Goal: Task Accomplishment & Management: Use online tool/utility

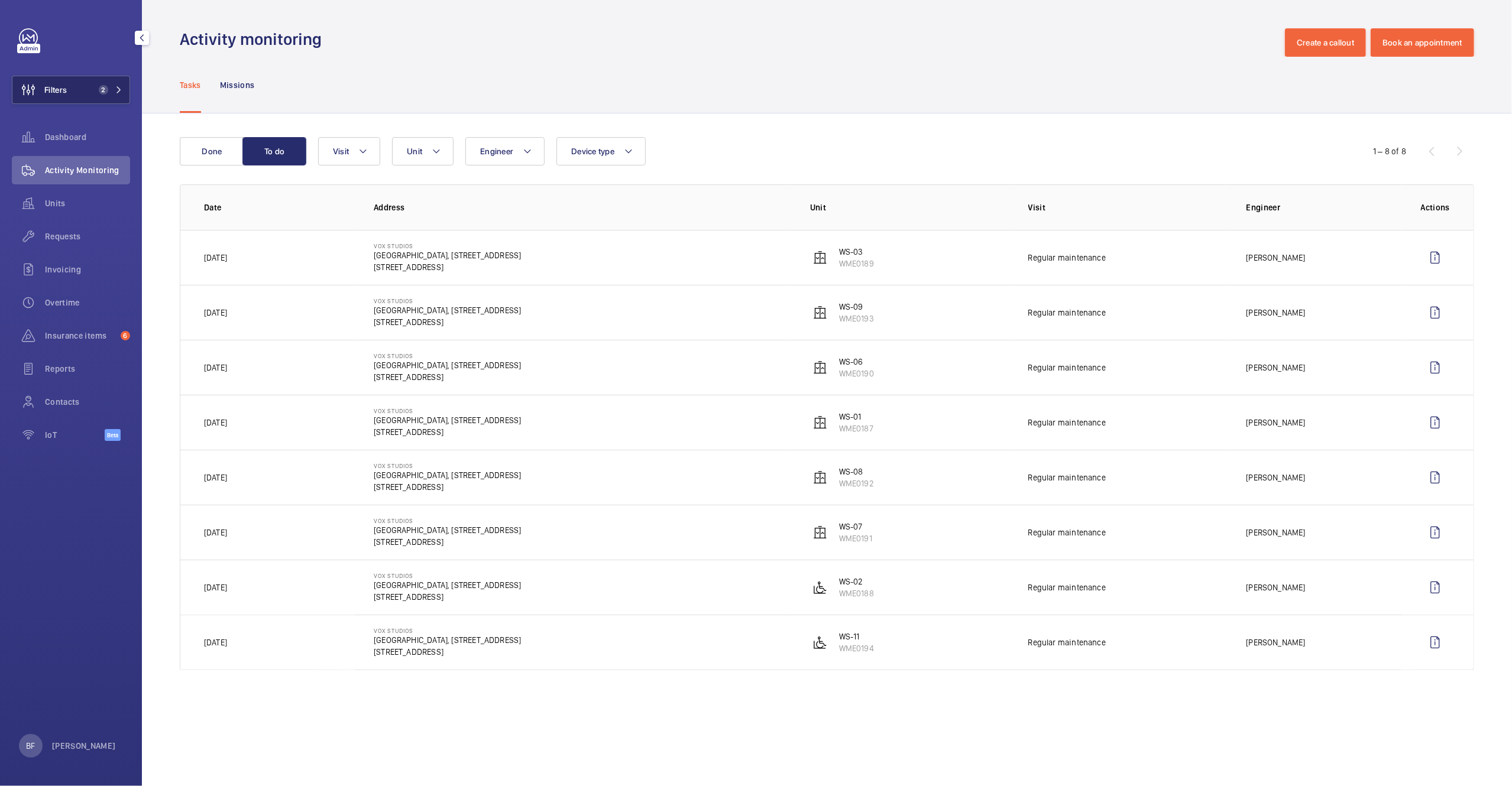
click at [87, 91] on button "Filters 2" at bounding box center [71, 90] width 119 height 29
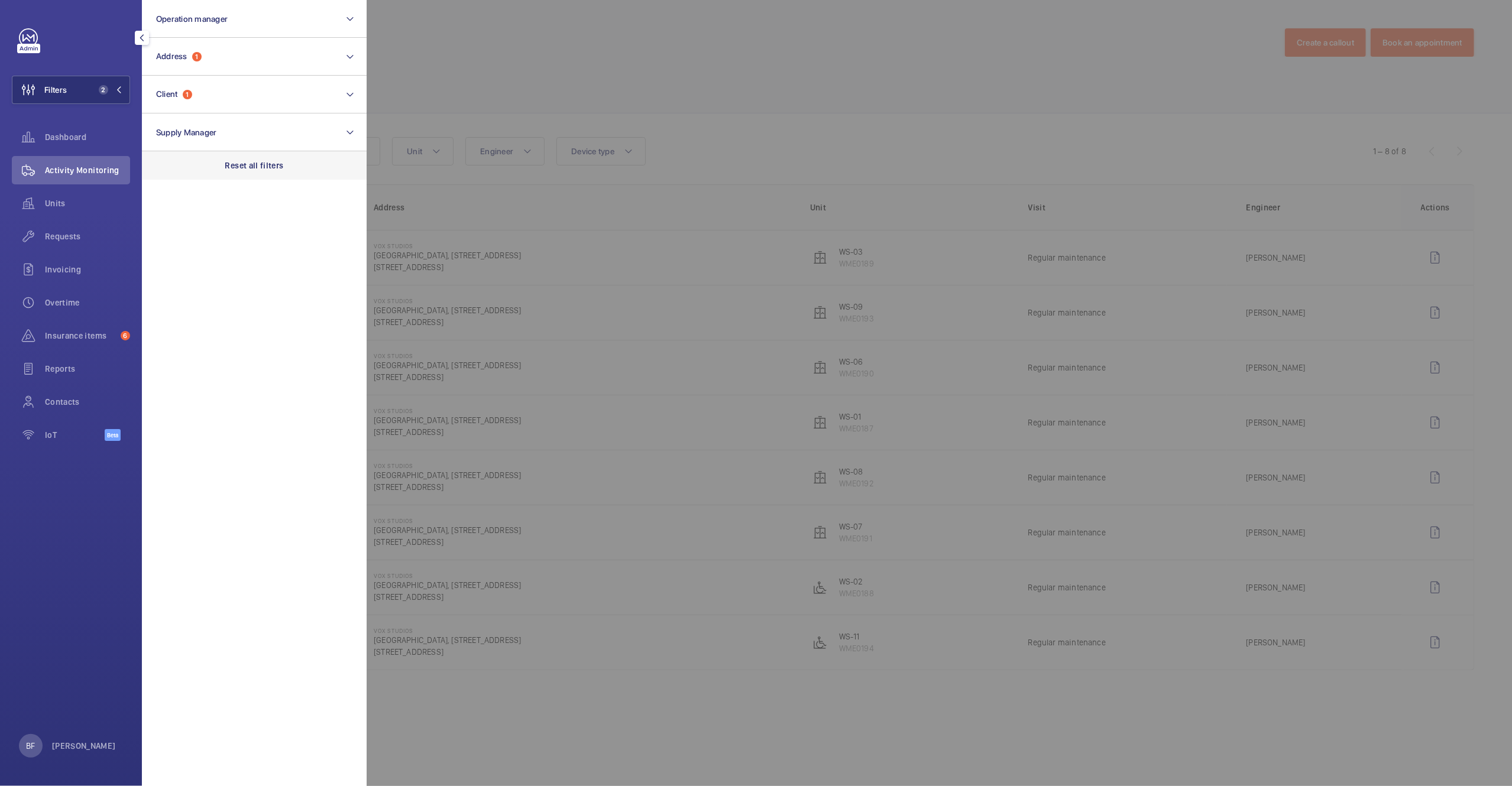
click at [239, 159] on p "Reset all filters" at bounding box center [254, 165] width 58 height 12
click at [70, 244] on div "Requests" at bounding box center [71, 236] width 119 height 29
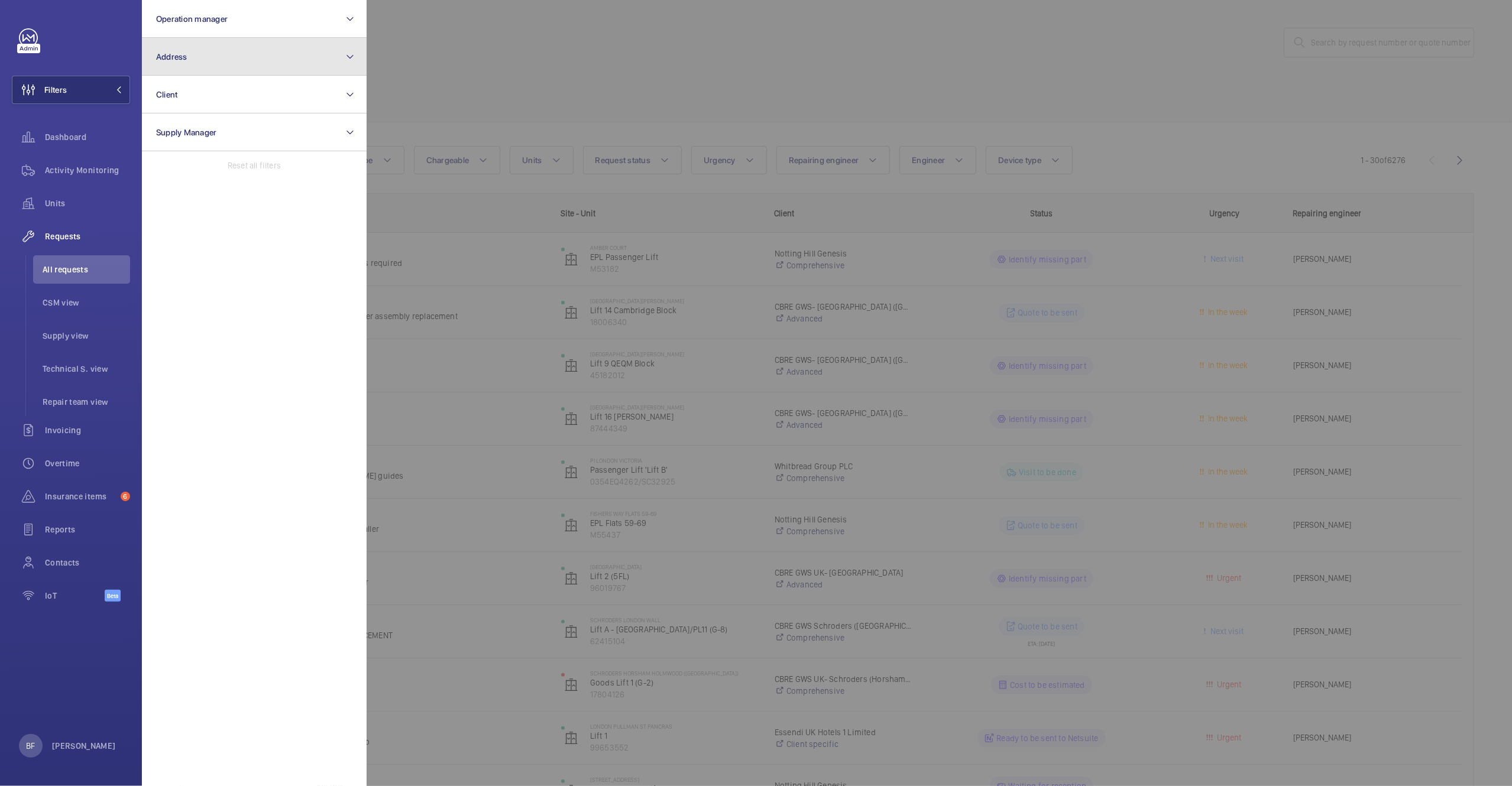
click at [276, 60] on button "Address" at bounding box center [254, 57] width 224 height 38
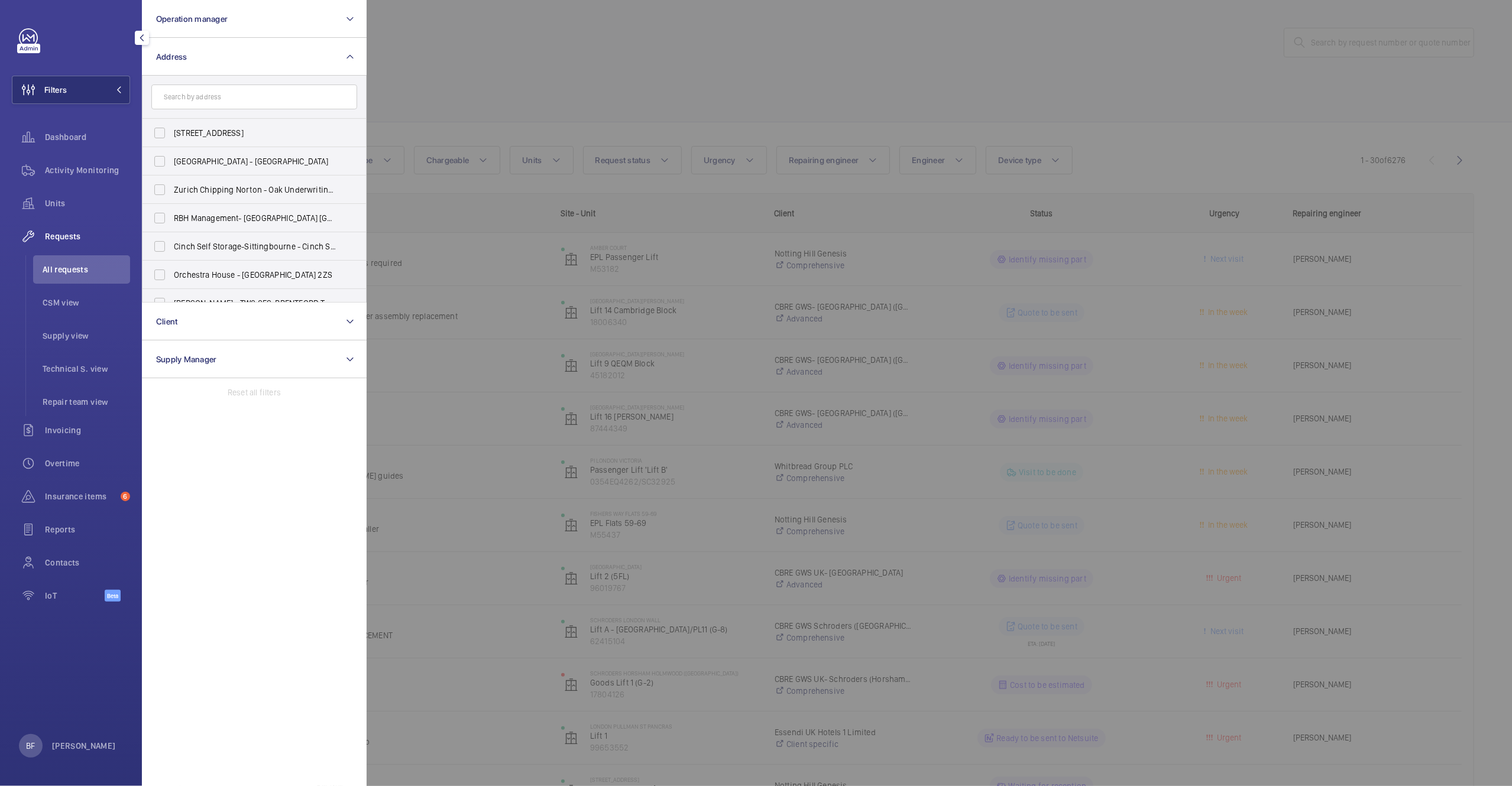
click at [250, 100] on input "text" at bounding box center [254, 96] width 206 height 25
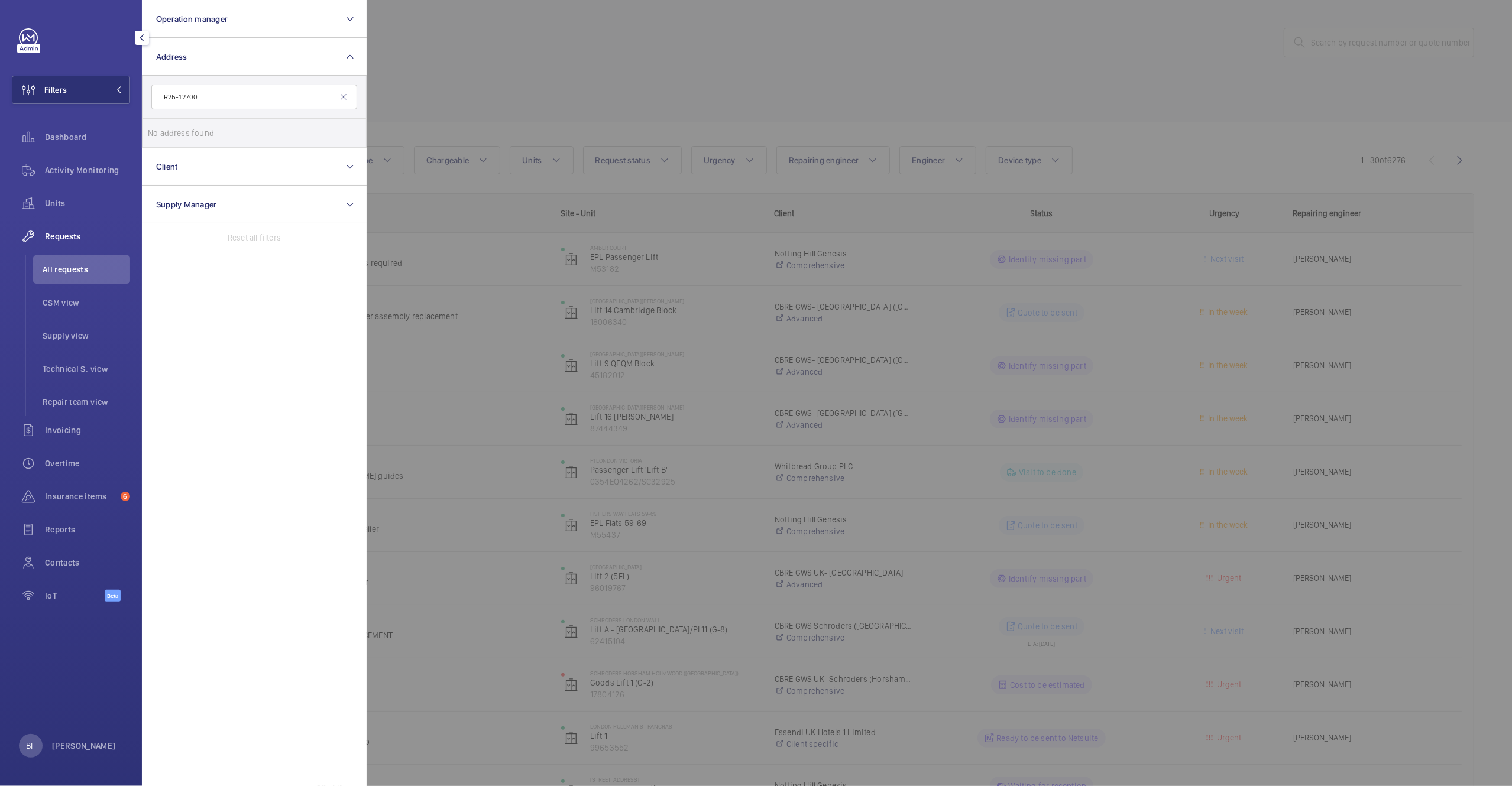
type input "R25-12700"
click at [662, 54] on div at bounding box center [1122, 393] width 1512 height 786
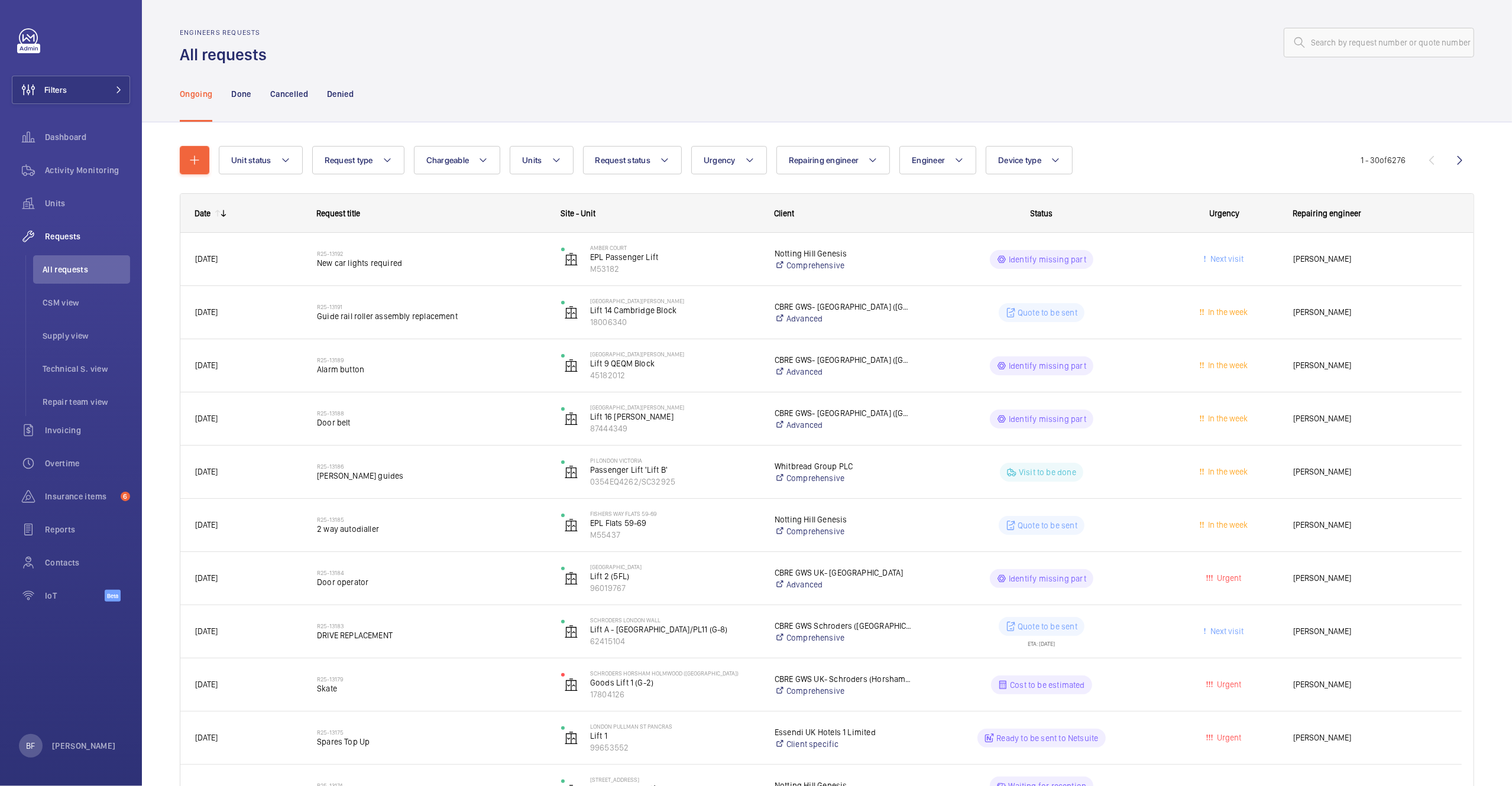
click at [1371, 61] on div "Engineers requests All requests" at bounding box center [827, 47] width 1294 height 37
click at [1370, 54] on input "text" at bounding box center [1379, 43] width 190 height 30
paste input "R25-12700"
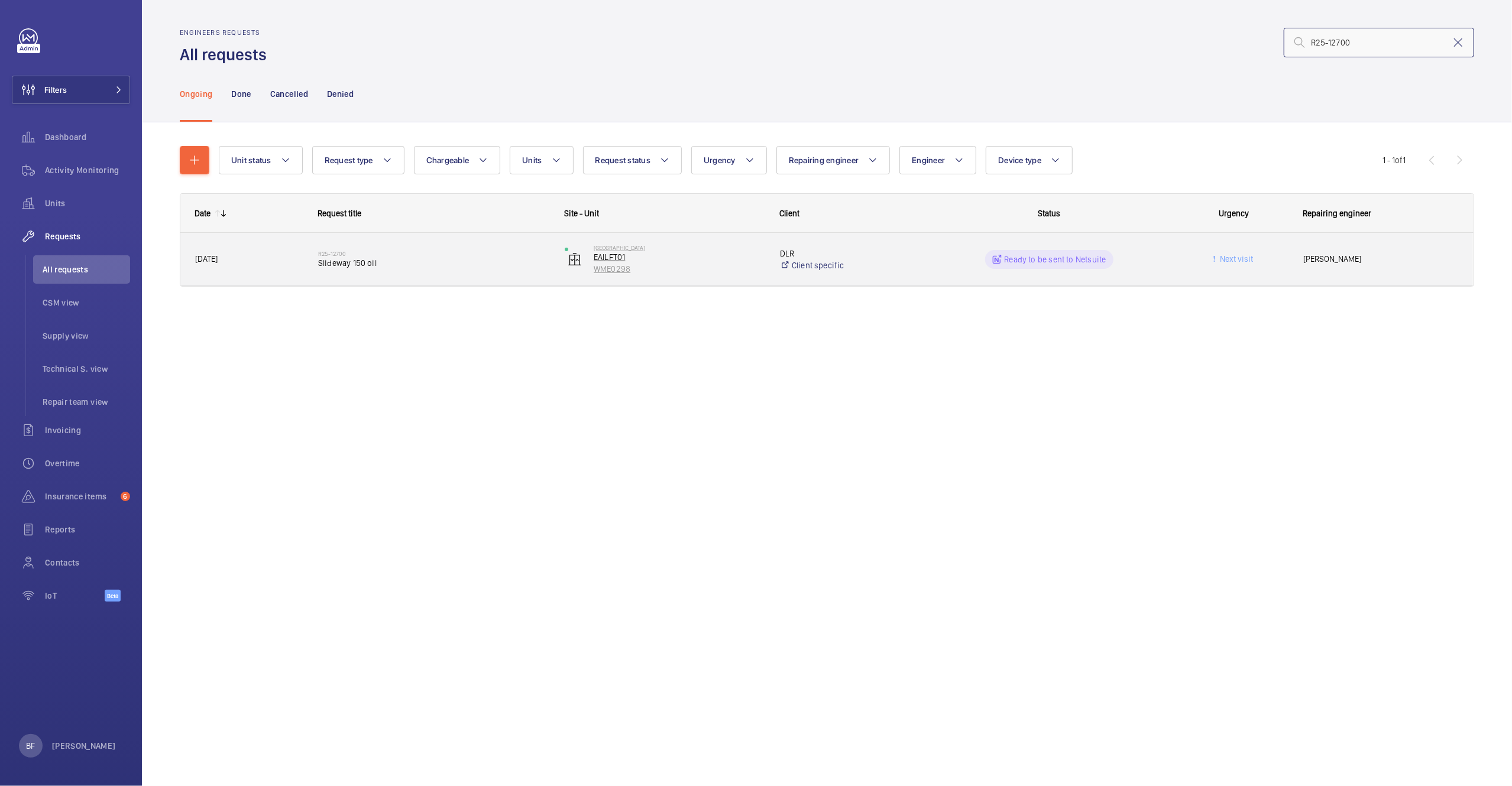
type input "R25-12700"
click at [678, 267] on p "WME0298" at bounding box center [679, 269] width 171 height 12
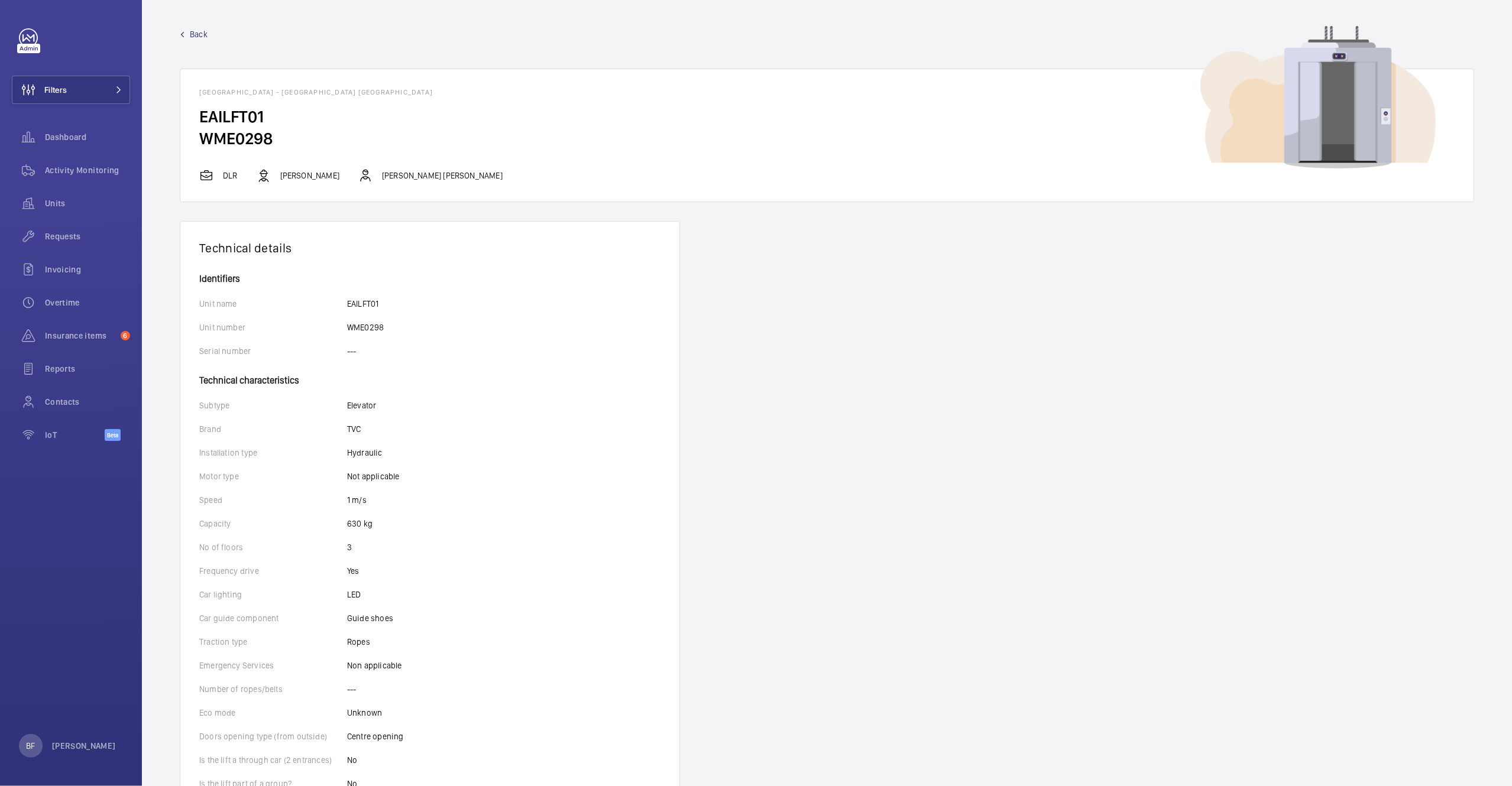
click at [181, 38] on link "Back" at bounding box center [827, 34] width 1294 height 12
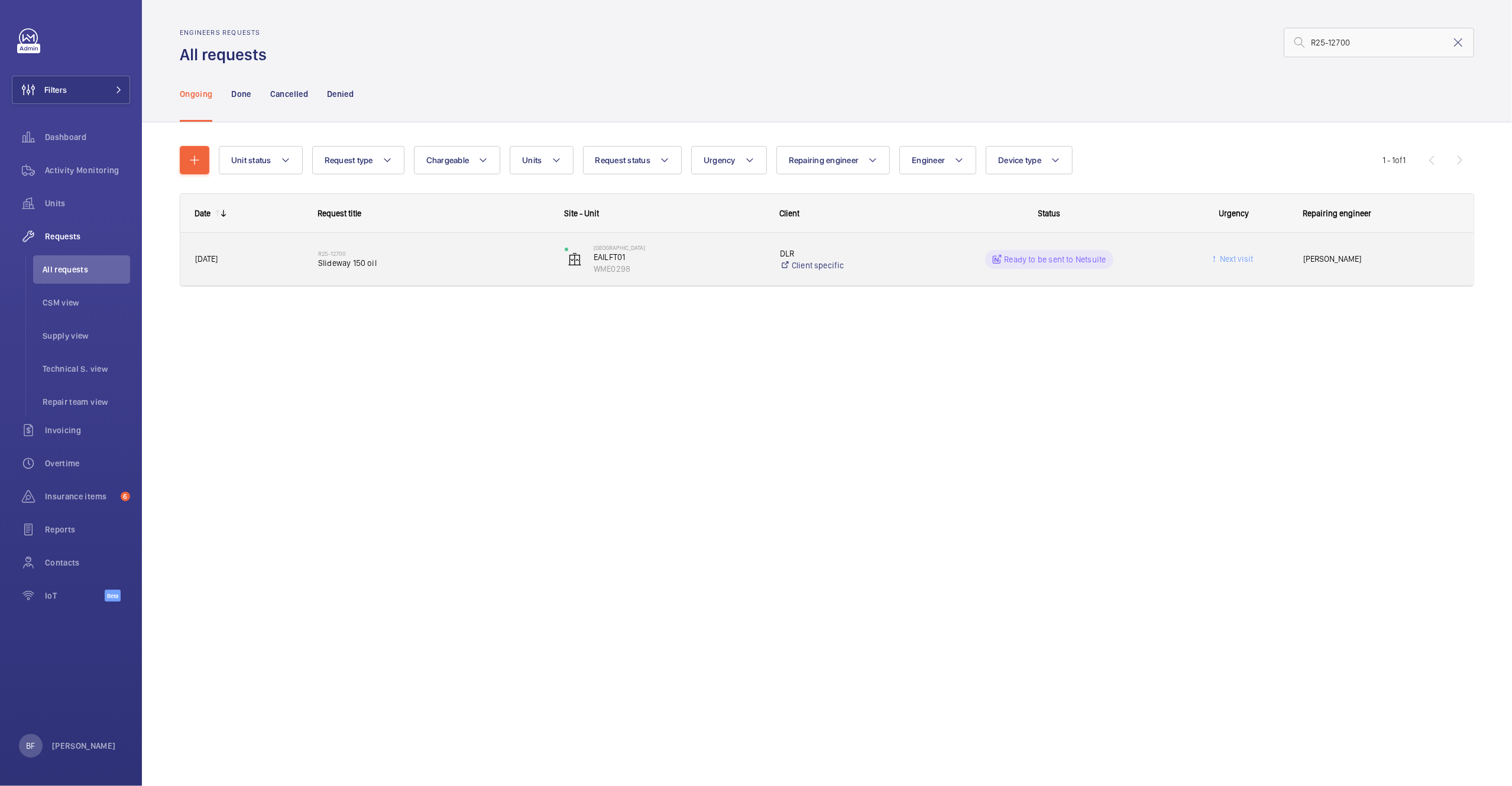
click at [1381, 275] on div "[PERSON_NAME]" at bounding box center [1380, 260] width 184 height 37
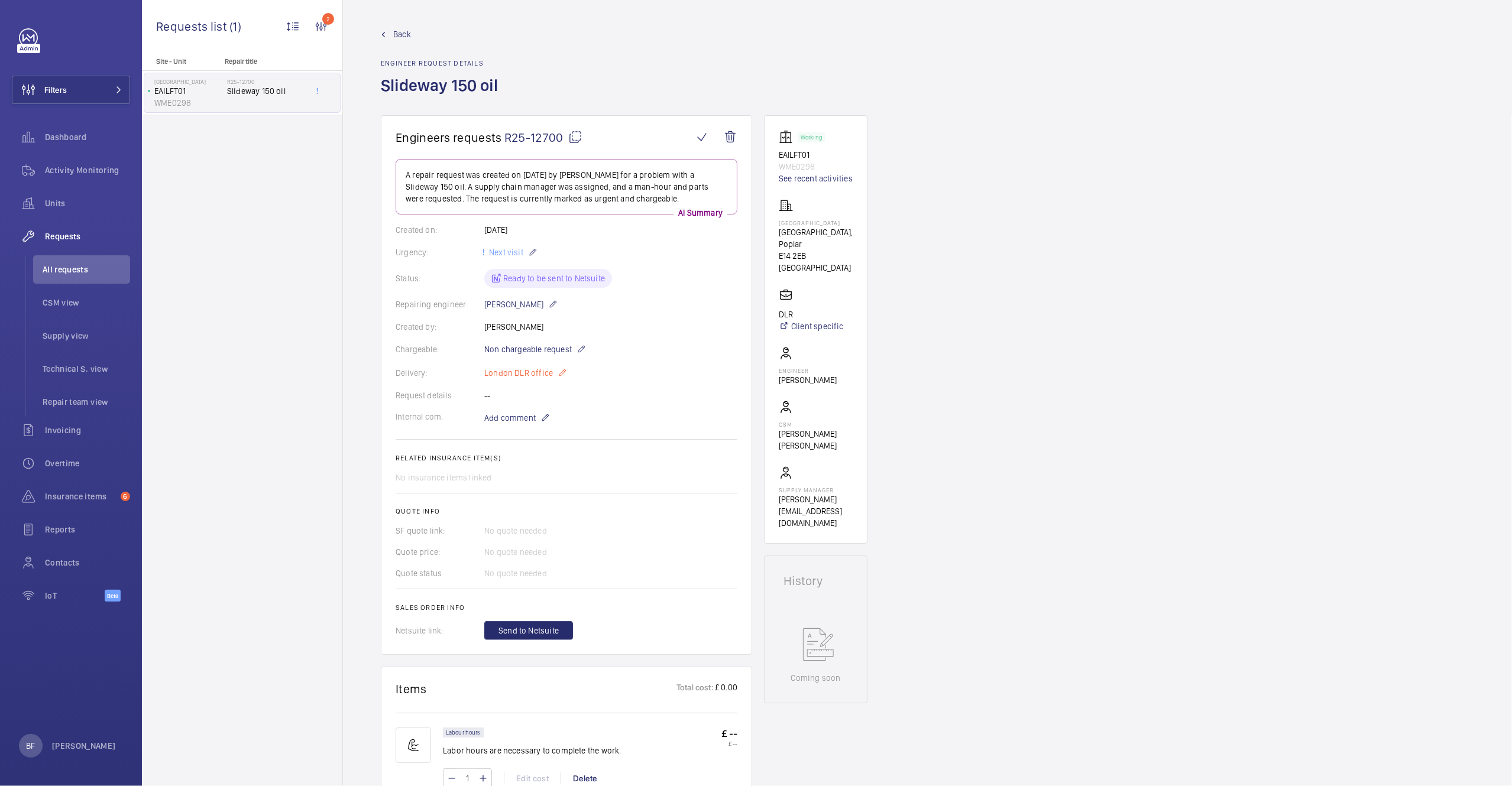
click at [542, 377] on p "London DLR office" at bounding box center [525, 373] width 83 height 14
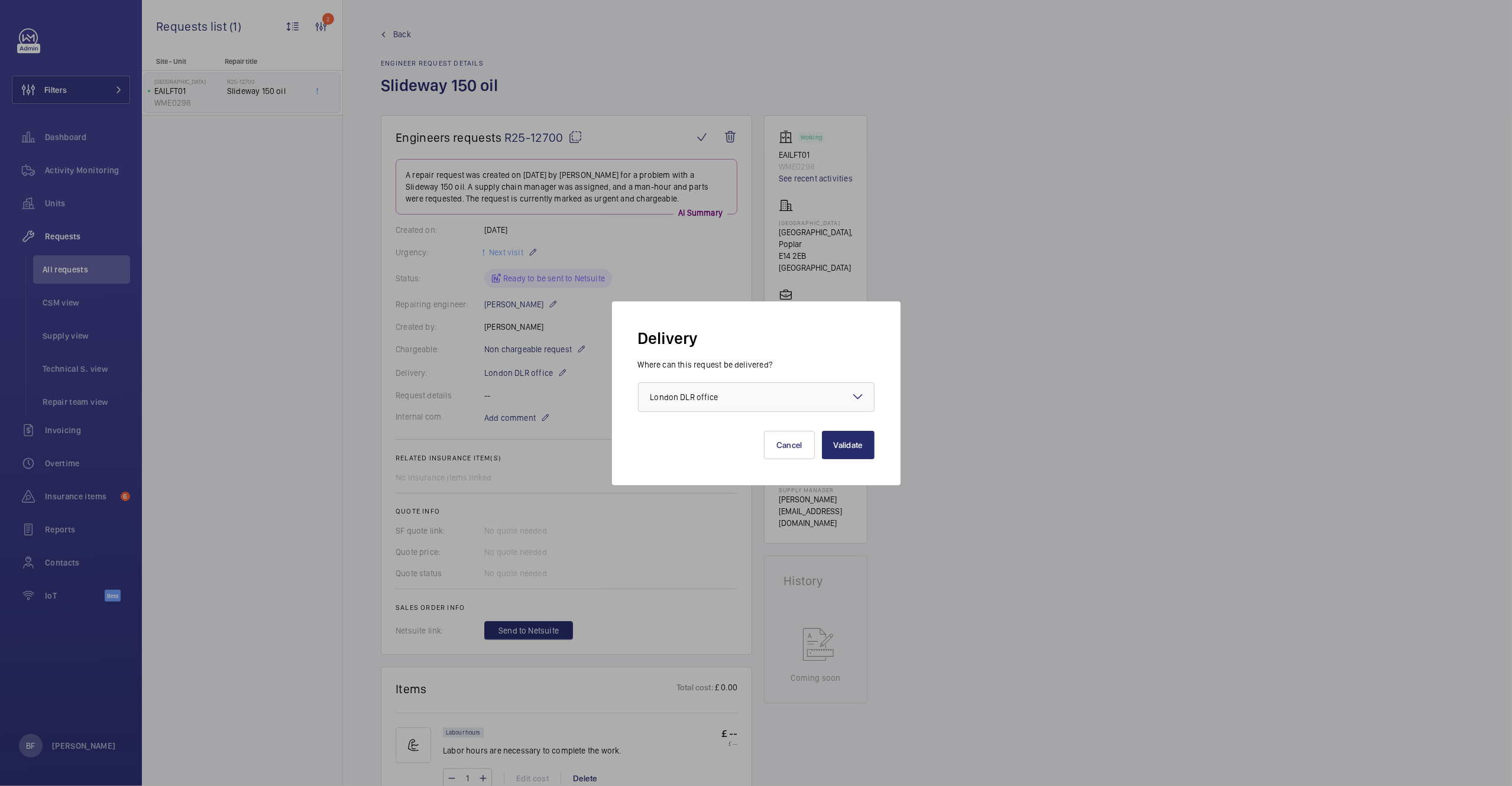
click at [501, 440] on div at bounding box center [756, 393] width 1512 height 786
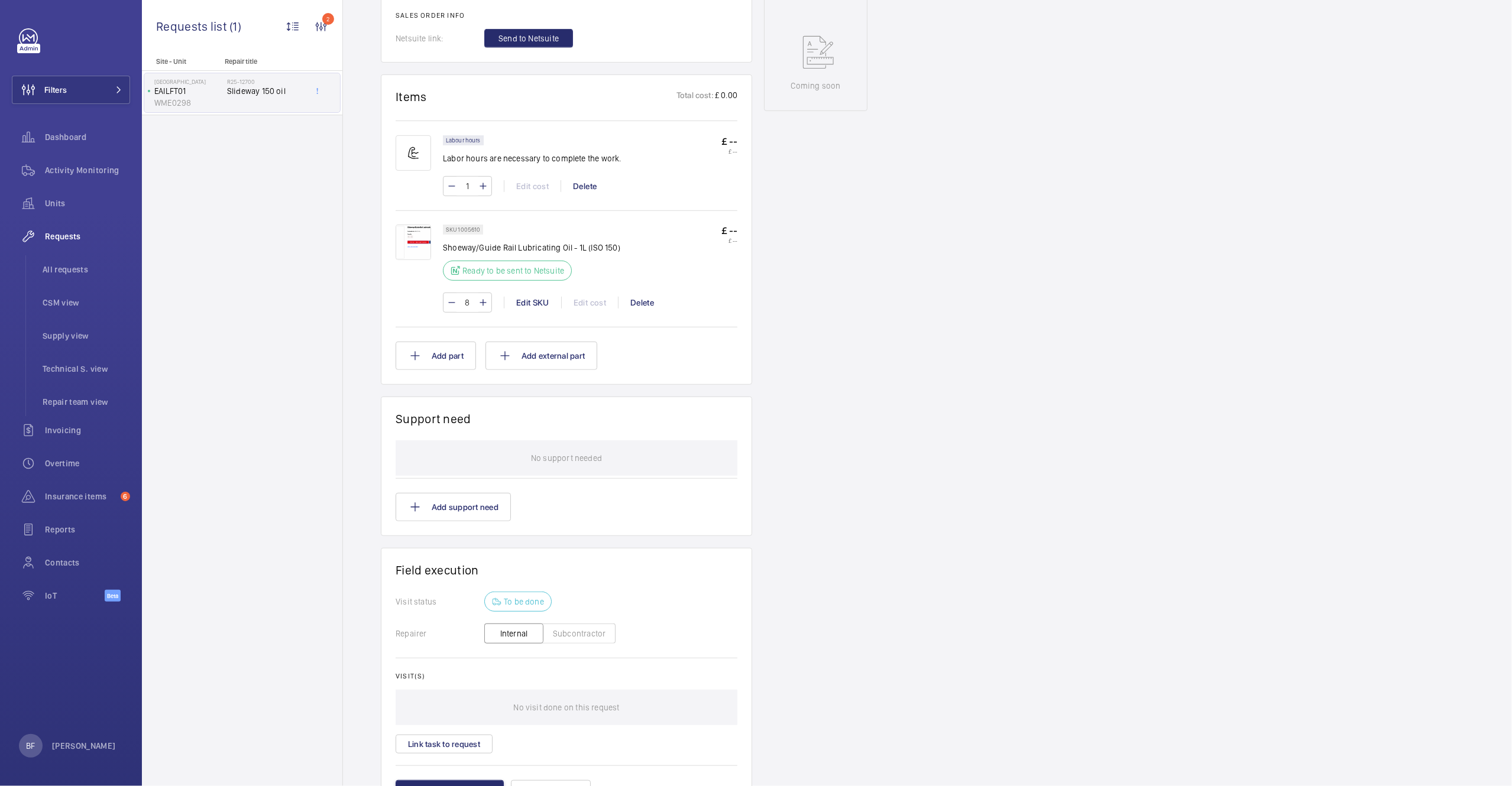
scroll to position [614, 0]
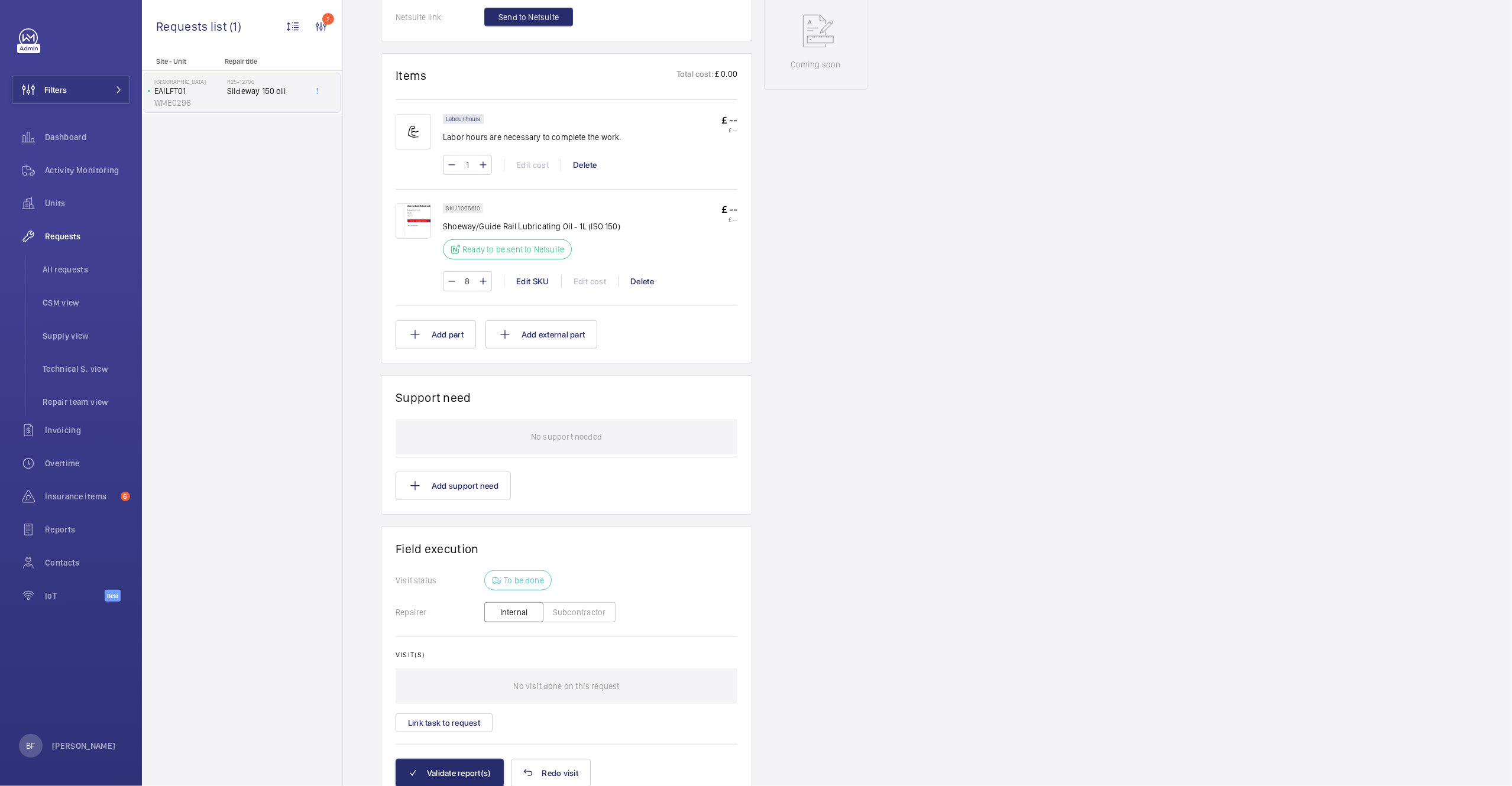
click at [422, 228] on img at bounding box center [413, 221] width 35 height 35
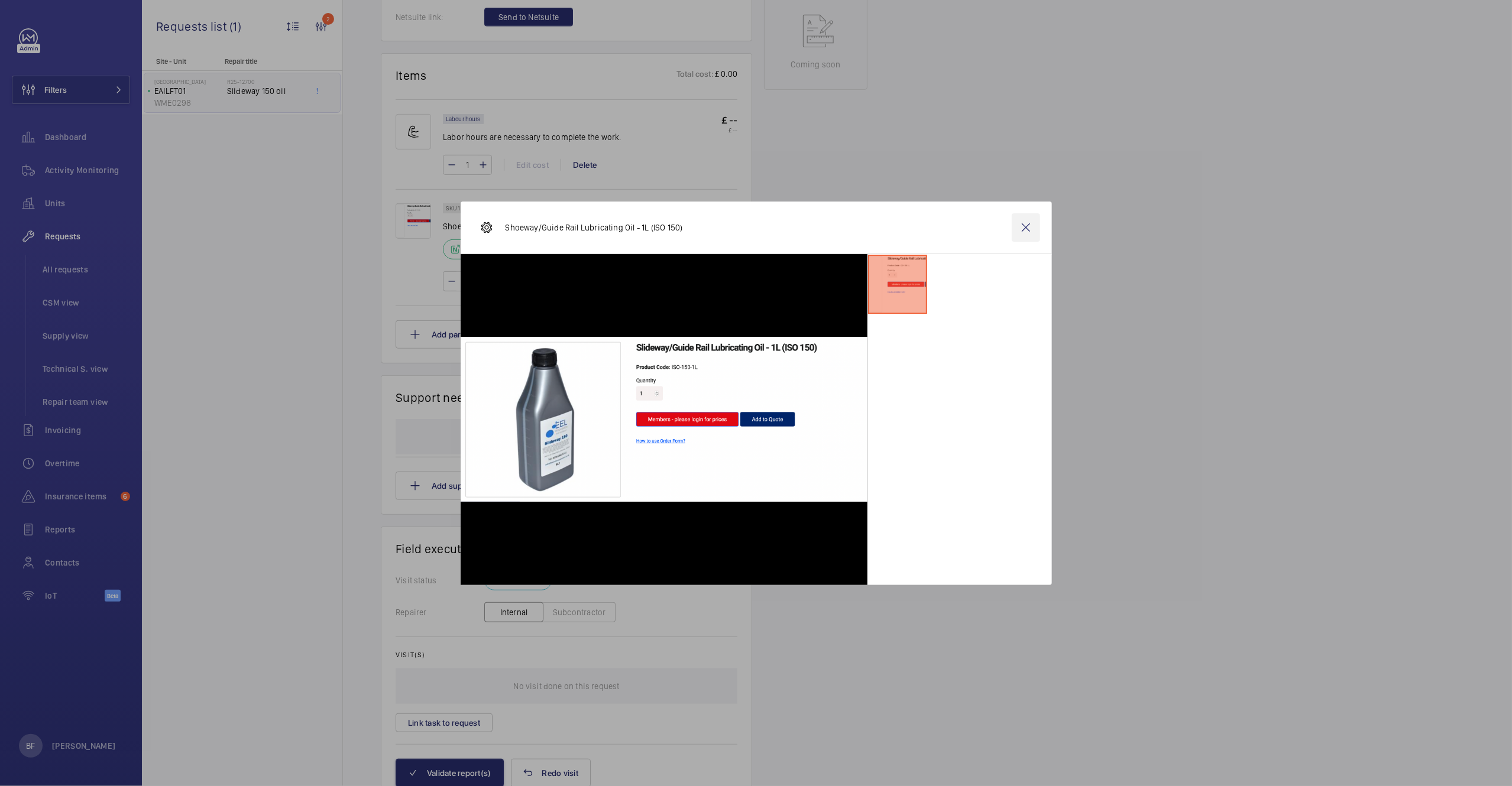
click at [1021, 229] on wm-front-icon-button at bounding box center [1025, 227] width 29 height 29
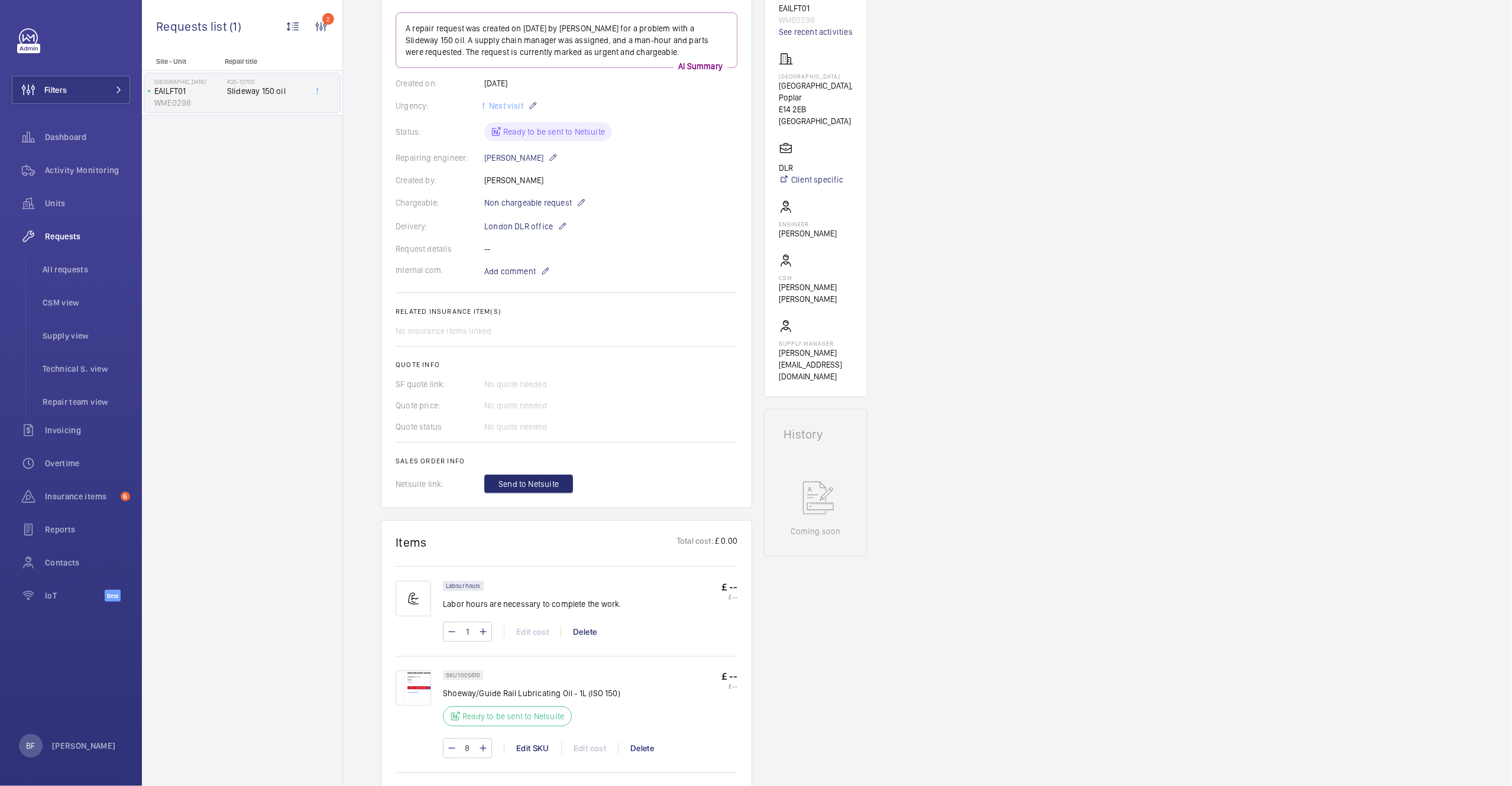
scroll to position [162, 0]
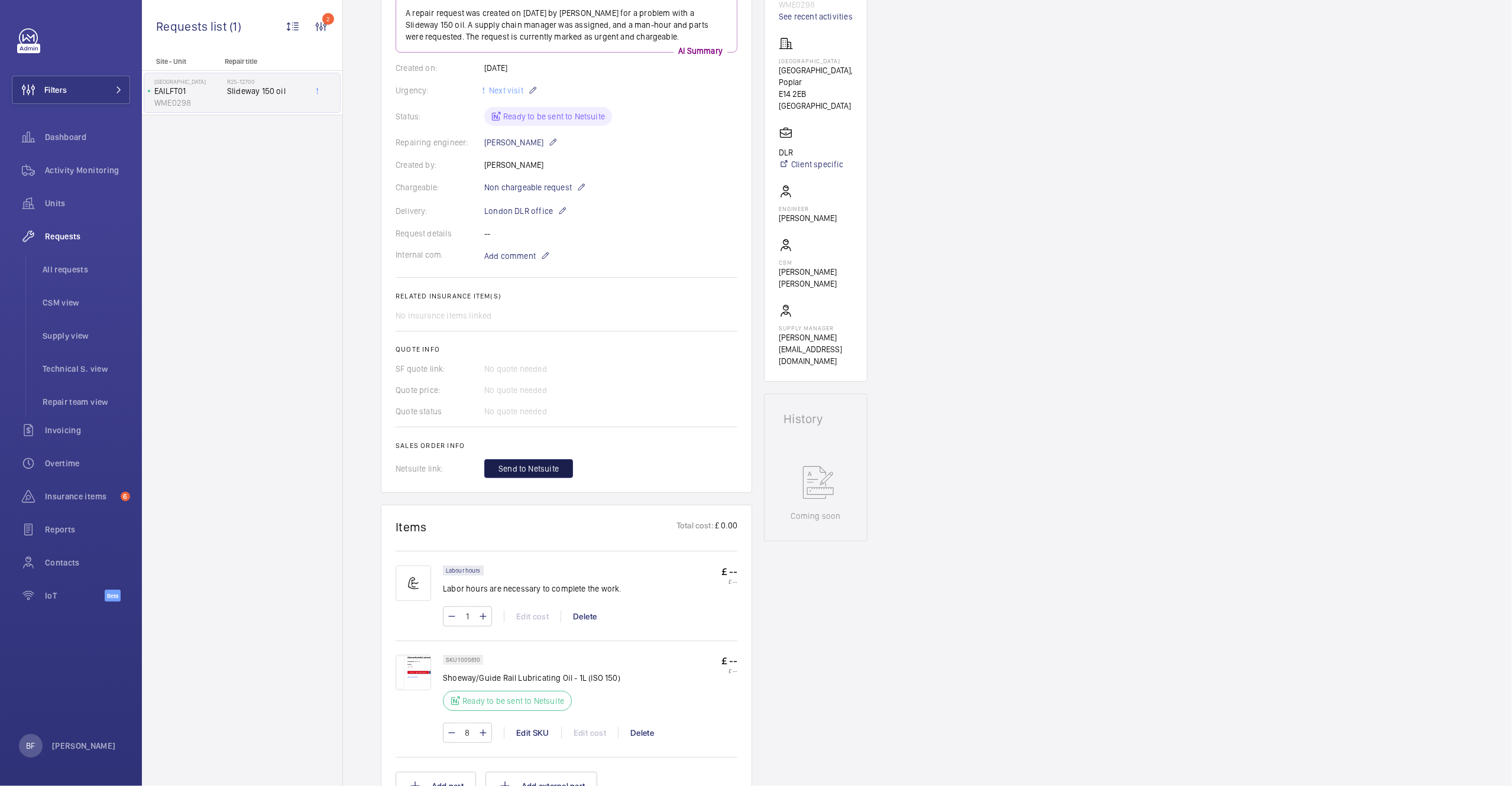
click at [548, 472] on span "Send to Netsuite" at bounding box center [528, 468] width 60 height 12
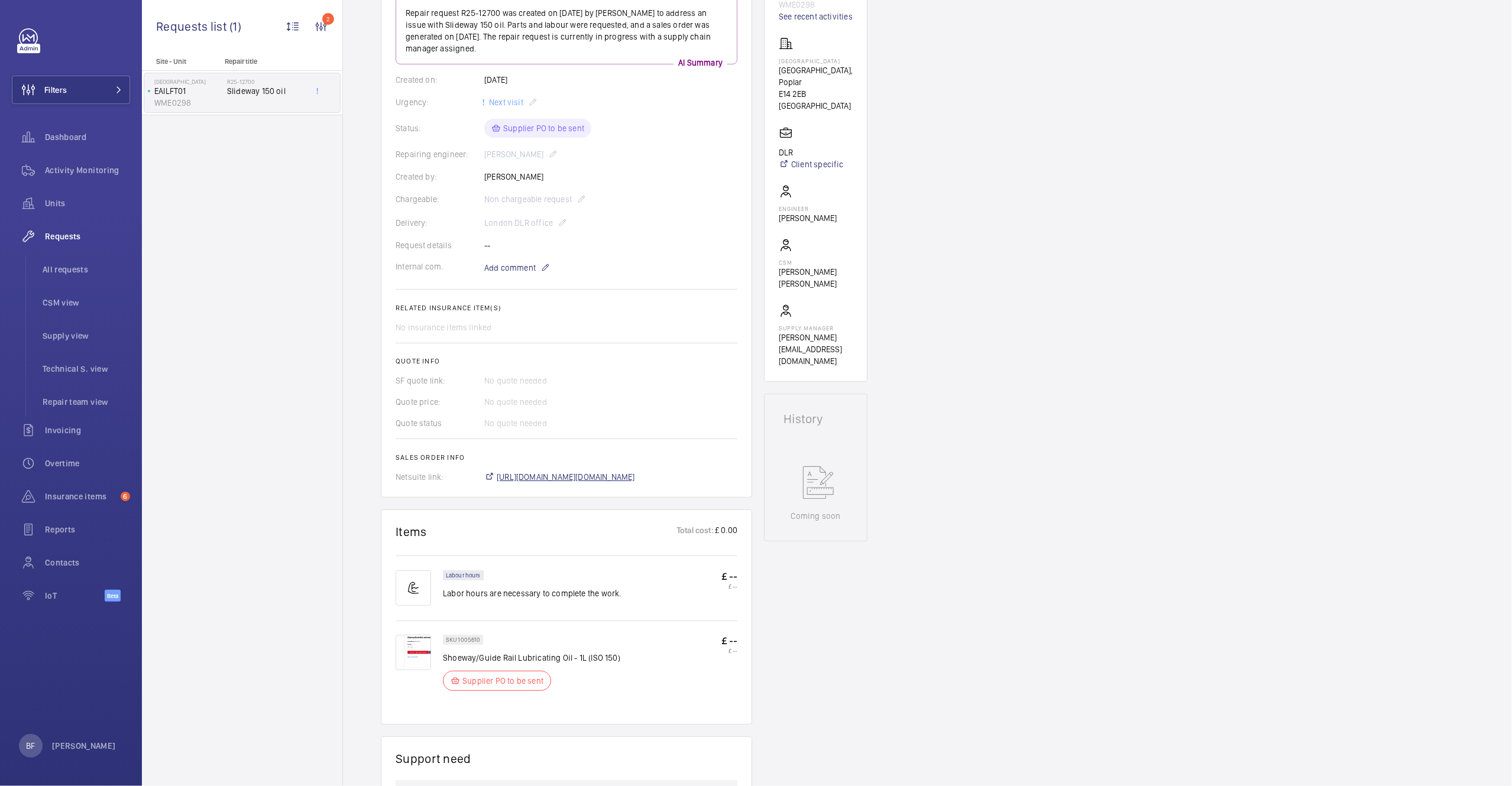
click at [591, 480] on span "[URL][DOMAIN_NAME][DOMAIN_NAME]" at bounding box center [565, 476] width 138 height 12
click at [419, 651] on img at bounding box center [413, 653] width 35 height 35
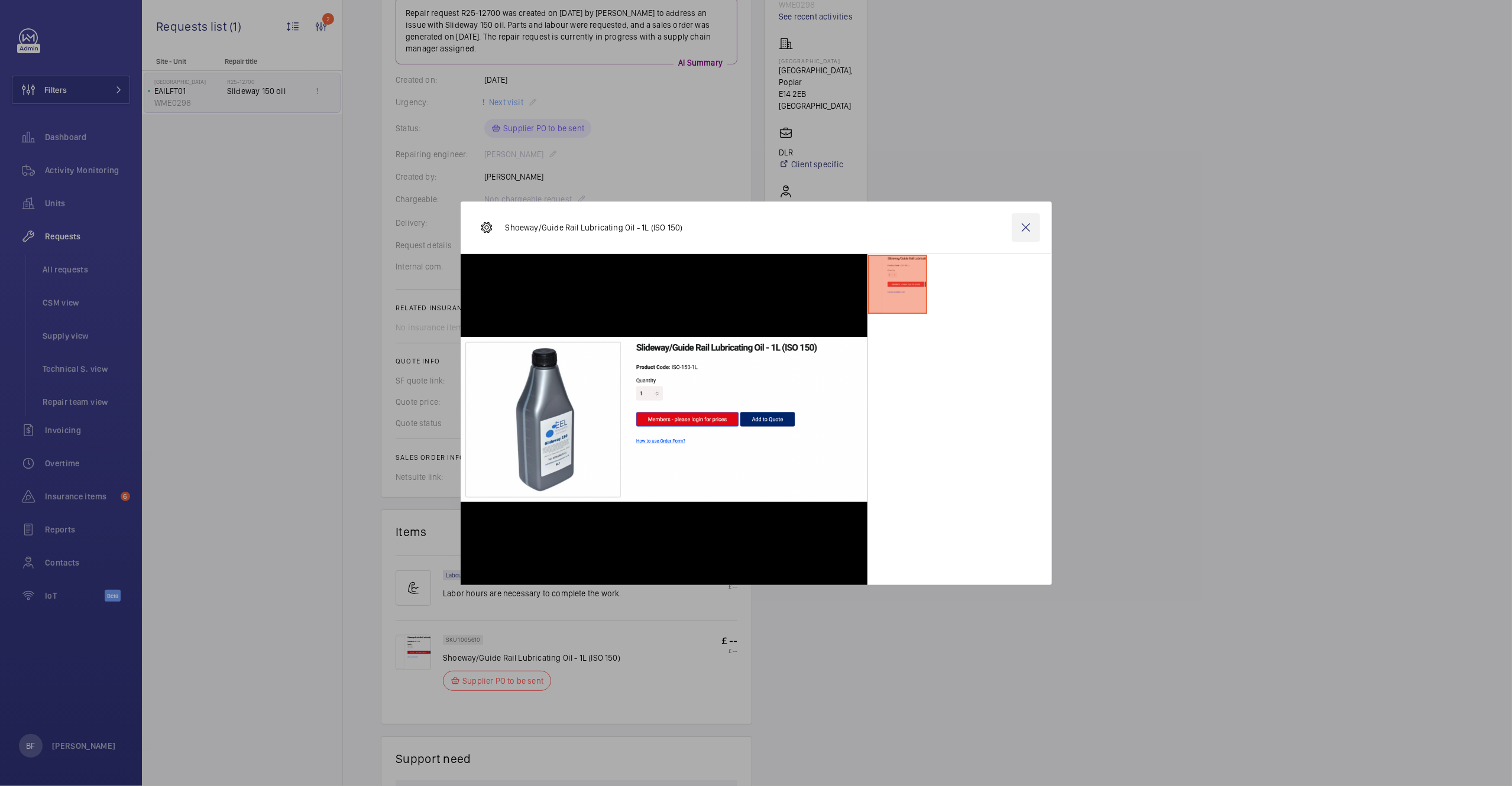
click at [1029, 235] on wm-front-icon-button at bounding box center [1025, 227] width 29 height 29
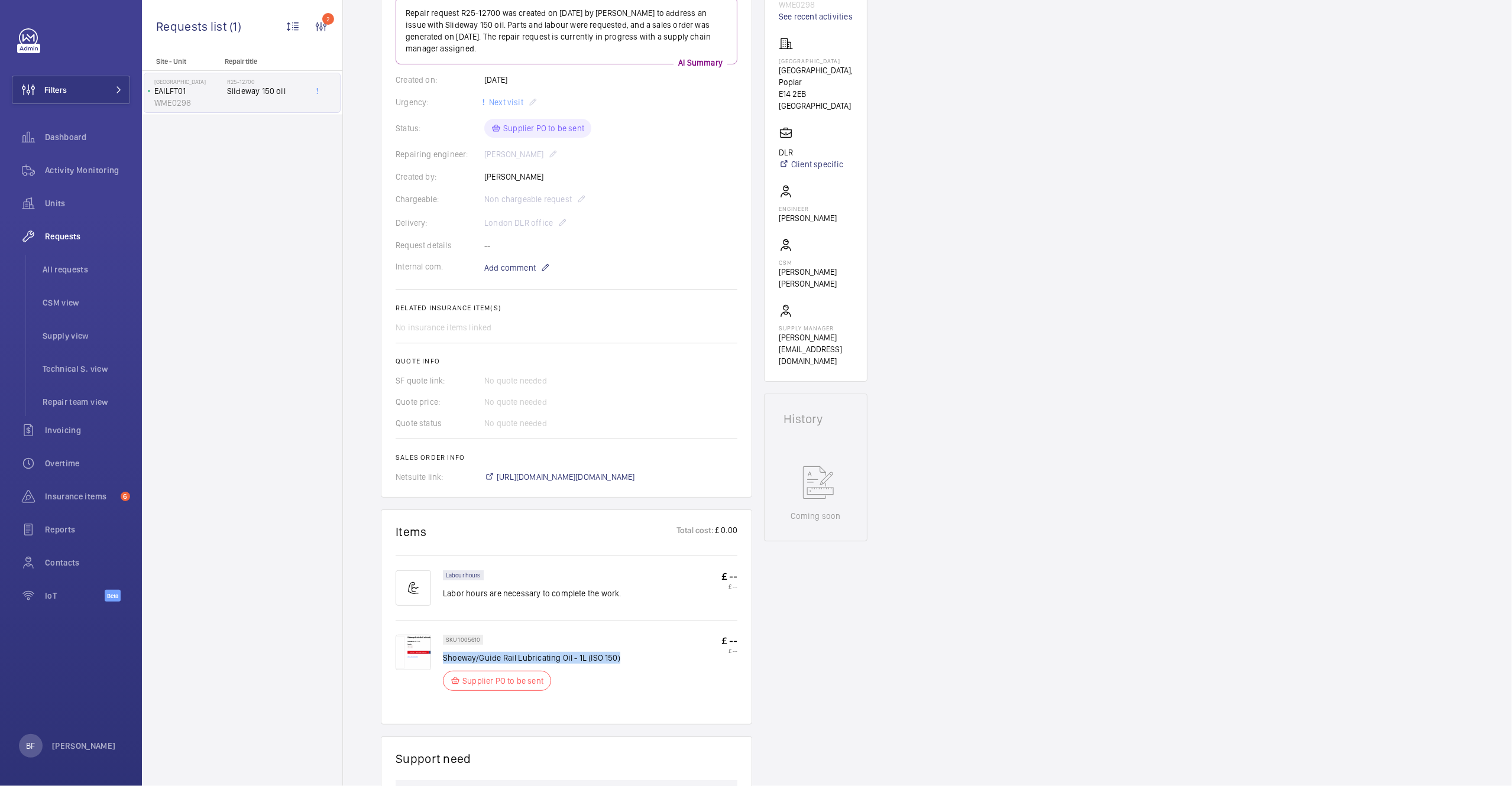
drag, startPoint x: 617, startPoint y: 662, endPoint x: 443, endPoint y: 662, distance: 174.0
click at [443, 662] on p "Shoeway/Guide Rail Lubricating Oil - 1L (ISO 150)" at bounding box center [531, 657] width 177 height 12
copy p "Shoeway/Guide Rail Lubricating Oil - 1L (ISO 150)"
click at [404, 655] on img at bounding box center [413, 653] width 35 height 35
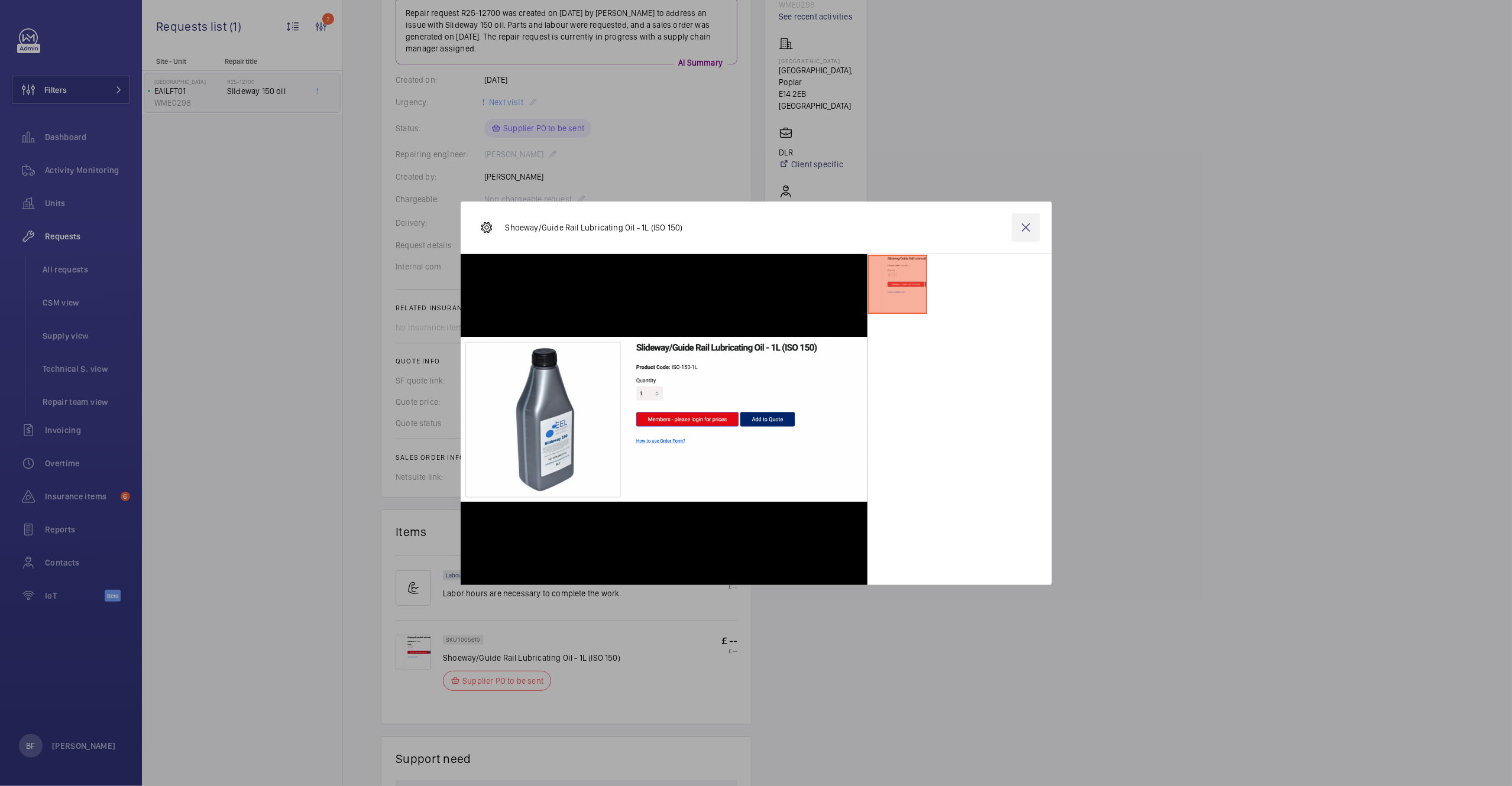
click at [1024, 226] on wm-front-icon-button at bounding box center [1025, 227] width 29 height 29
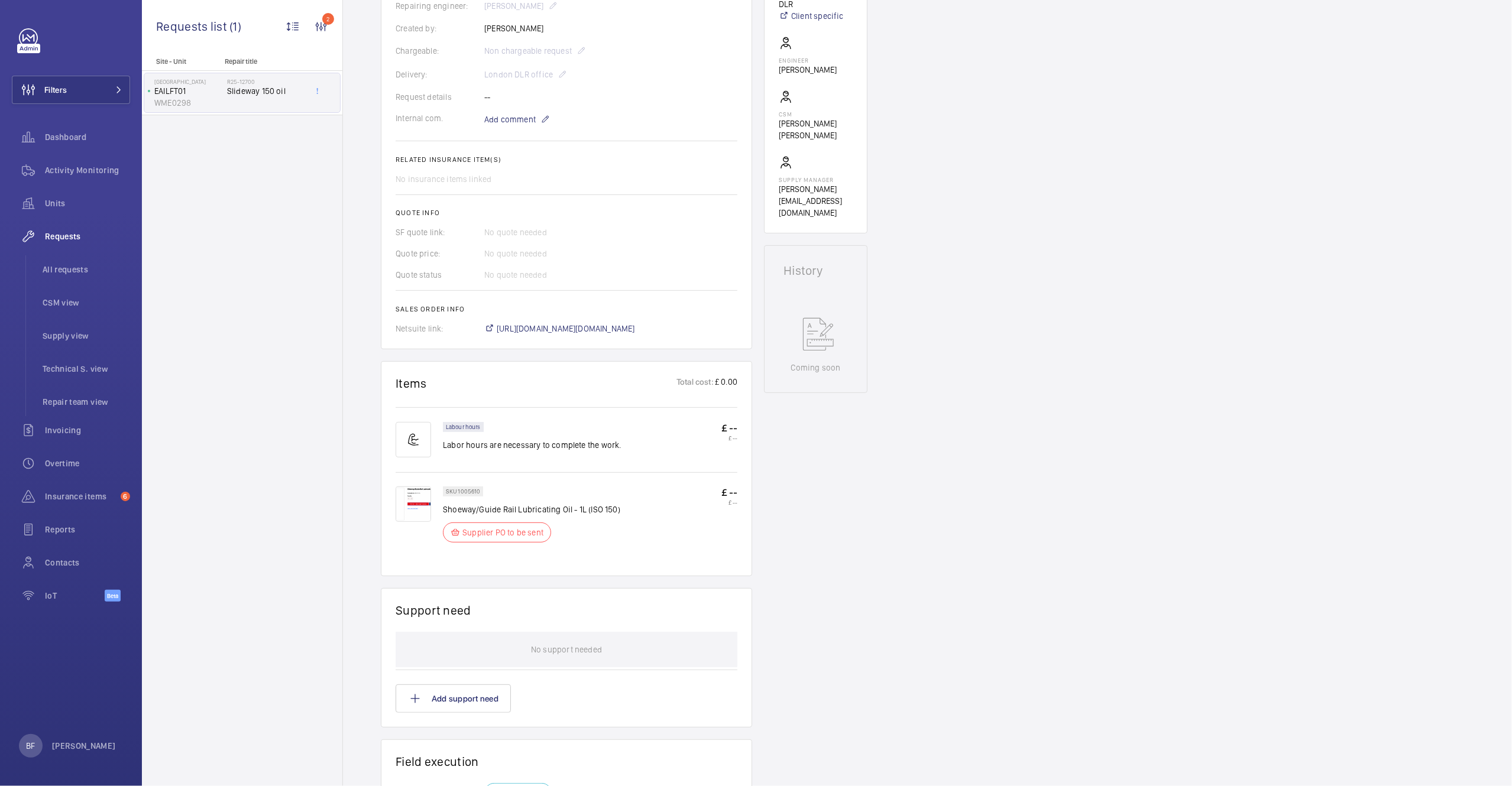
scroll to position [344, 0]
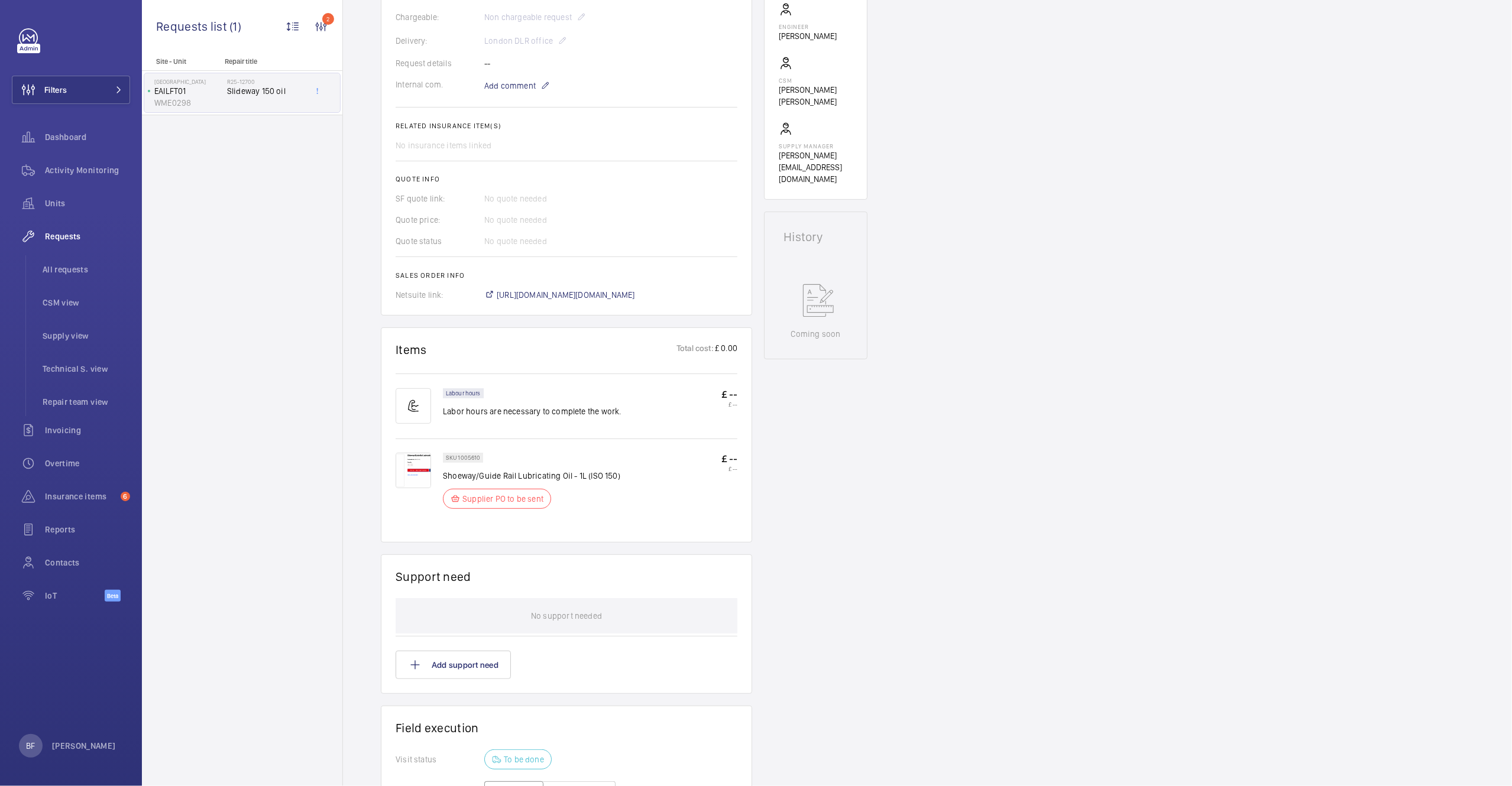
click at [421, 479] on img at bounding box center [413, 471] width 35 height 35
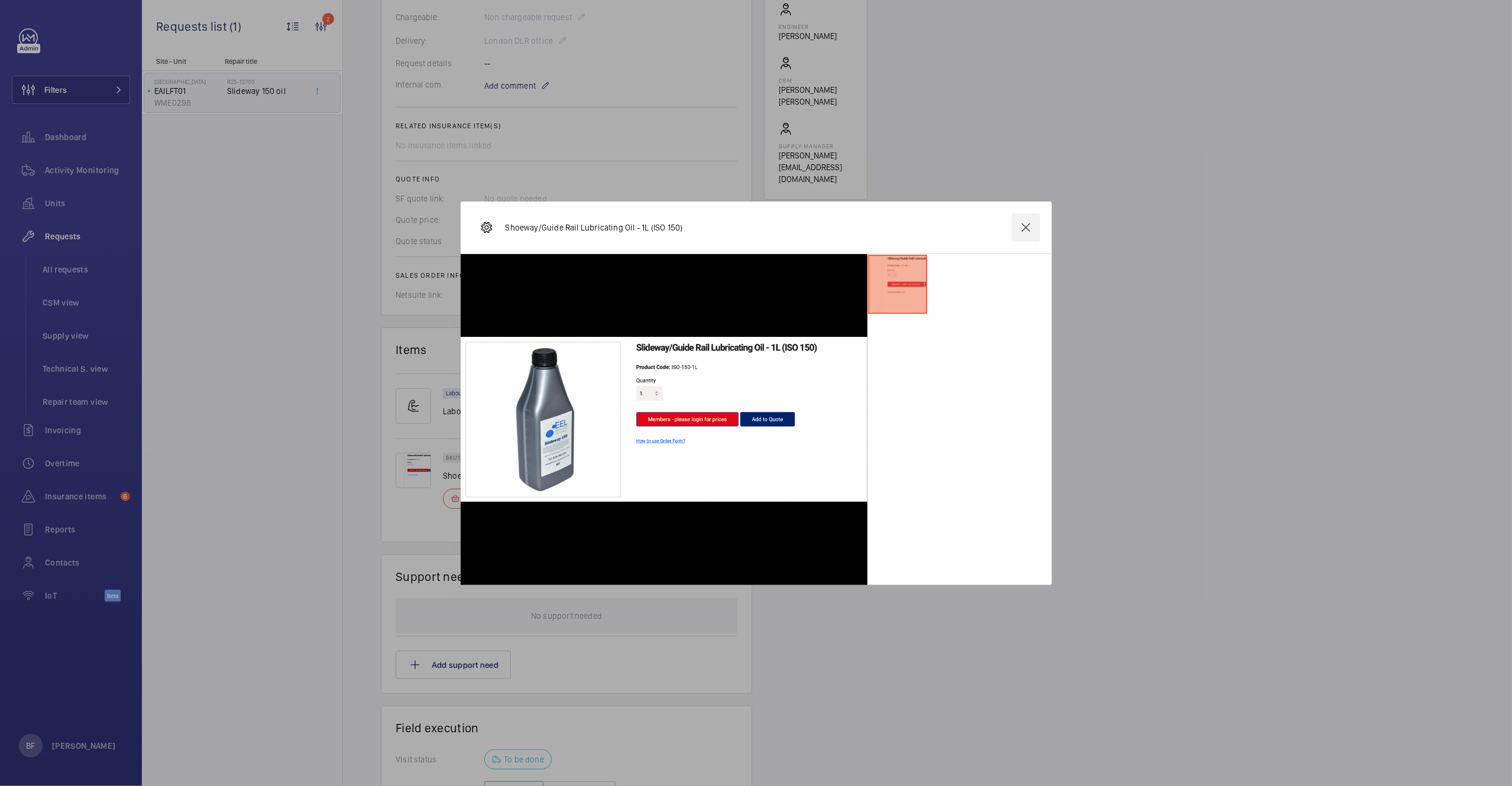
click at [1039, 226] on wm-front-icon-button at bounding box center [1025, 227] width 29 height 29
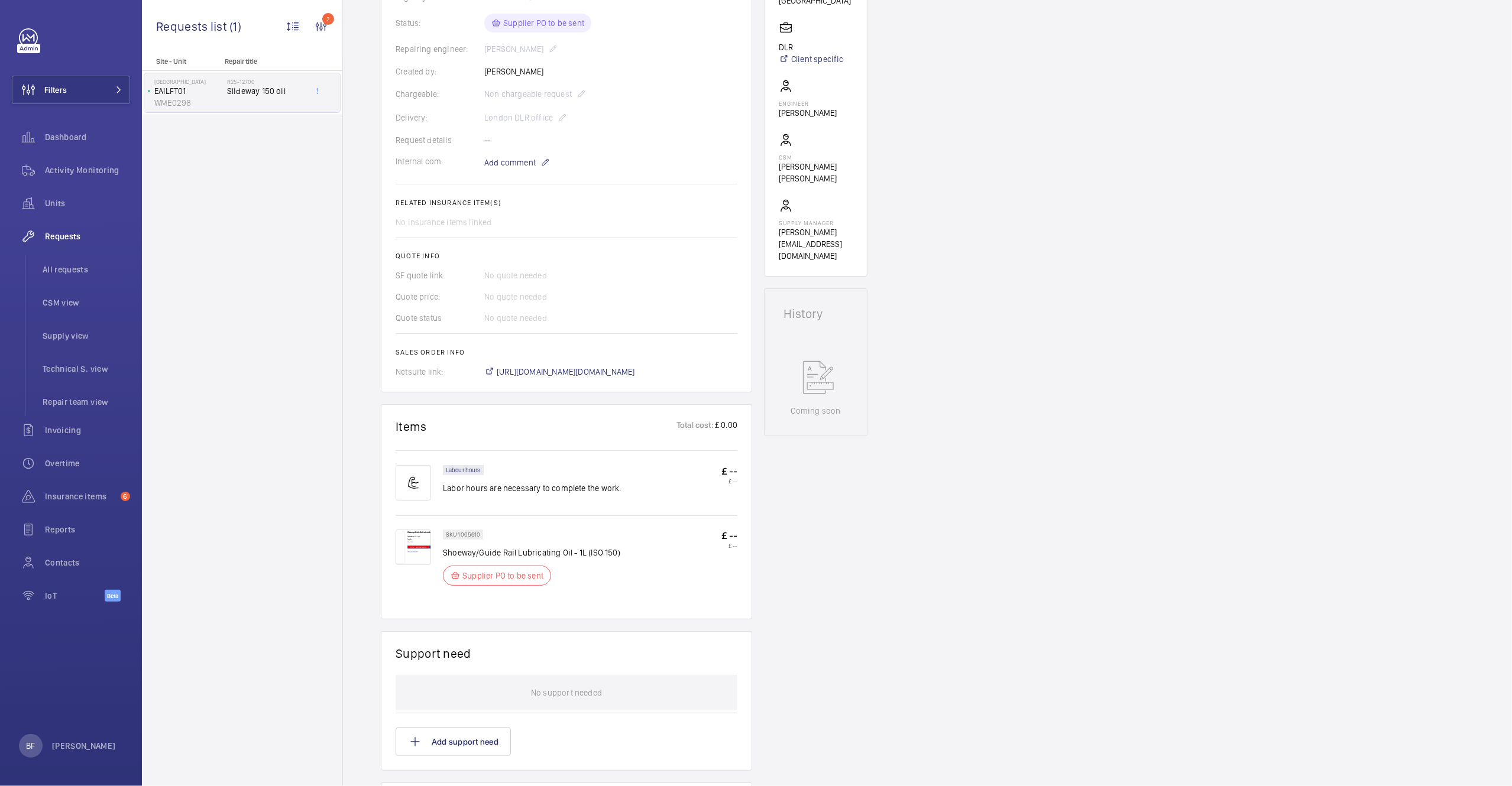
scroll to position [190, 0]
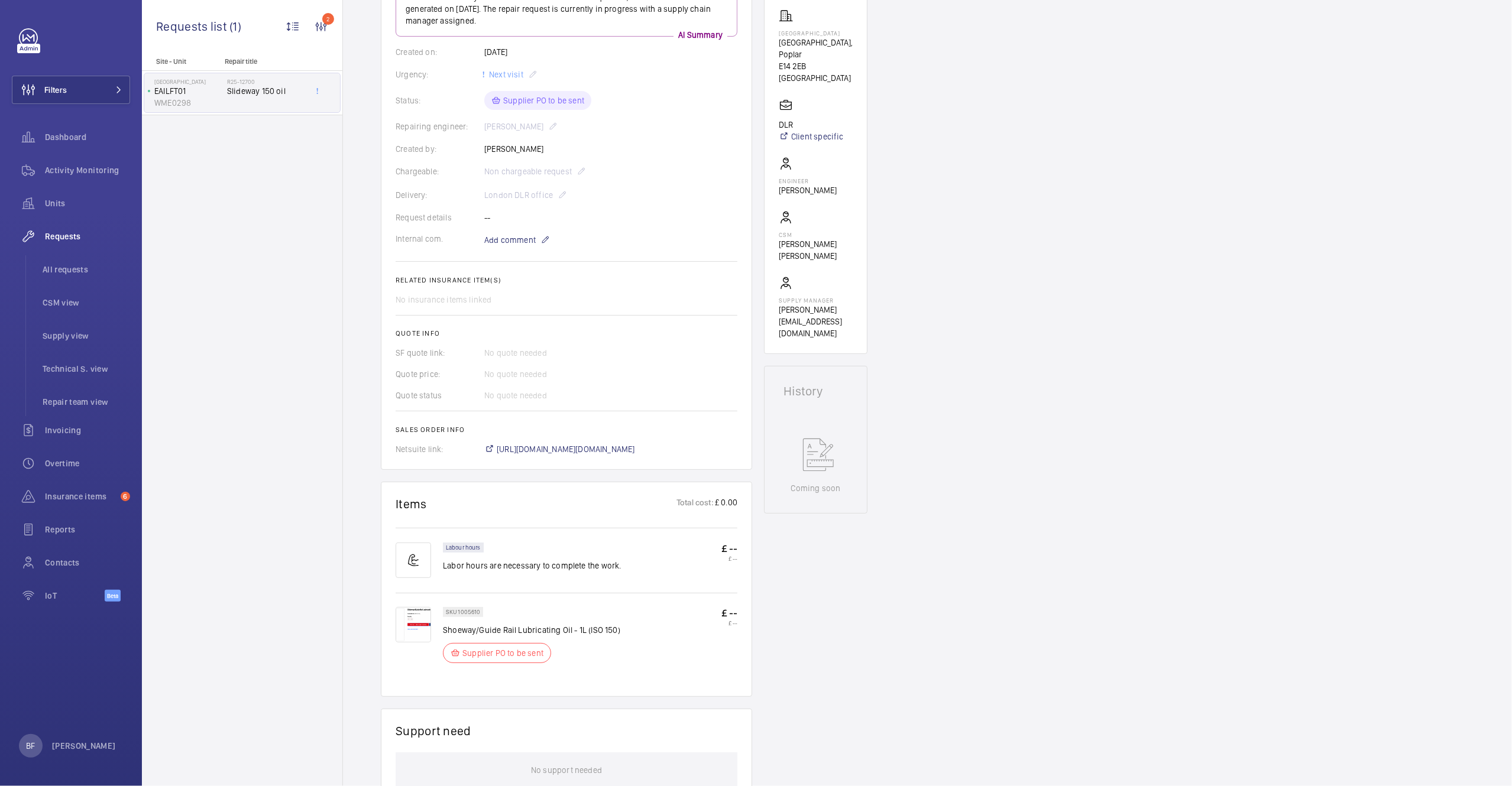
click at [412, 641] on img at bounding box center [413, 625] width 35 height 35
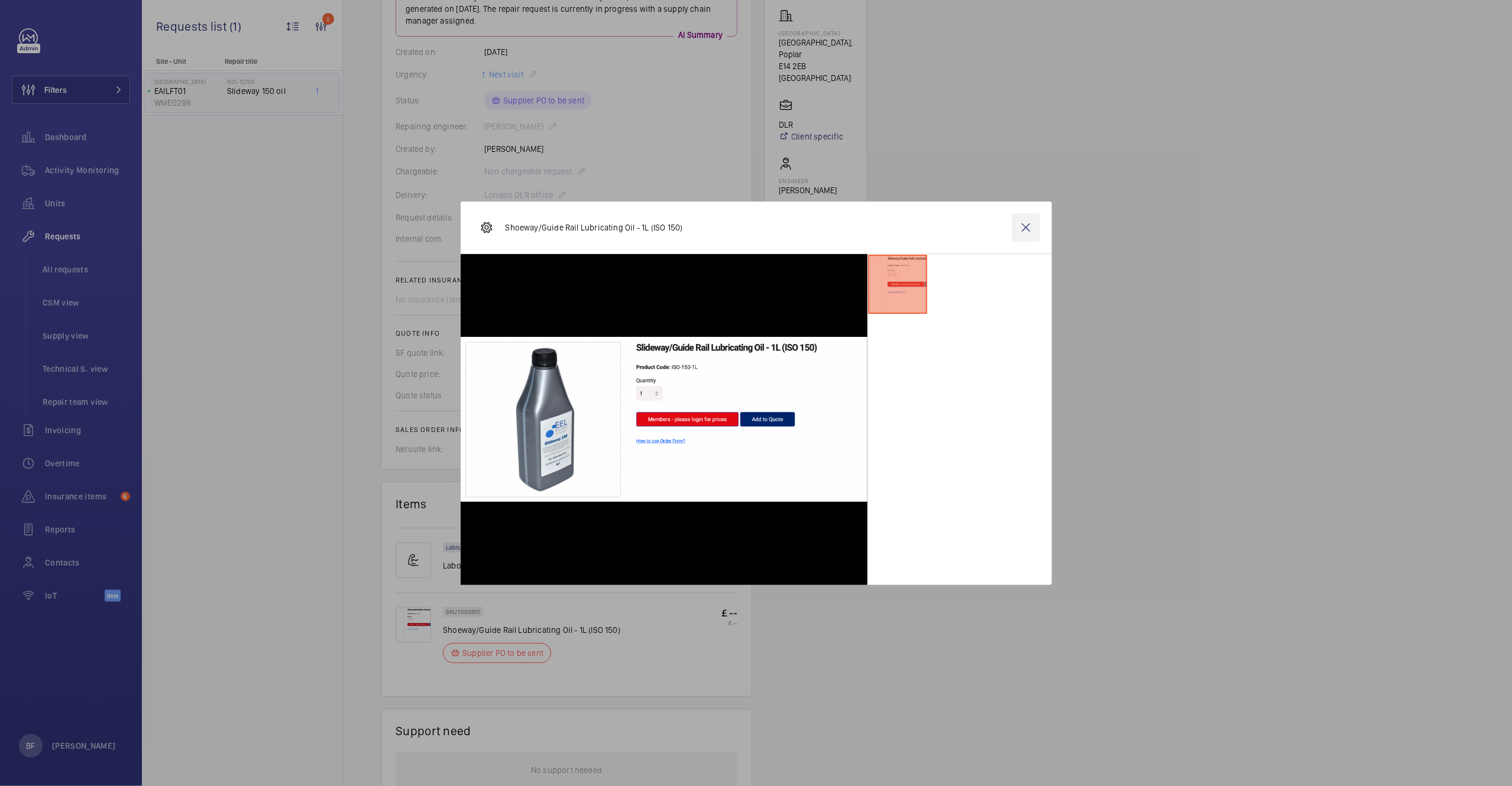
click at [1019, 234] on wm-front-icon-button at bounding box center [1025, 227] width 29 height 29
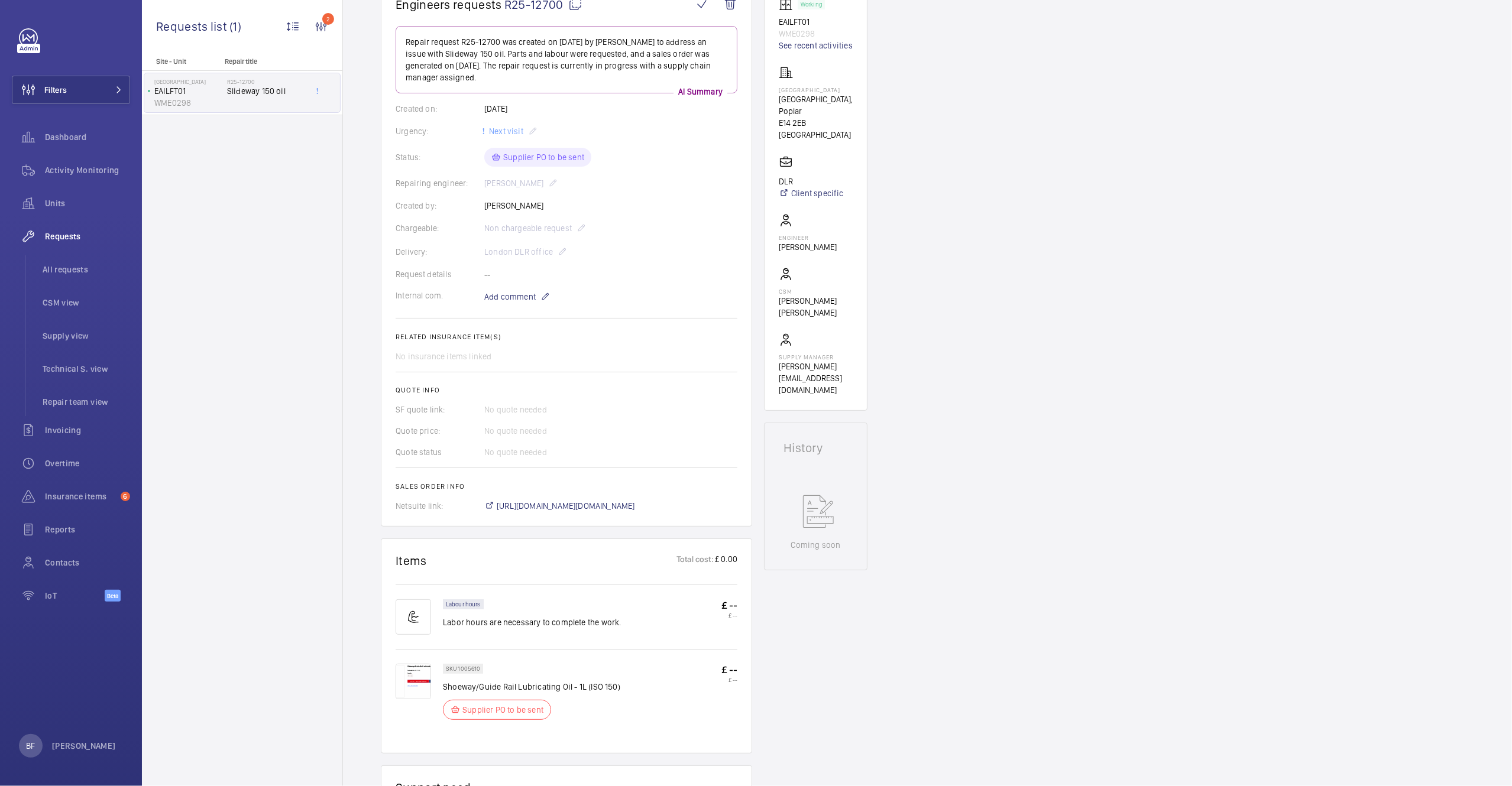
scroll to position [0, 0]
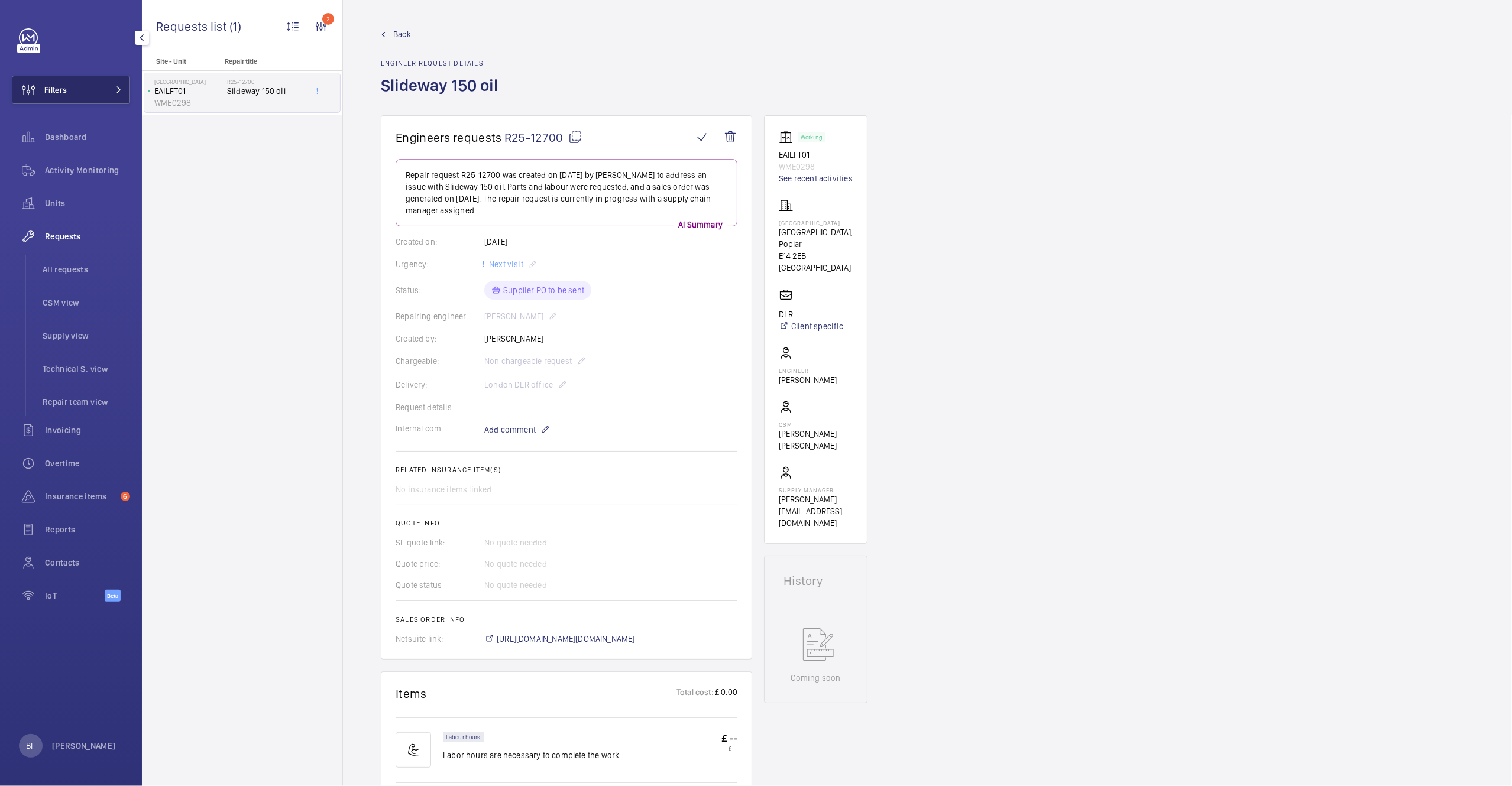
click at [97, 98] on button "Filters" at bounding box center [71, 90] width 119 height 29
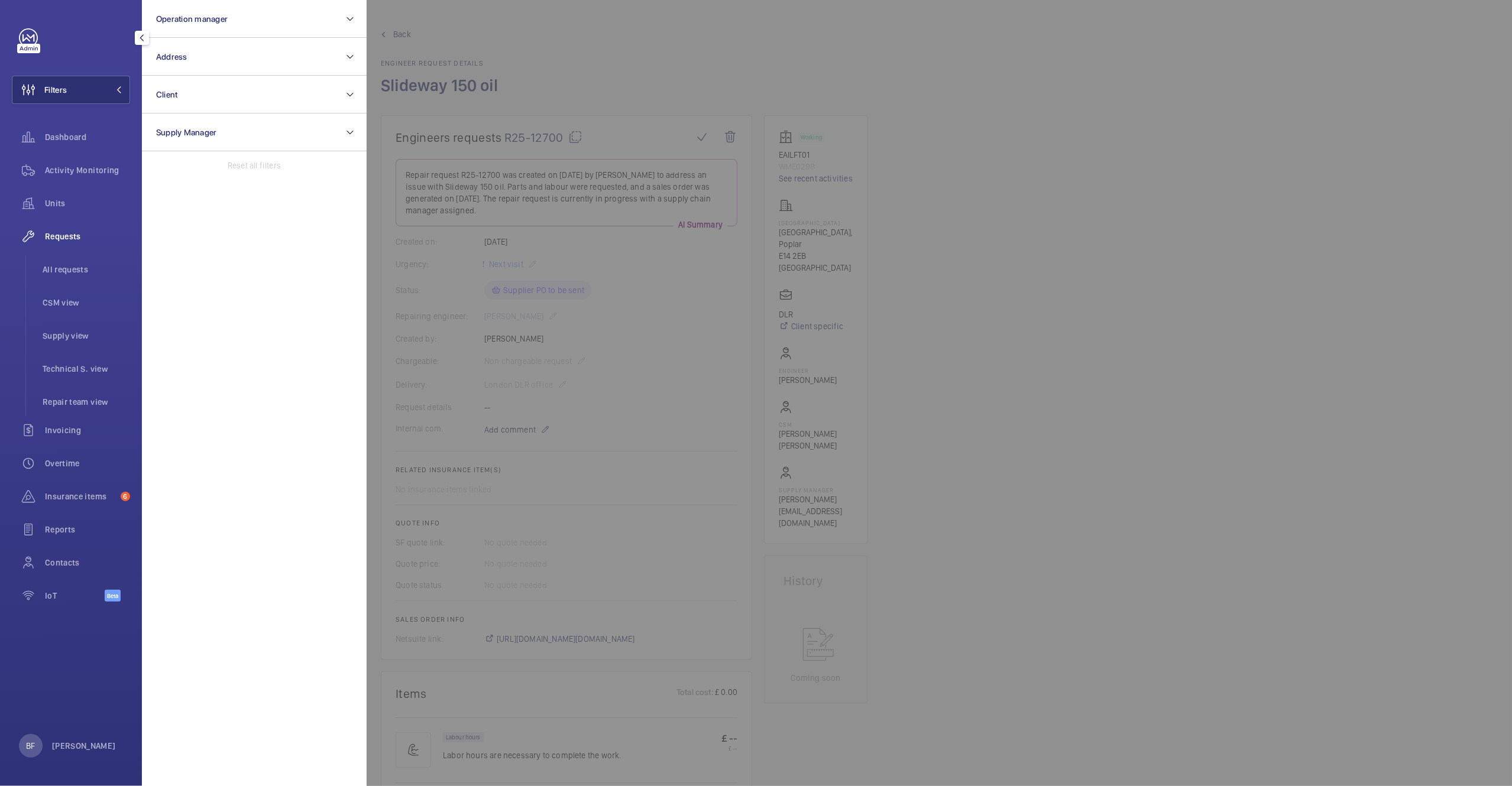
click at [682, 101] on div at bounding box center [1122, 393] width 1512 height 786
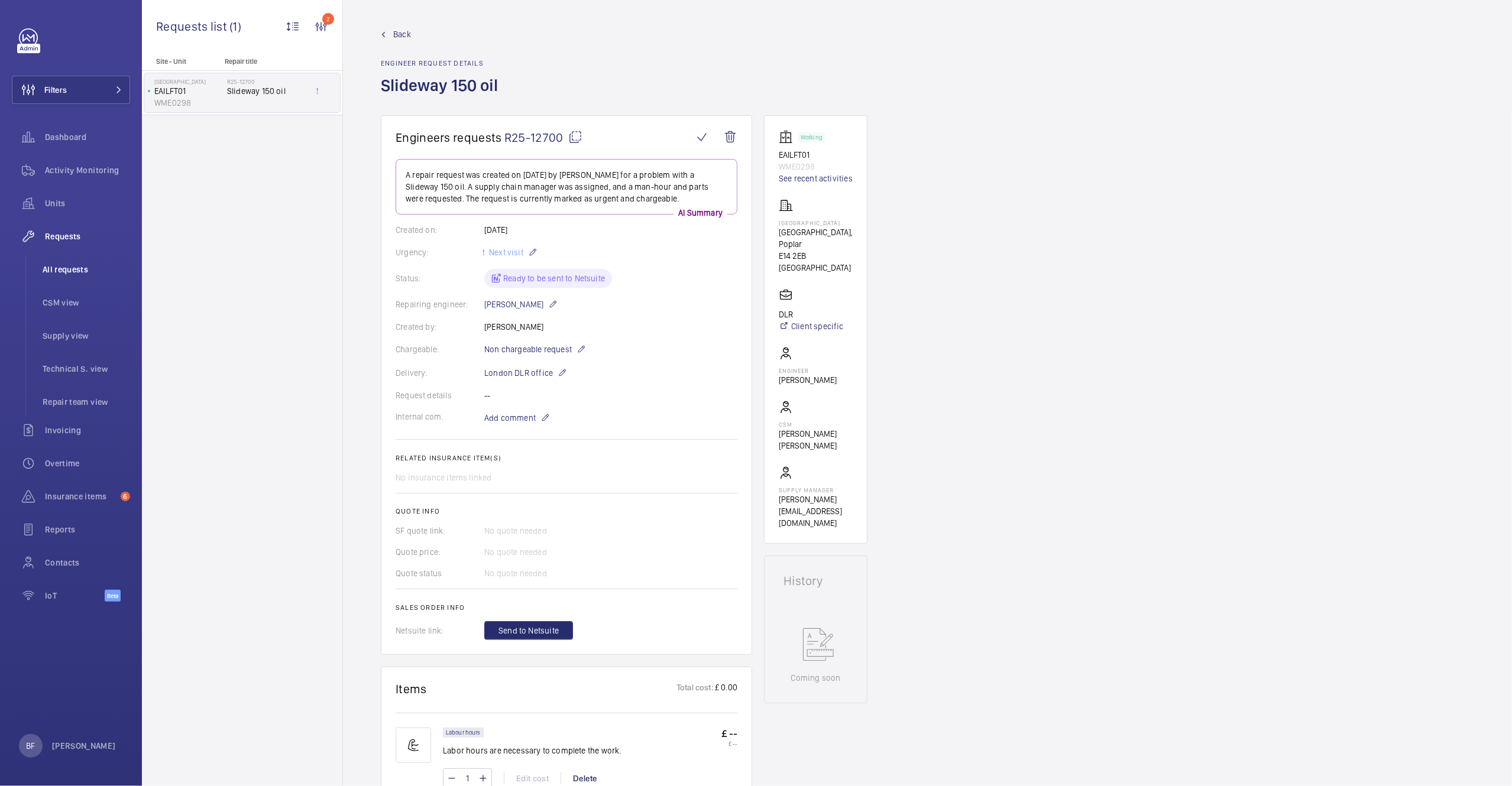
click at [75, 275] on li "All requests" at bounding box center [82, 270] width 97 height 29
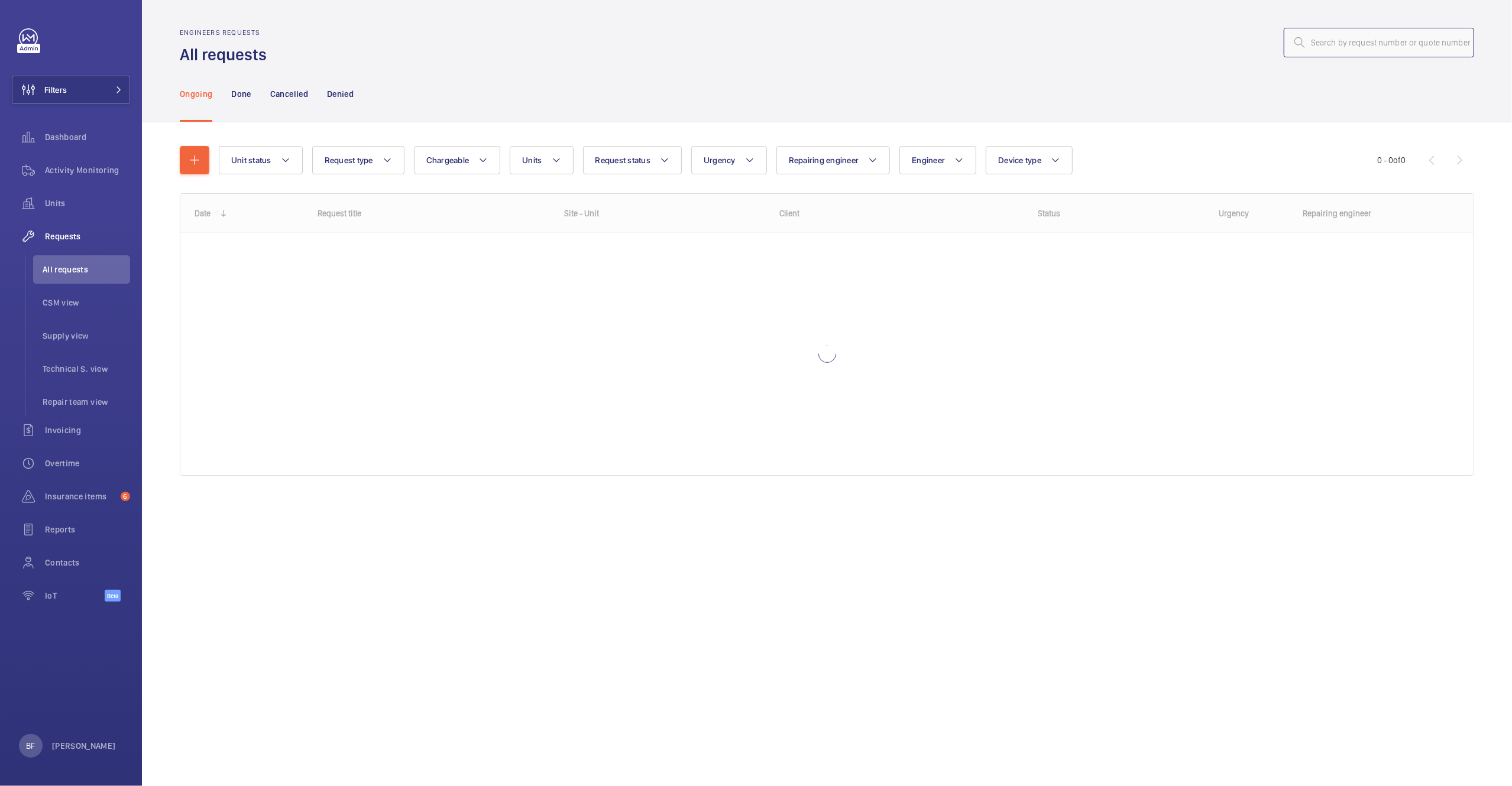
click at [1333, 46] on input "text" at bounding box center [1379, 43] width 190 height 30
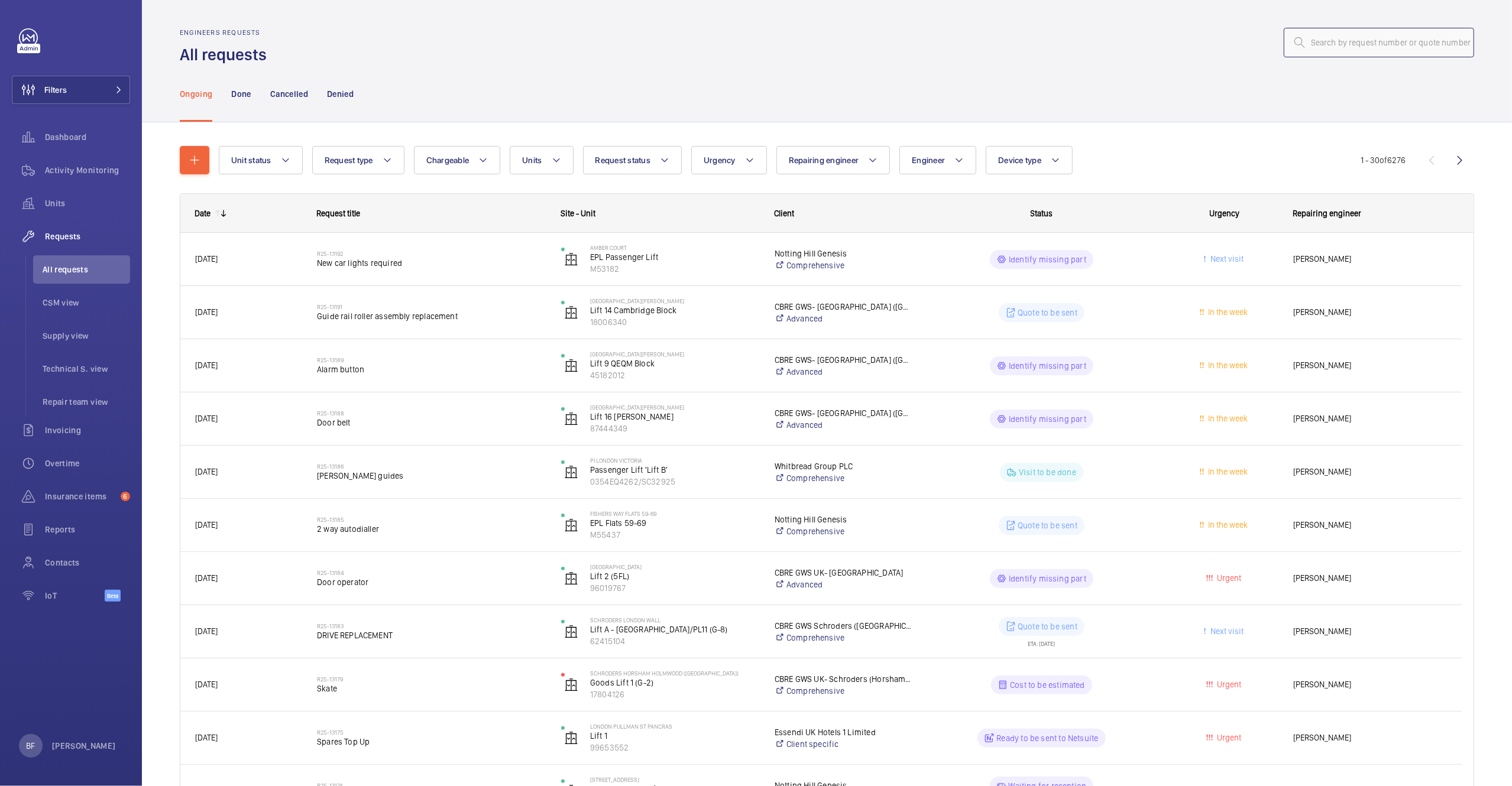
click at [1320, 42] on input "text" at bounding box center [1379, 43] width 190 height 30
click at [1297, 84] on div "Ongoing Done Cancelled Denied" at bounding box center [827, 94] width 1294 height 57
click at [1302, 41] on input "text" at bounding box center [1379, 43] width 190 height 30
click at [1317, 44] on input "text" at bounding box center [1379, 43] width 190 height 30
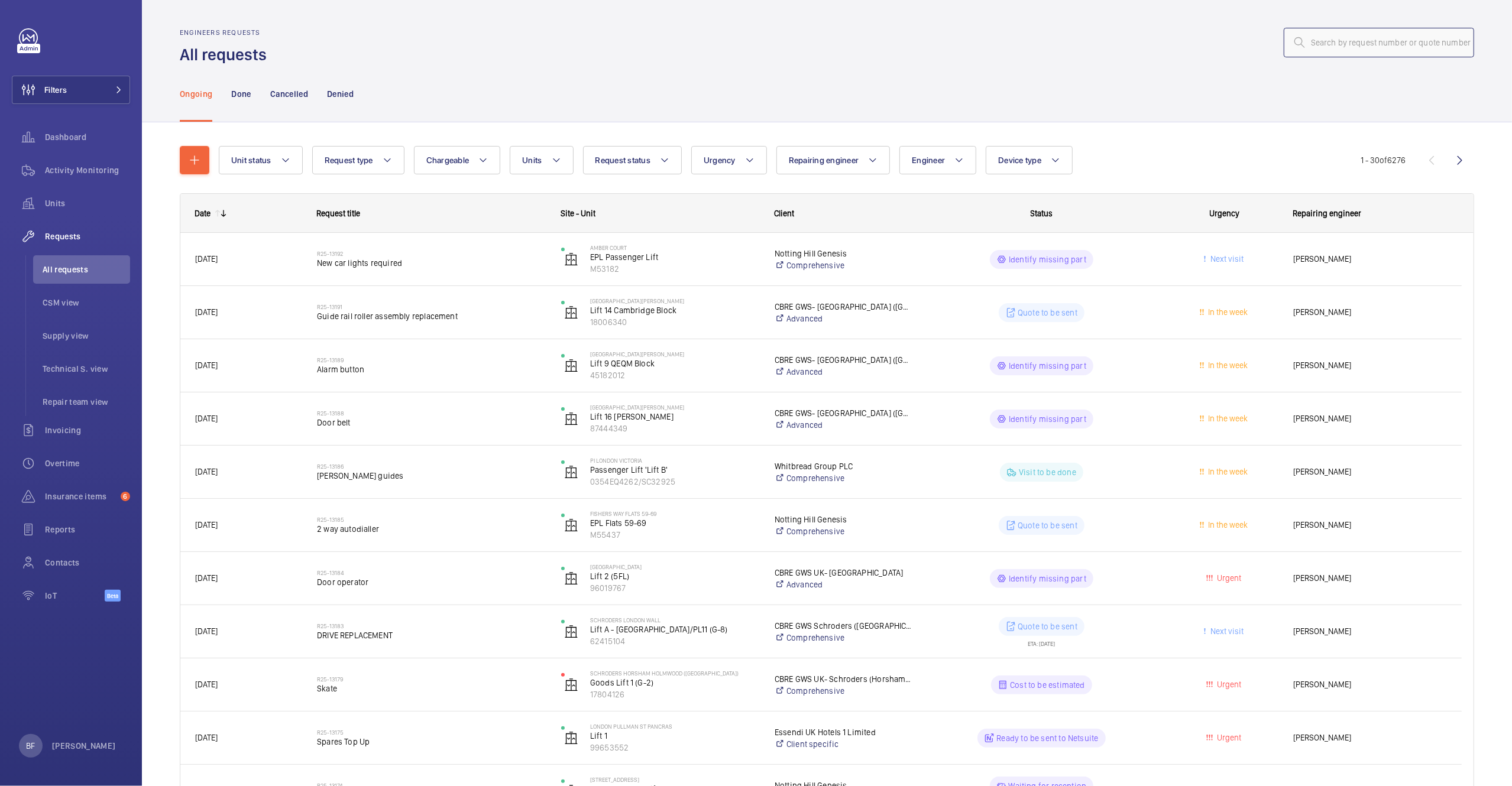
paste input "R25-12699"
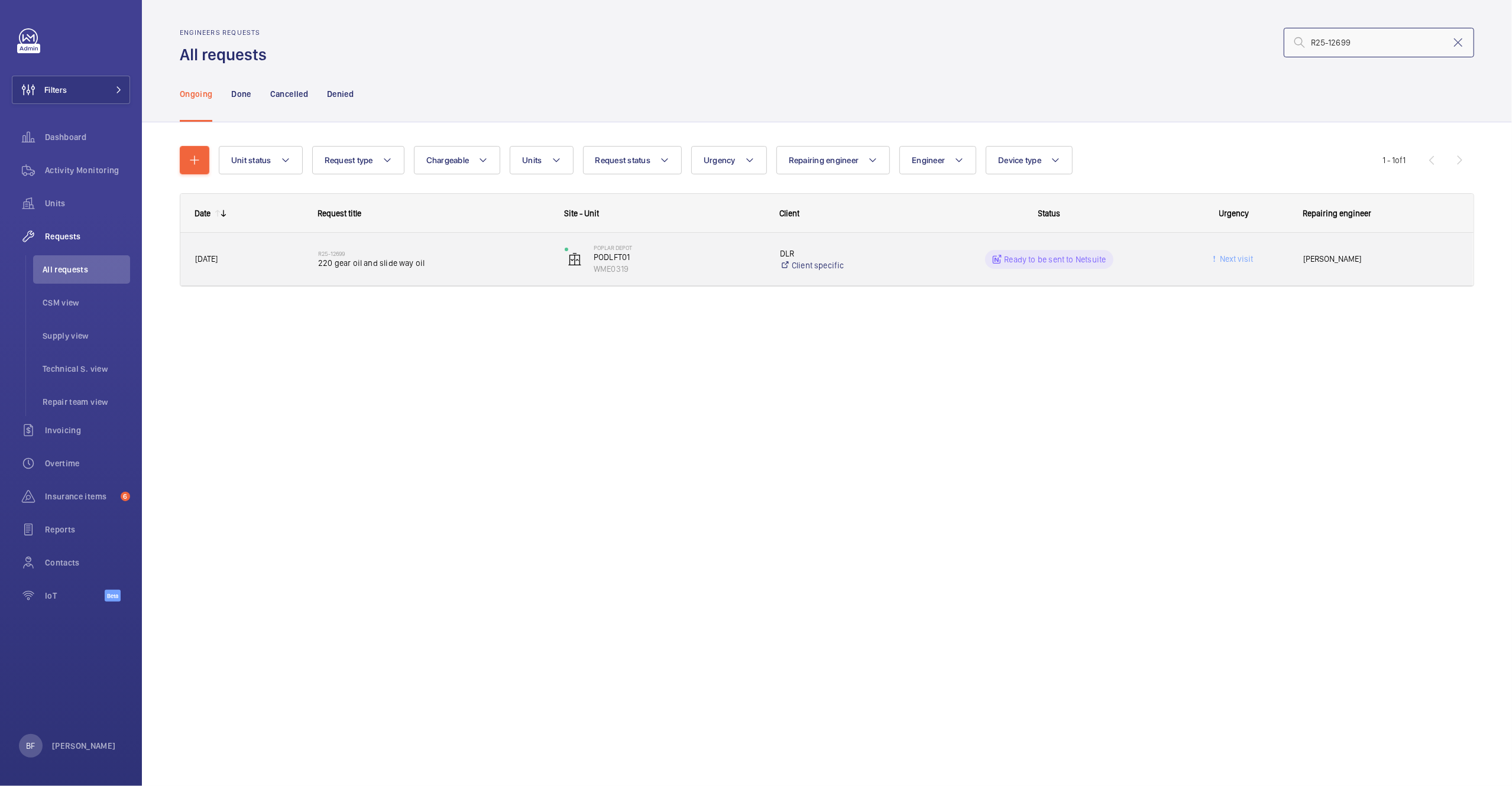
type input "R25-12699"
click at [474, 267] on span "220 gear oil and slide way oil" at bounding box center [433, 262] width 231 height 12
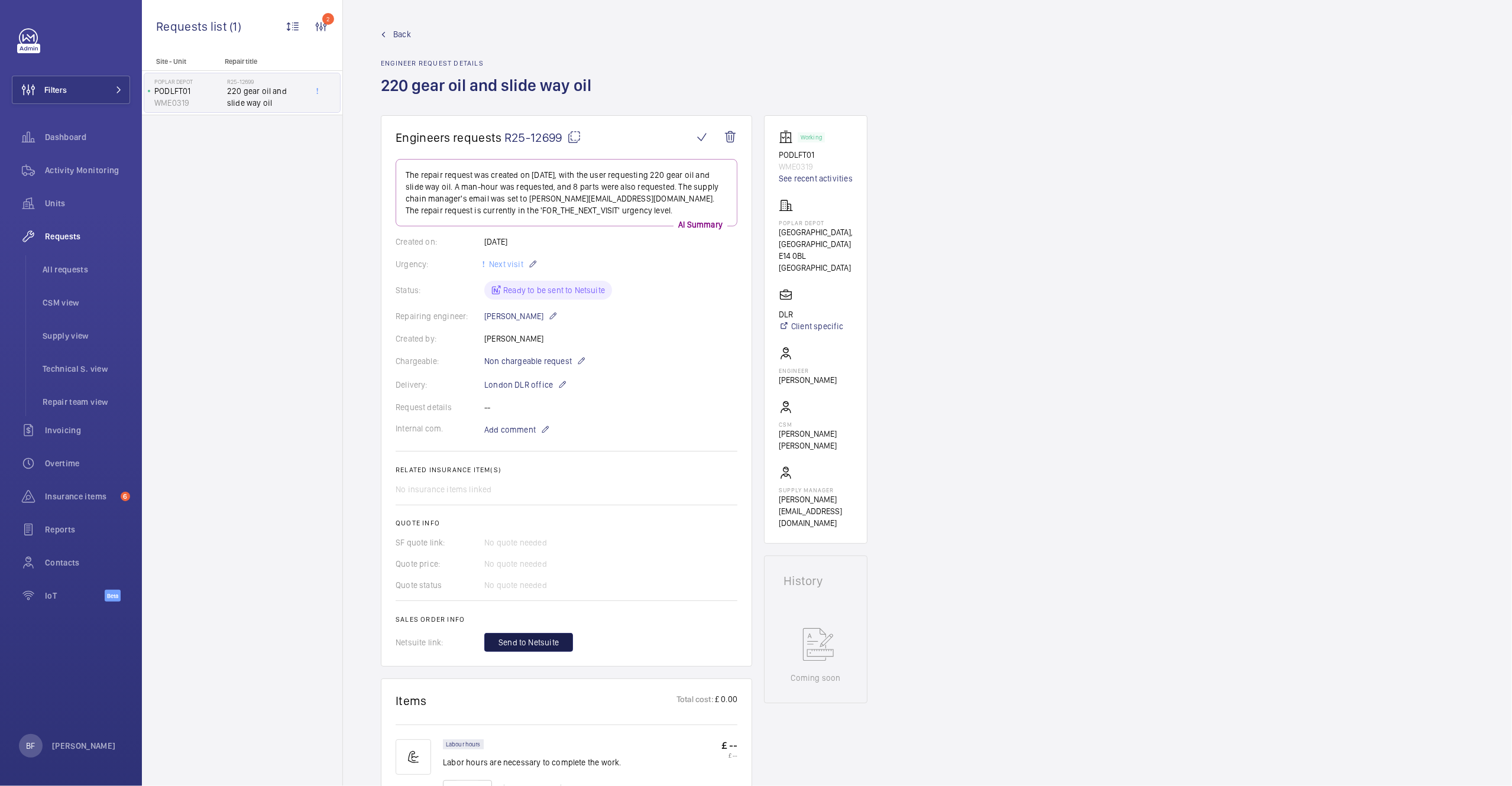
click at [559, 648] on button "Send to Netsuite" at bounding box center [528, 642] width 89 height 19
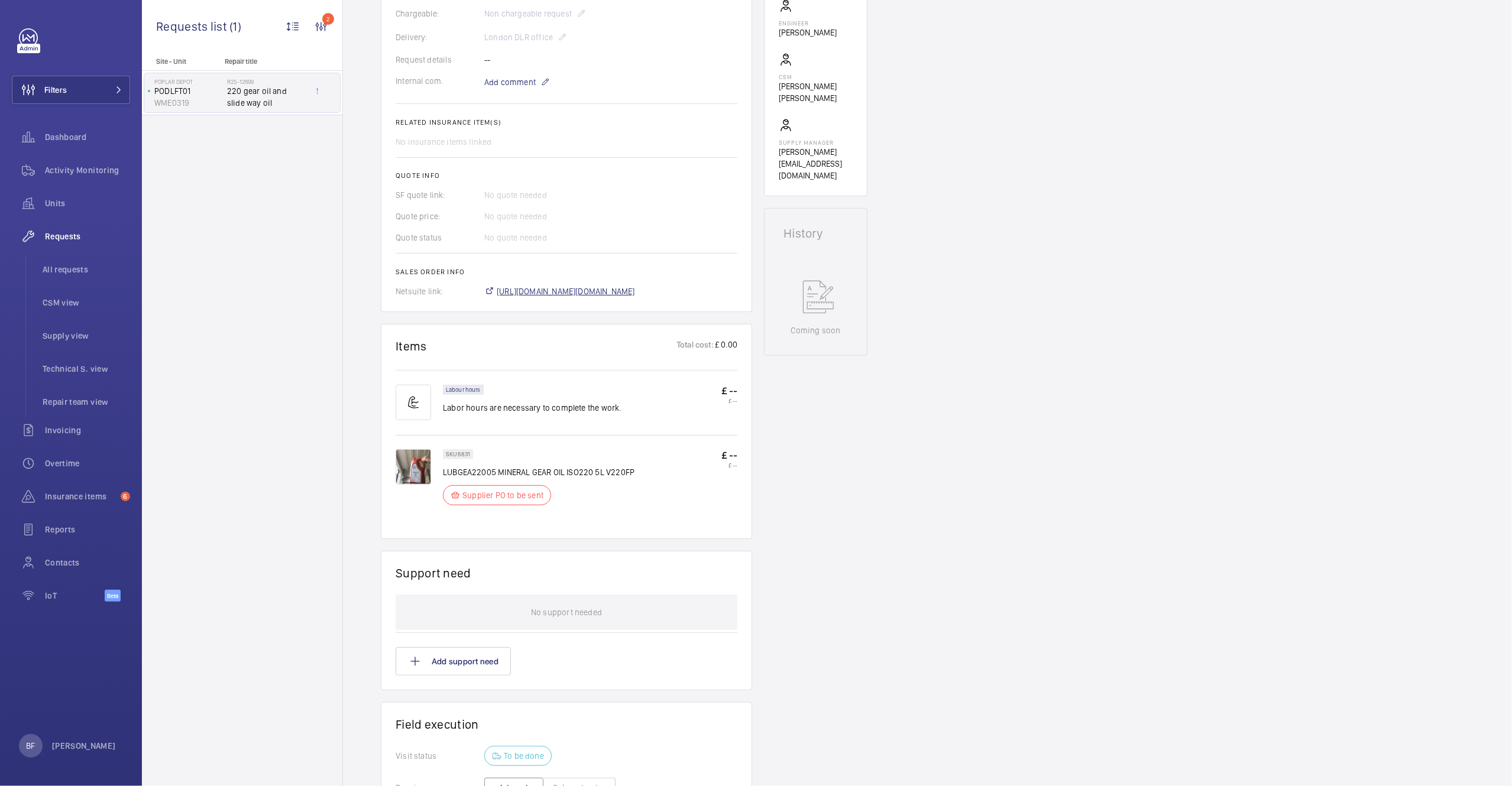
click at [540, 297] on span "https://6461500.app.netsuite.com/app/accounting/transactions/salesord.nl?id=306…" at bounding box center [565, 291] width 138 height 12
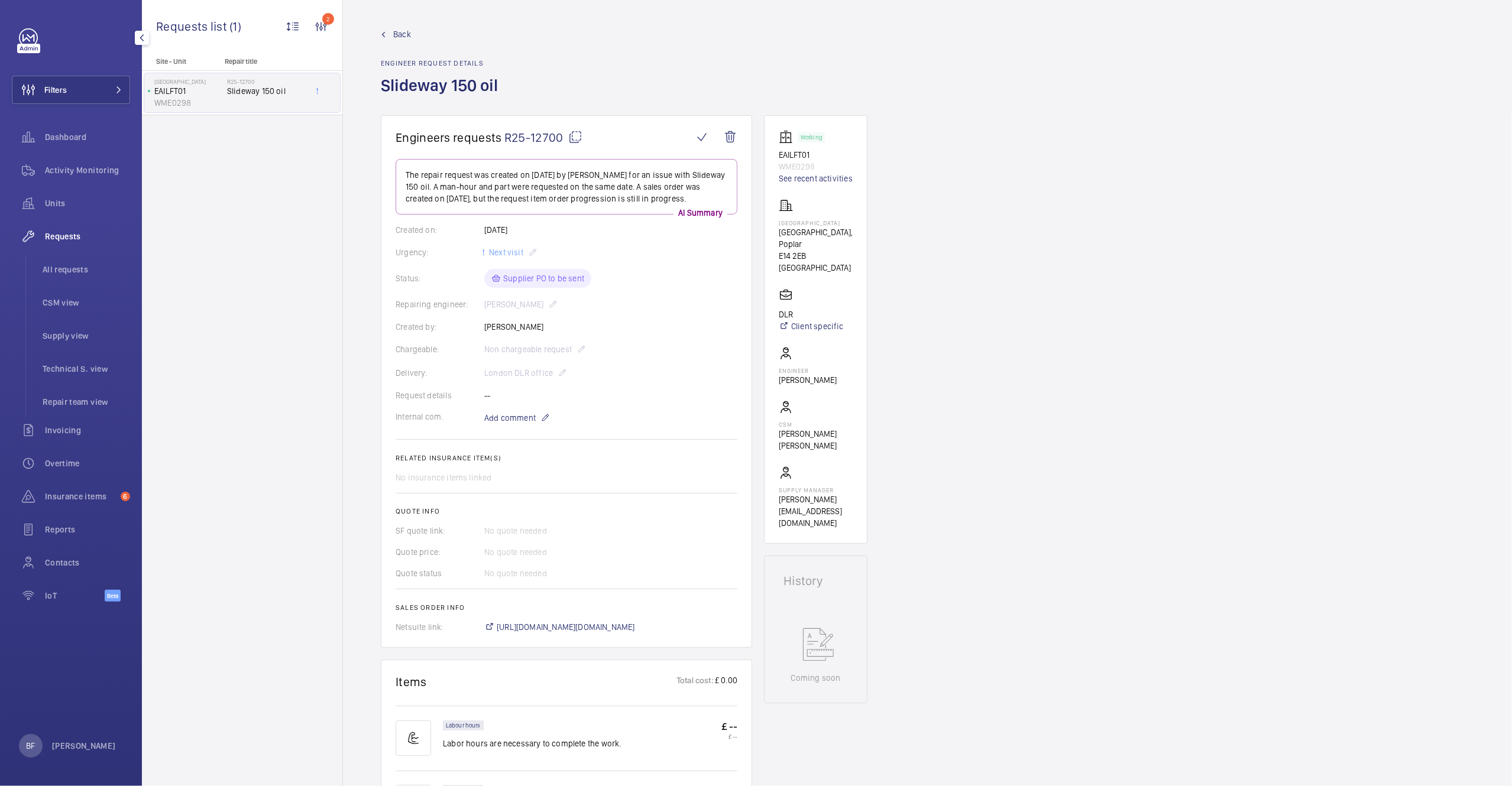
click at [256, 198] on div "Site - Unit Repair title East India EAILFT01 WME0298 R25-12700 Slideway 150 oil" at bounding box center [242, 422] width 200 height 729
click at [76, 95] on button "Filters" at bounding box center [71, 90] width 119 height 29
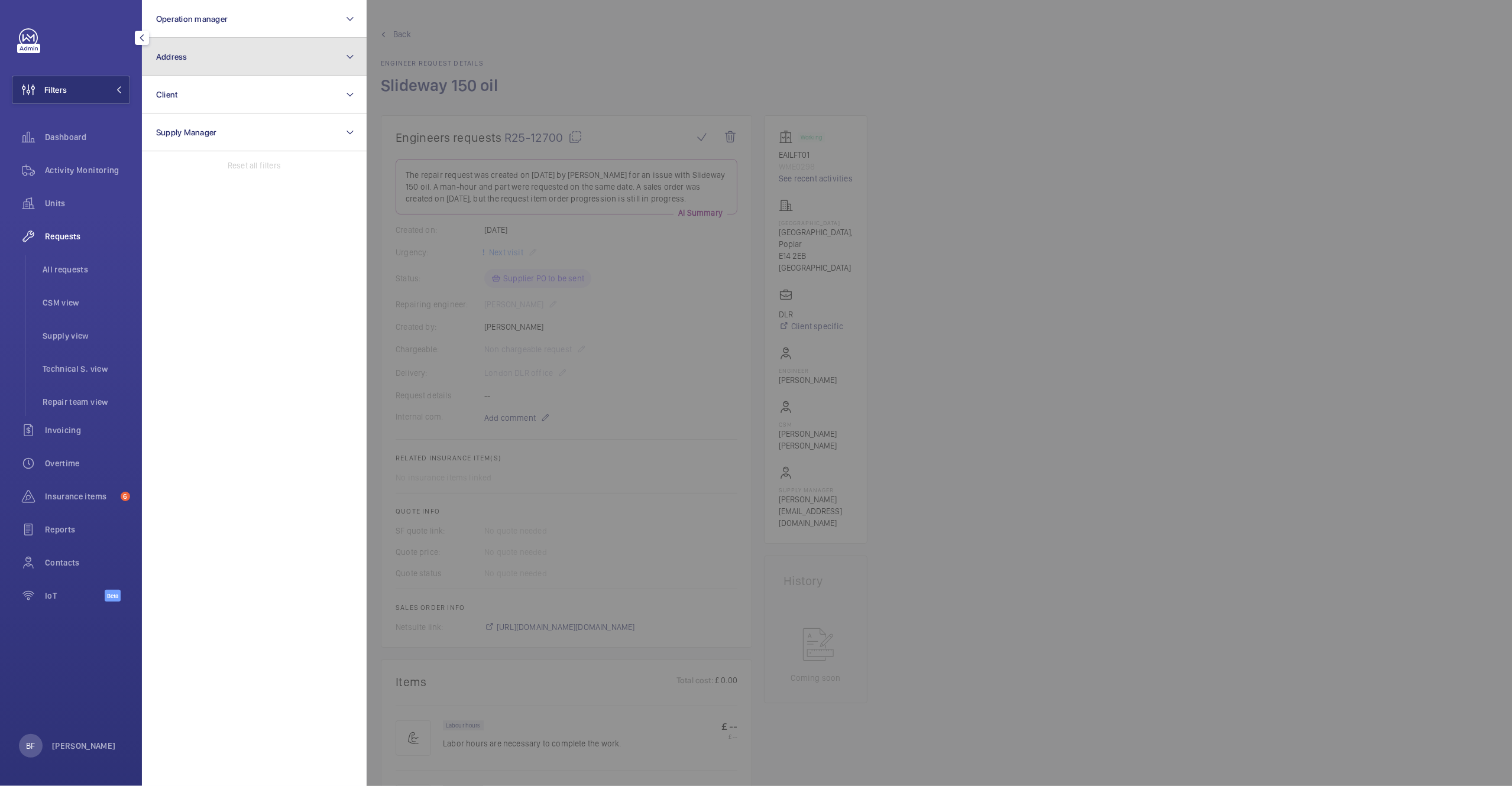
click at [266, 46] on button "Address" at bounding box center [254, 57] width 224 height 38
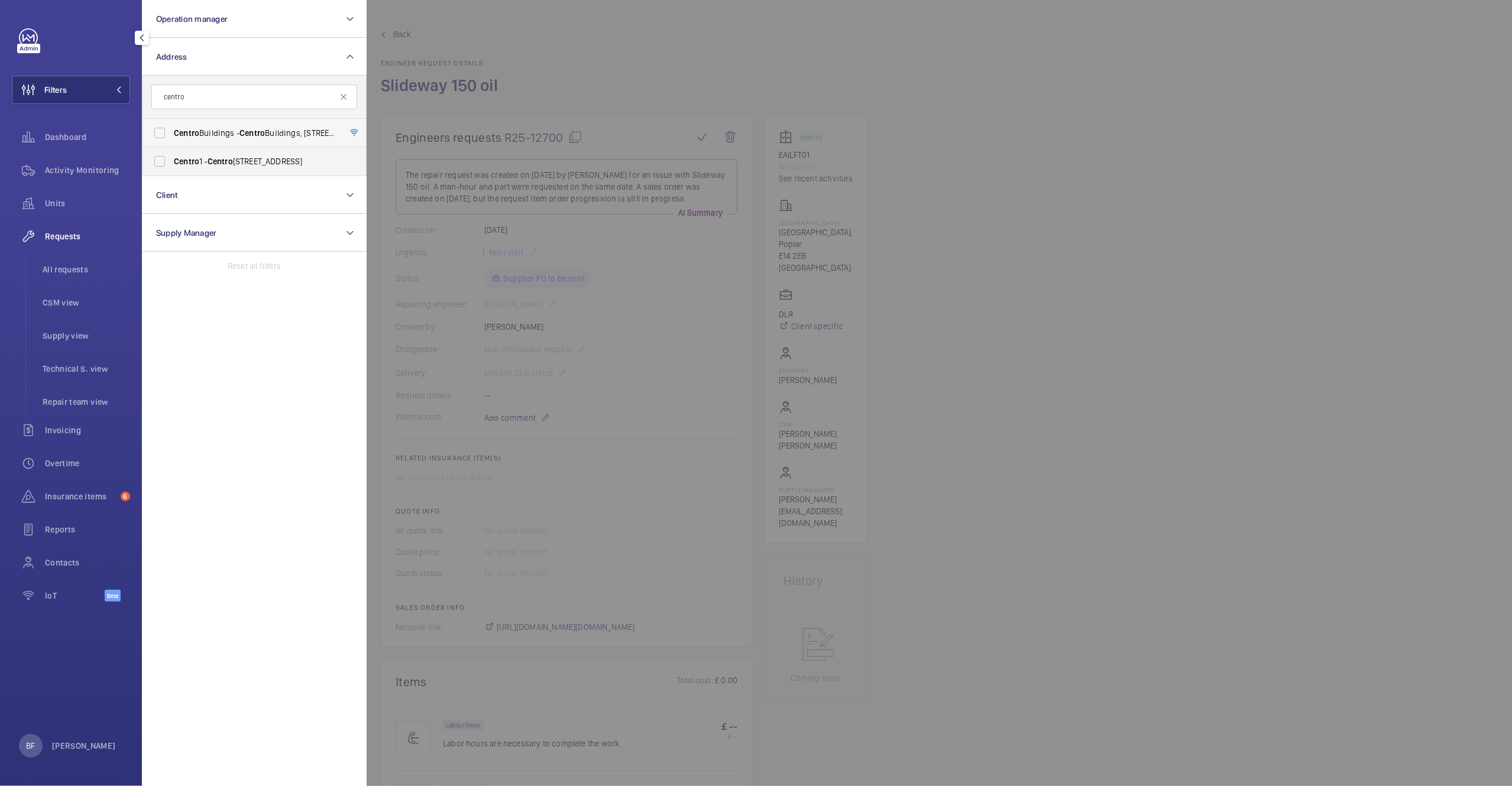
type input "centro"
click at [255, 142] on label "Centro Buildings - Centro Buildings, 20-23 Mandela Street, Camden, London, NW1 …" at bounding box center [246, 133] width 206 height 29
click at [172, 142] on input "Centro Buildings - Centro Buildings, 20-23 Mandela Street, Camden, London, NW1 …" at bounding box center [159, 133] width 24 height 24
checkbox input "true"
click at [503, 124] on div at bounding box center [1122, 393] width 1512 height 786
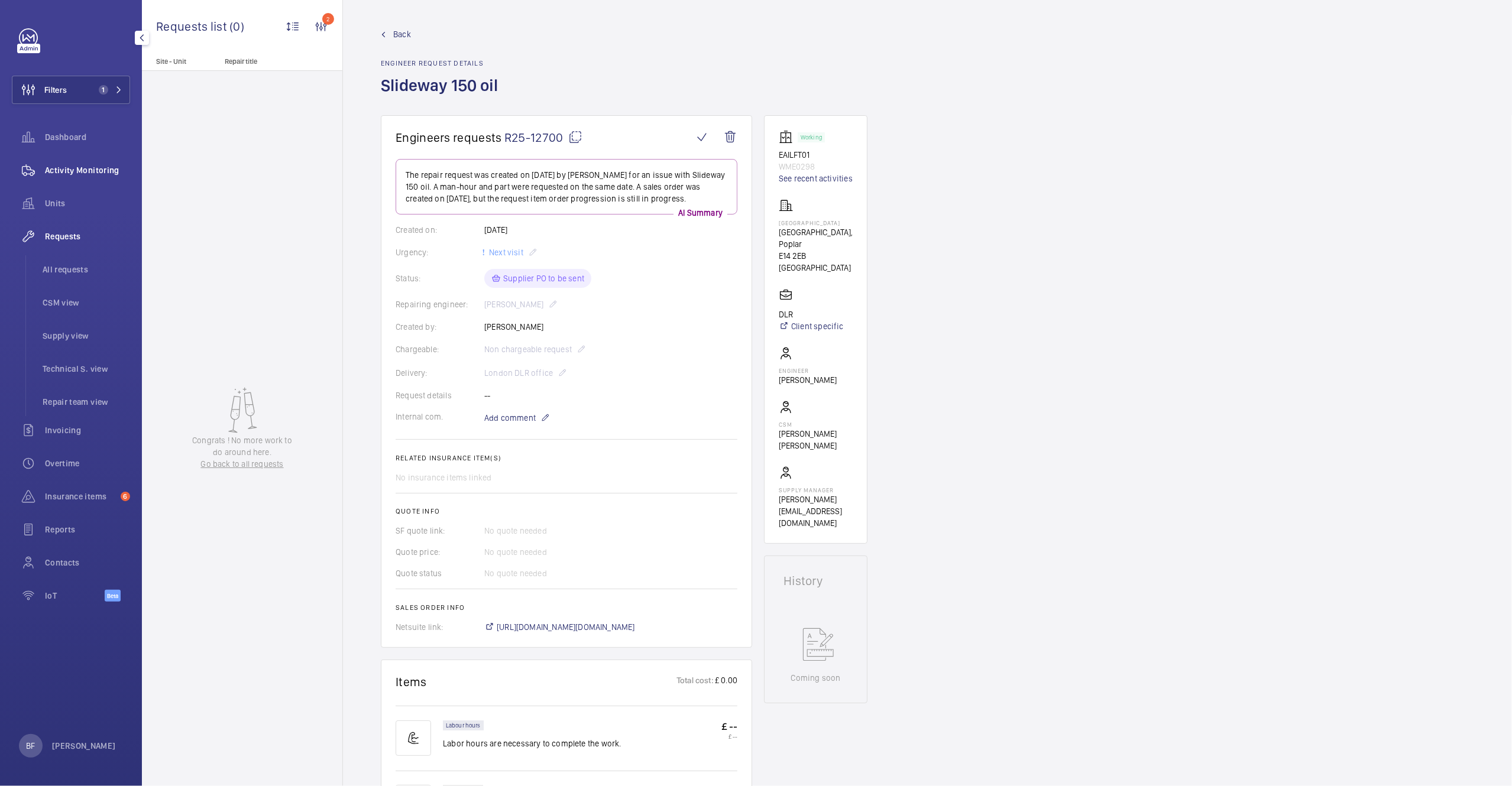
click at [95, 164] on span "Activity Monitoring" at bounding box center [87, 170] width 85 height 12
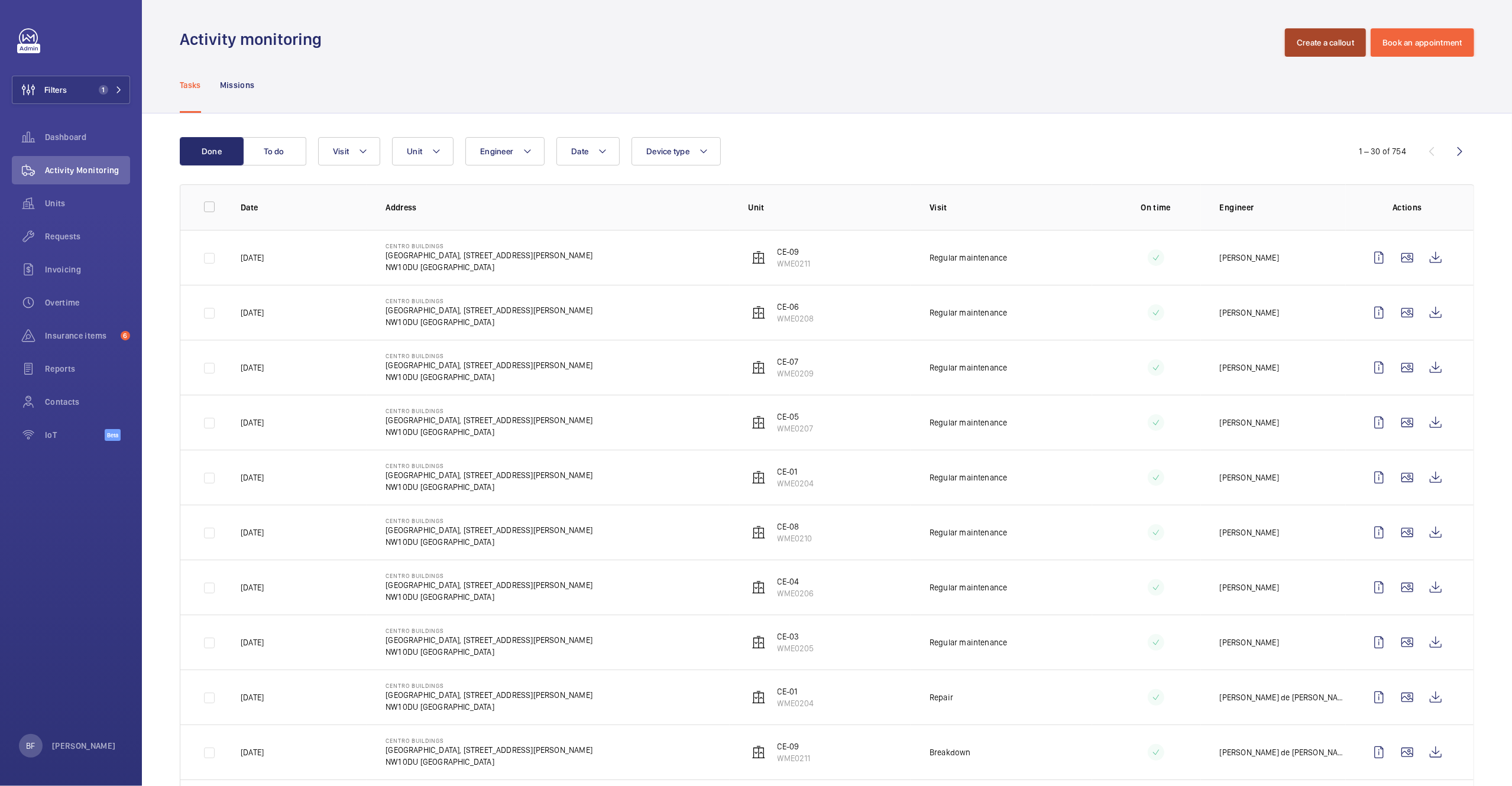
click at [1313, 32] on button "Create a callout" at bounding box center [1325, 43] width 81 height 29
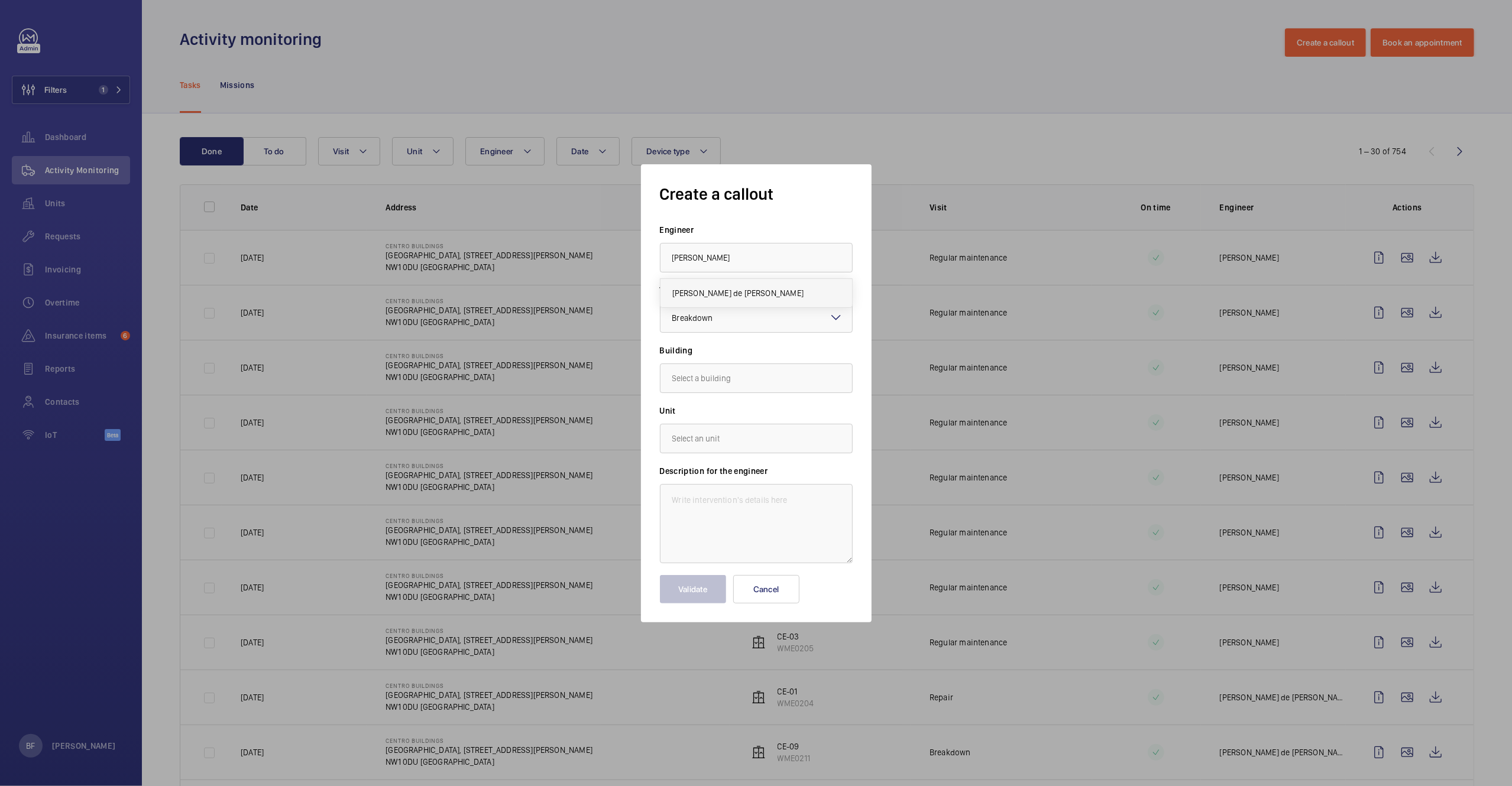
click at [743, 282] on mat-option "Alex Nicola de Paula Pirozzolo" at bounding box center [756, 293] width 192 height 29
type input "Alex Nicola de Paula Pirozzolo"
click at [760, 380] on input "text" at bounding box center [756, 378] width 193 height 30
click at [765, 420] on mat-option "Centro Buildings, 20-23 Mandela Street, Camden, London, NW1 0DU LONDON, NW1 0DU…" at bounding box center [756, 413] width 192 height 29
type input "Centro Buildings, 20-23 Mandela Street, Camden, London, NW1 0DU LONDON, NW1 0DU…"
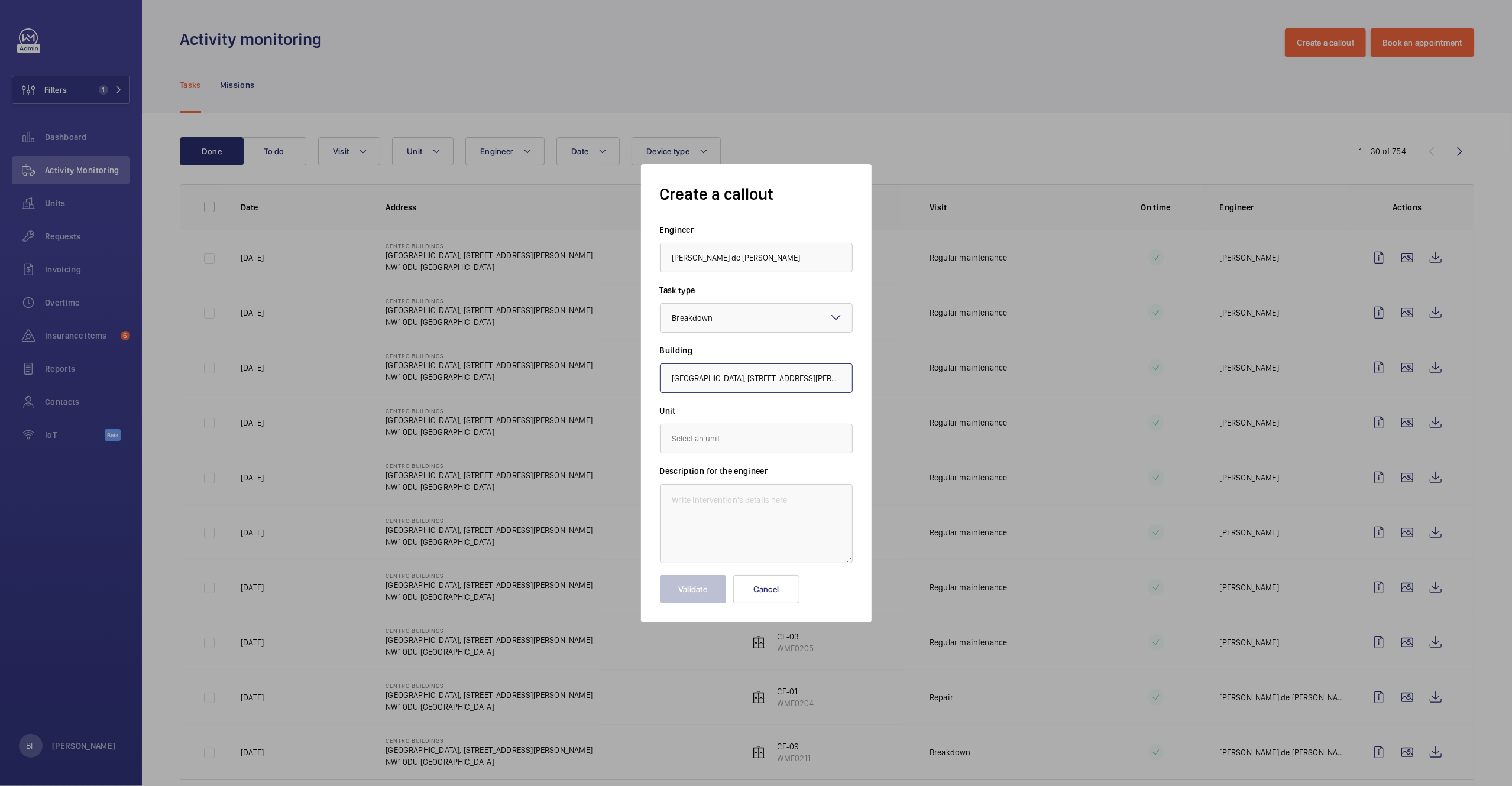
scroll to position [0, 169]
click at [745, 445] on input "text" at bounding box center [756, 438] width 193 height 30
click at [720, 492] on span "WME0211 - CE-09" at bounding box center [703, 497] width 62 height 12
type input "WME0211 - CE-09"
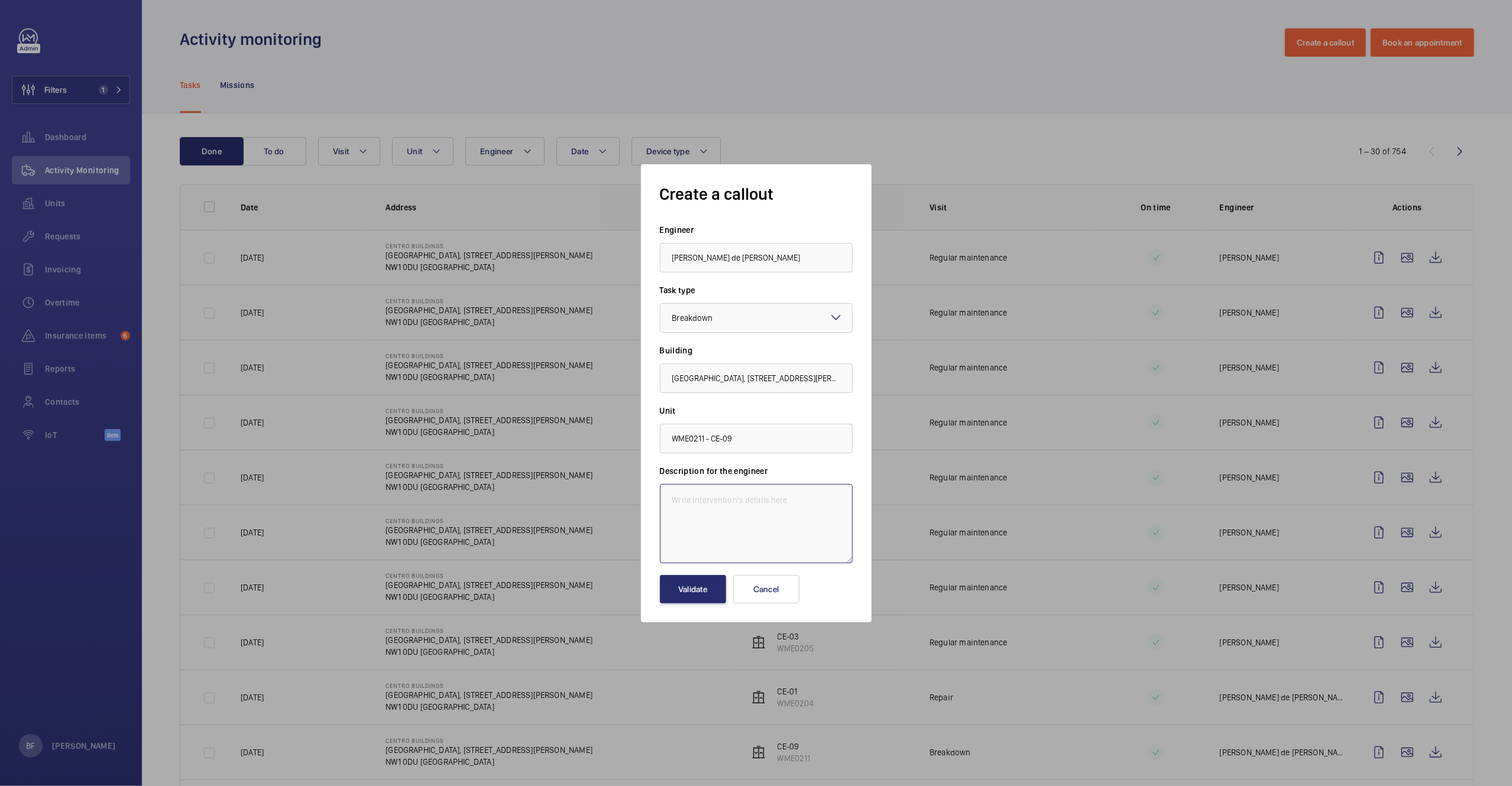
click at [716, 506] on textarea at bounding box center [756, 523] width 193 height 79
click at [754, 501] on textarea at bounding box center [756, 523] width 193 height 79
paste textarea "The autodialler dialls out but is not conecting to the operator I have tried a …"
click at [663, 535] on textarea "The autodialler dialls out but is not conecting to the operator I have tried a …" at bounding box center [756, 523] width 193 height 79
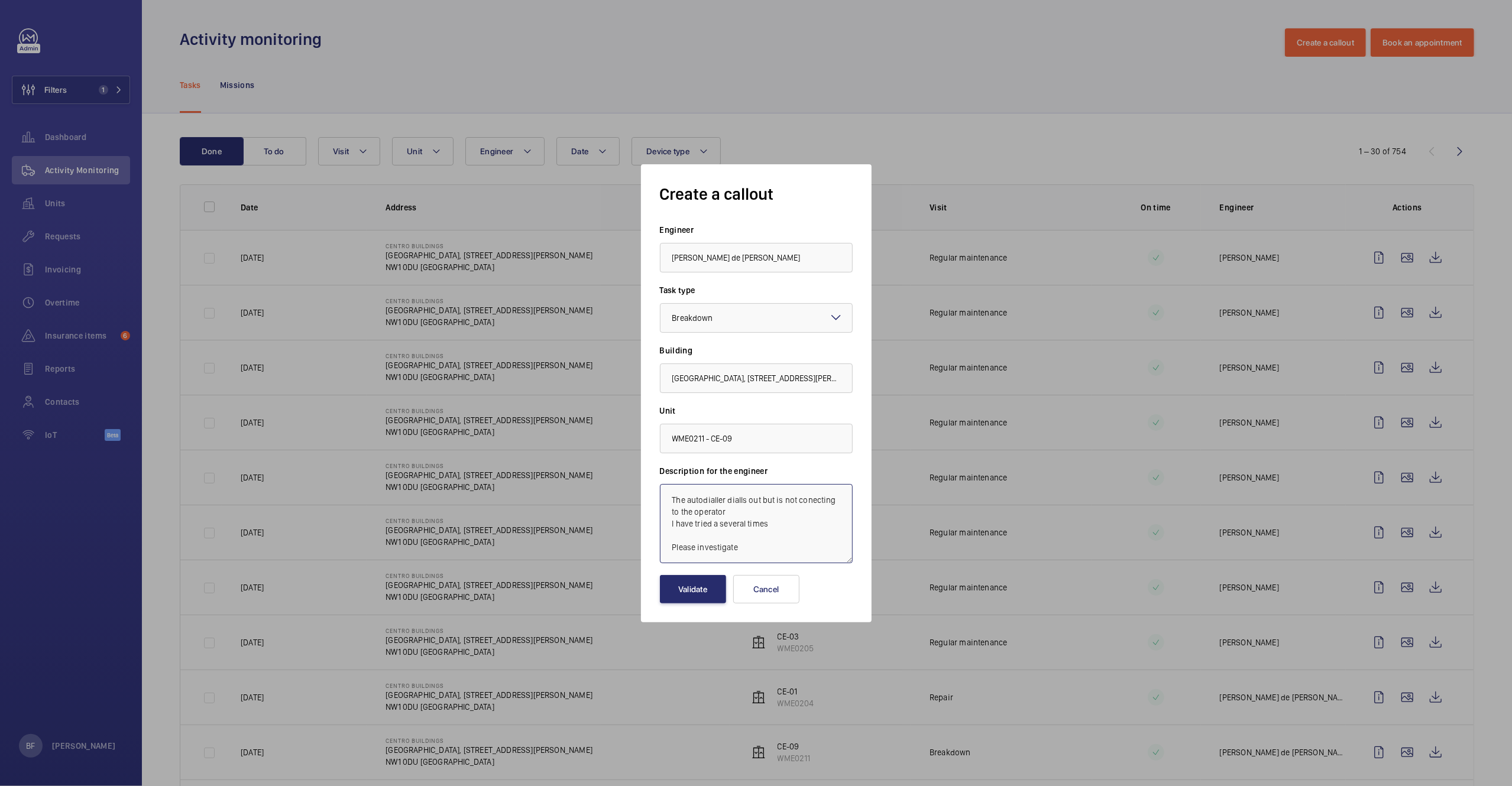
scroll to position [0, 0]
click at [668, 539] on textarea "The autodialler dialls out but is not conecting to the operator. I have tried a…" at bounding box center [756, 523] width 193 height 79
click at [675, 498] on textarea "The autodialler dialls out but is not conecting to the operator. I have tried a…" at bounding box center [756, 523] width 193 height 79
click at [672, 501] on textarea "The autodialler dialls out but is not conecting to the operator. I have tried a…" at bounding box center [756, 523] width 193 height 79
paste textarea "Job #358234"
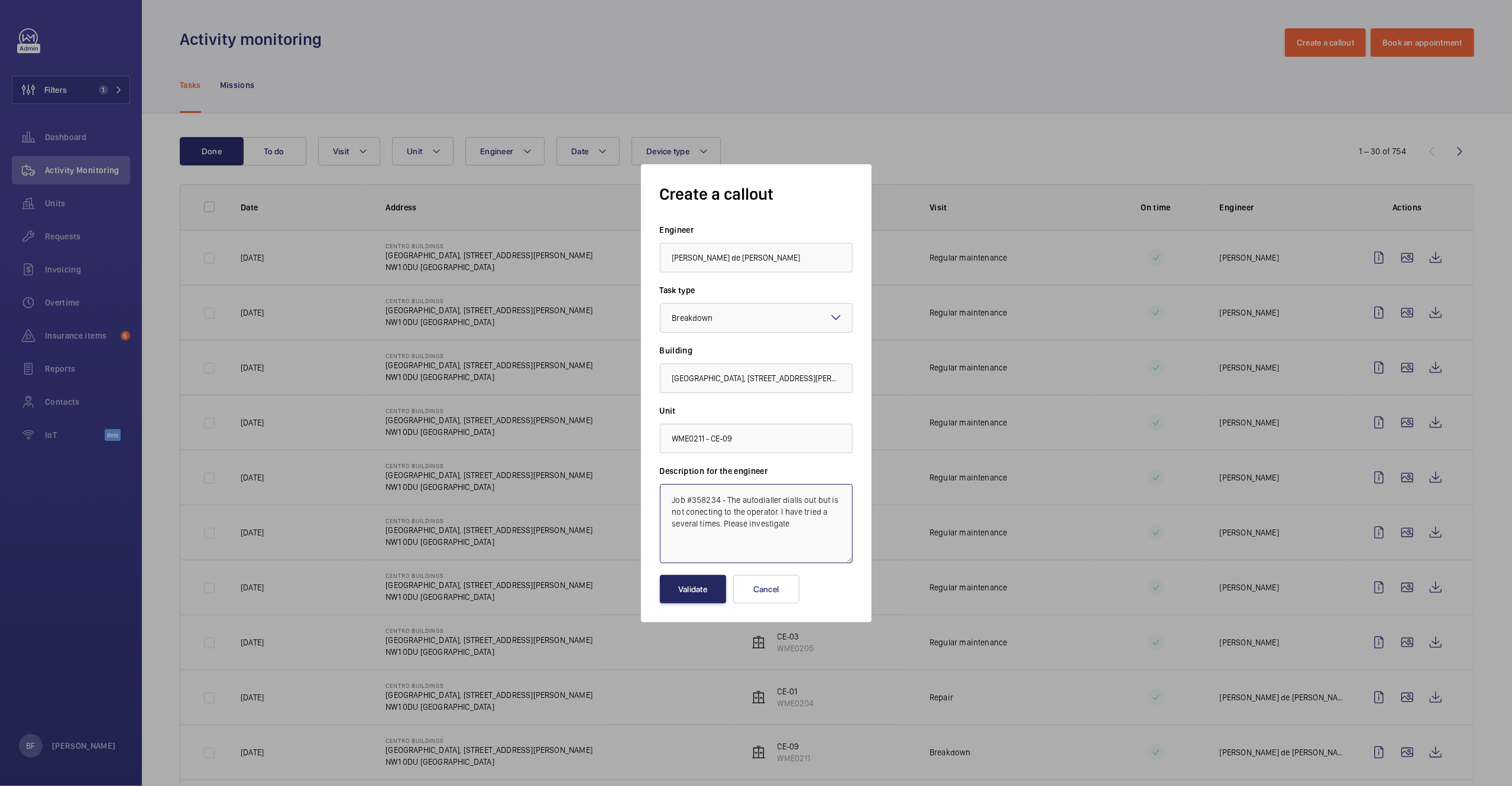
type textarea "Job #358234 - The autodialler dialls out but is not conecting to the operator. …"
click at [686, 589] on button "Validate" at bounding box center [692, 590] width 66 height 29
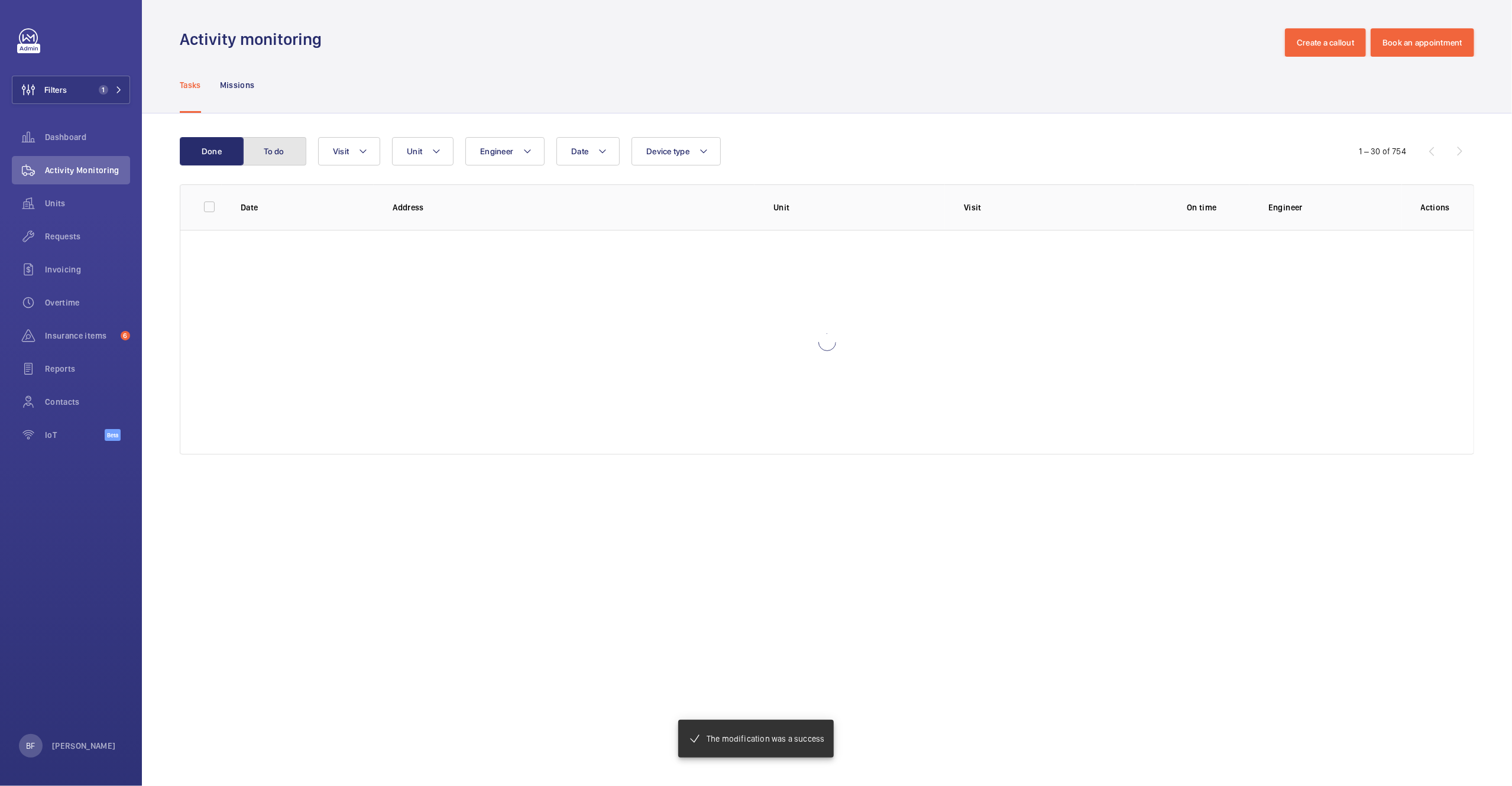
click at [259, 143] on button "To do" at bounding box center [273, 151] width 64 height 29
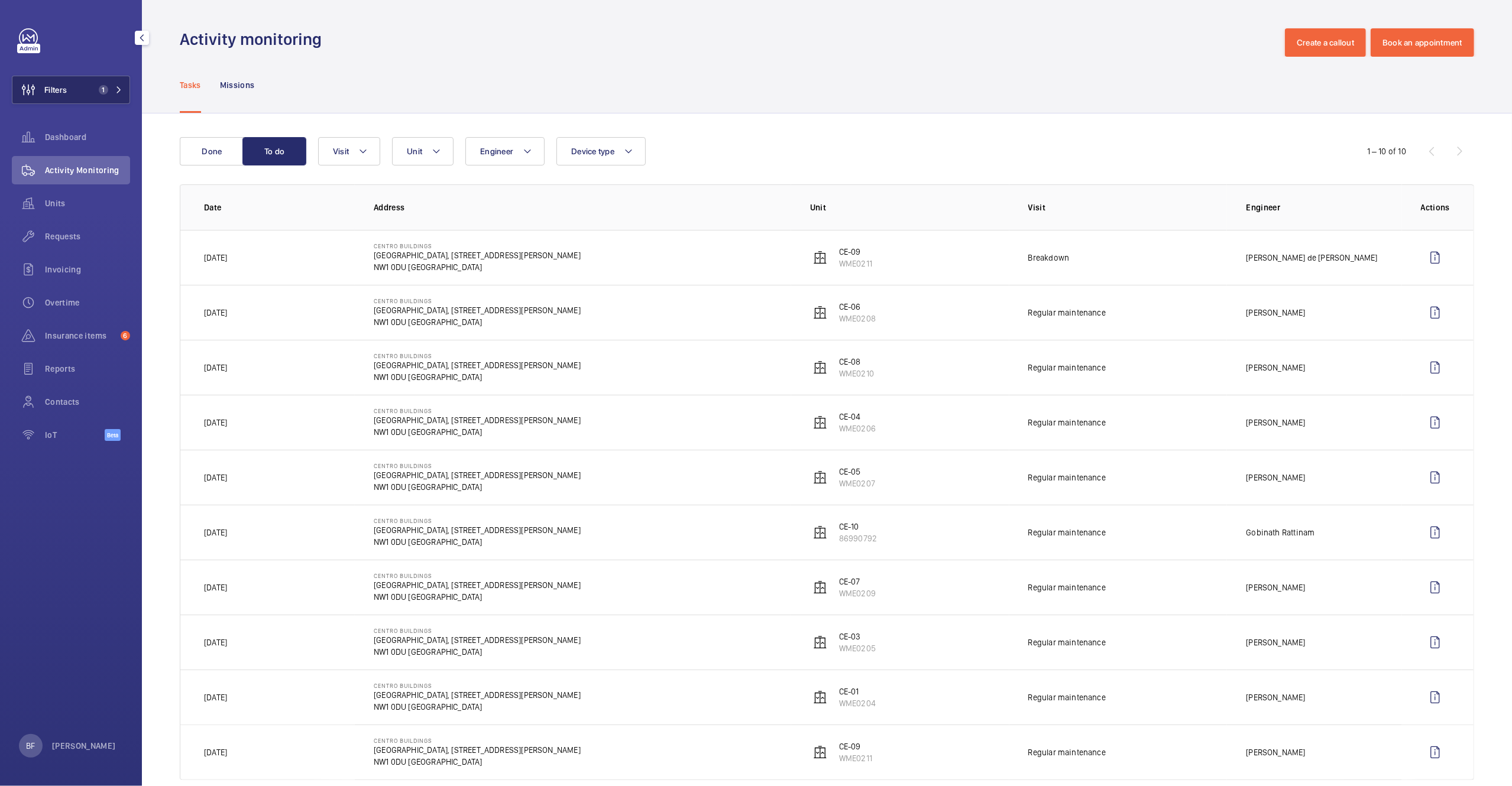
click at [105, 93] on span "1" at bounding box center [104, 90] width 9 height 9
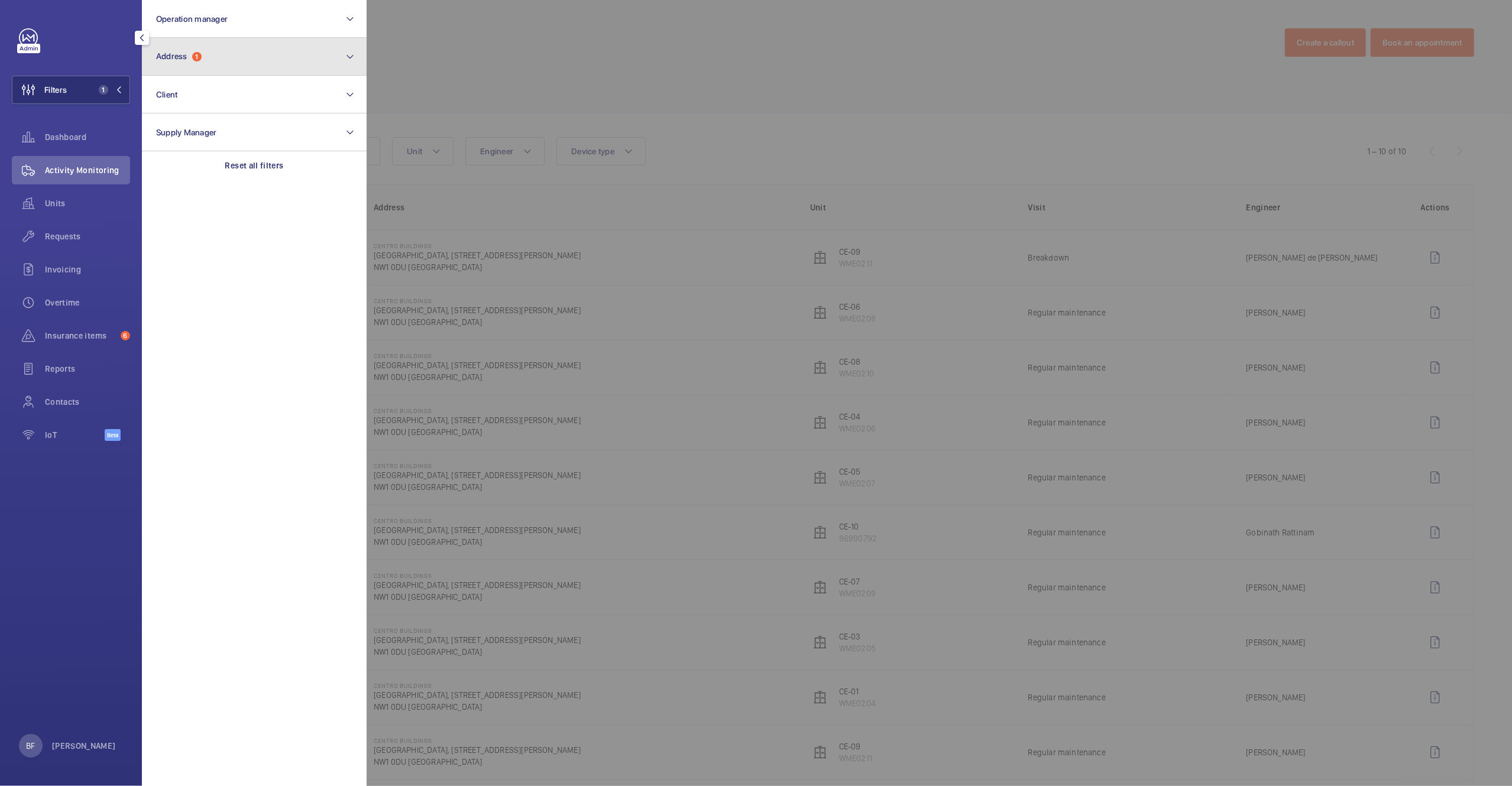
click at [242, 57] on button "Address 1" at bounding box center [254, 57] width 224 height 38
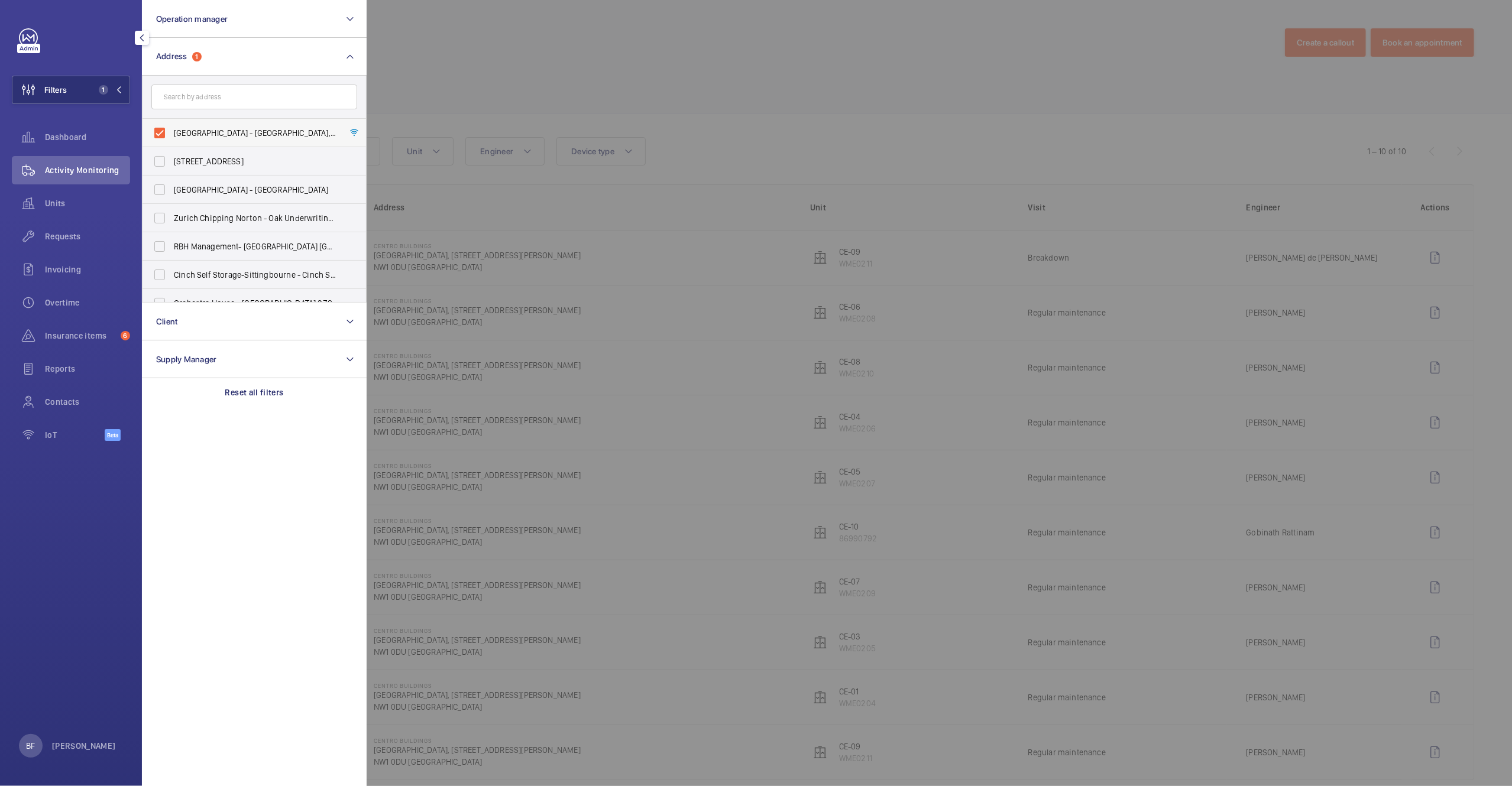
click at [228, 140] on label "Centro Buildings - Centro Buildings, 20-23 Mandela Street, Camden, London, NW1 …" at bounding box center [246, 133] width 206 height 29
click at [172, 140] on input "Centro Buildings - Centro Buildings, 20-23 Mandela Street, Camden, London, NW1 …" at bounding box center [159, 133] width 24 height 24
checkbox input "false"
click at [222, 92] on input "text" at bounding box center [254, 96] width 206 height 25
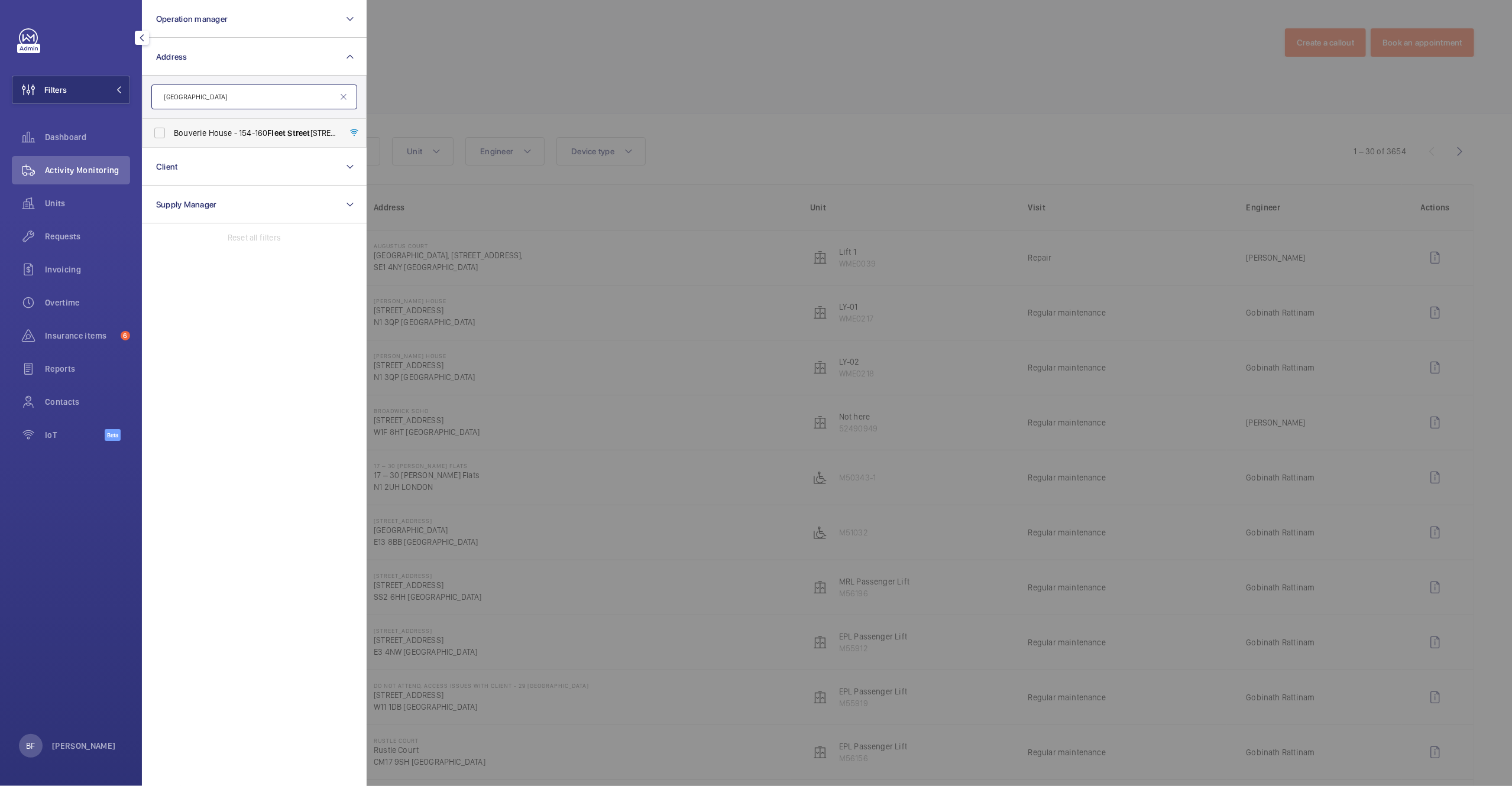
type input "fleet street"
click at [247, 132] on span "Bouverie House - 154-160 Fleet Street , LONDON EC4A 2DQ" at bounding box center [255, 133] width 162 height 12
click at [172, 132] on input "Bouverie House - 154-160 Fleet Street , LONDON EC4A 2DQ" at bounding box center [159, 133] width 24 height 24
checkbox input "true"
click at [591, 32] on div at bounding box center [1122, 393] width 1512 height 786
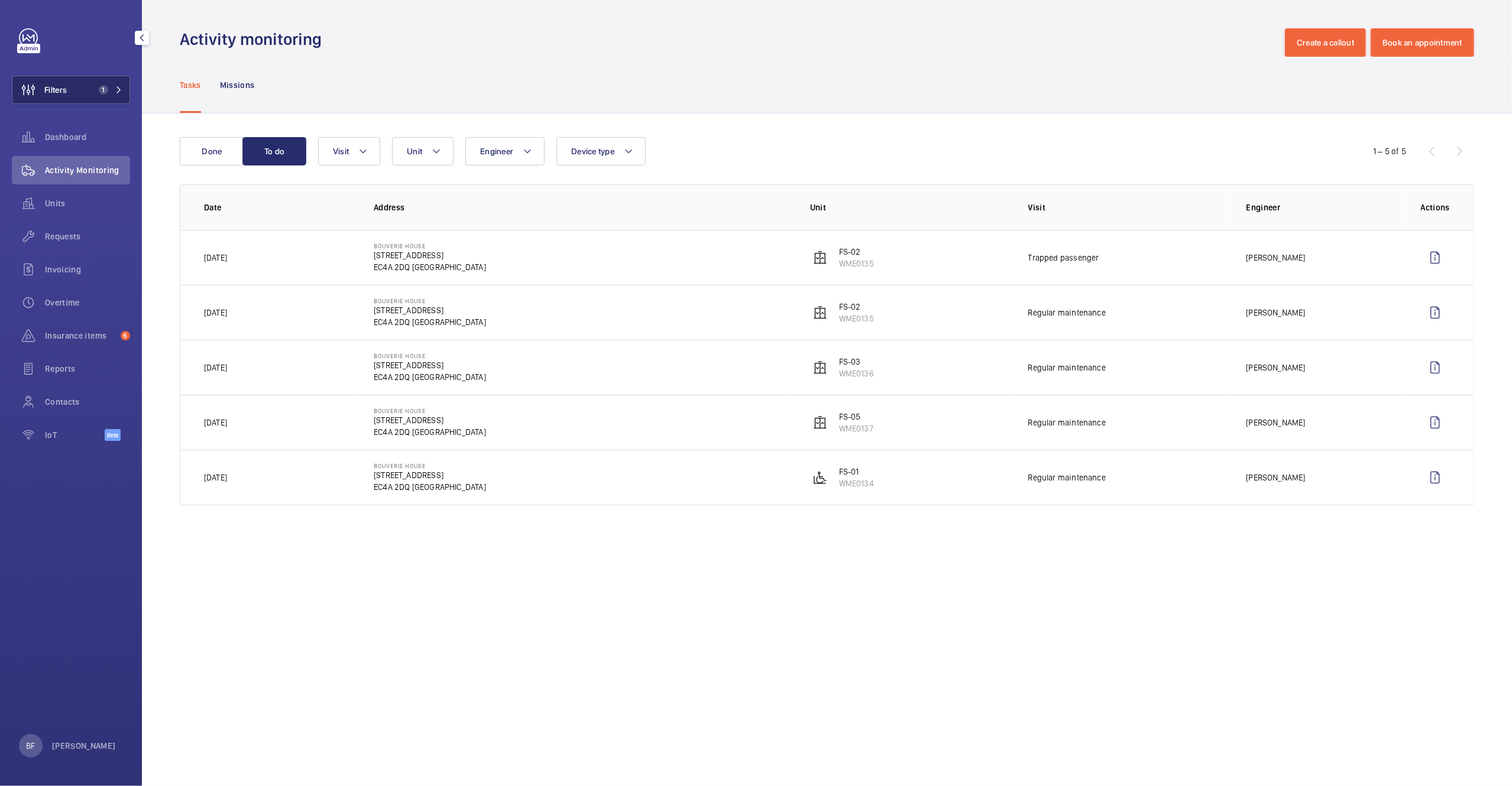
click at [124, 85] on button "Filters 1" at bounding box center [71, 90] width 119 height 29
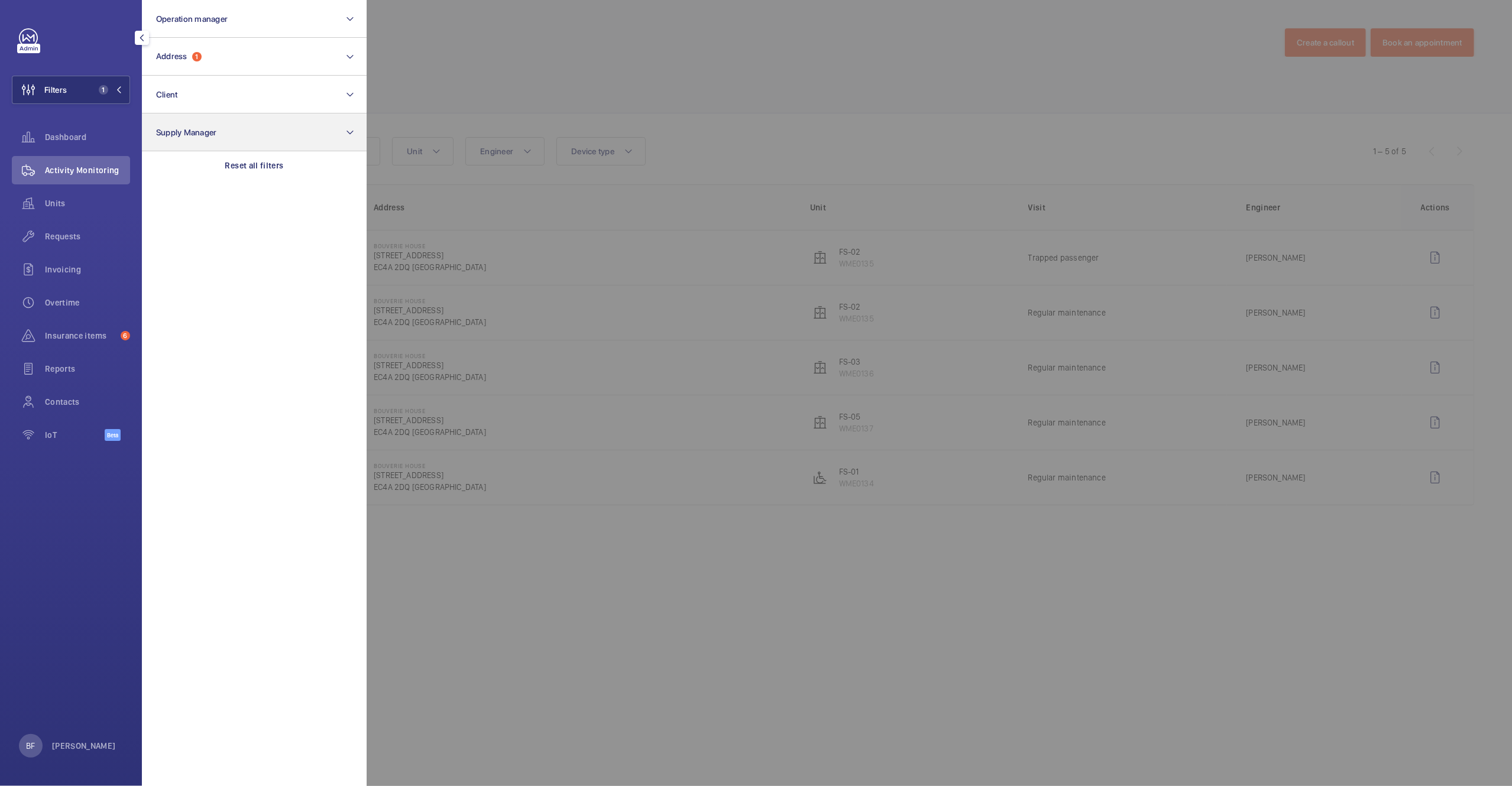
click at [260, 169] on p "Reset all filters" at bounding box center [254, 165] width 58 height 12
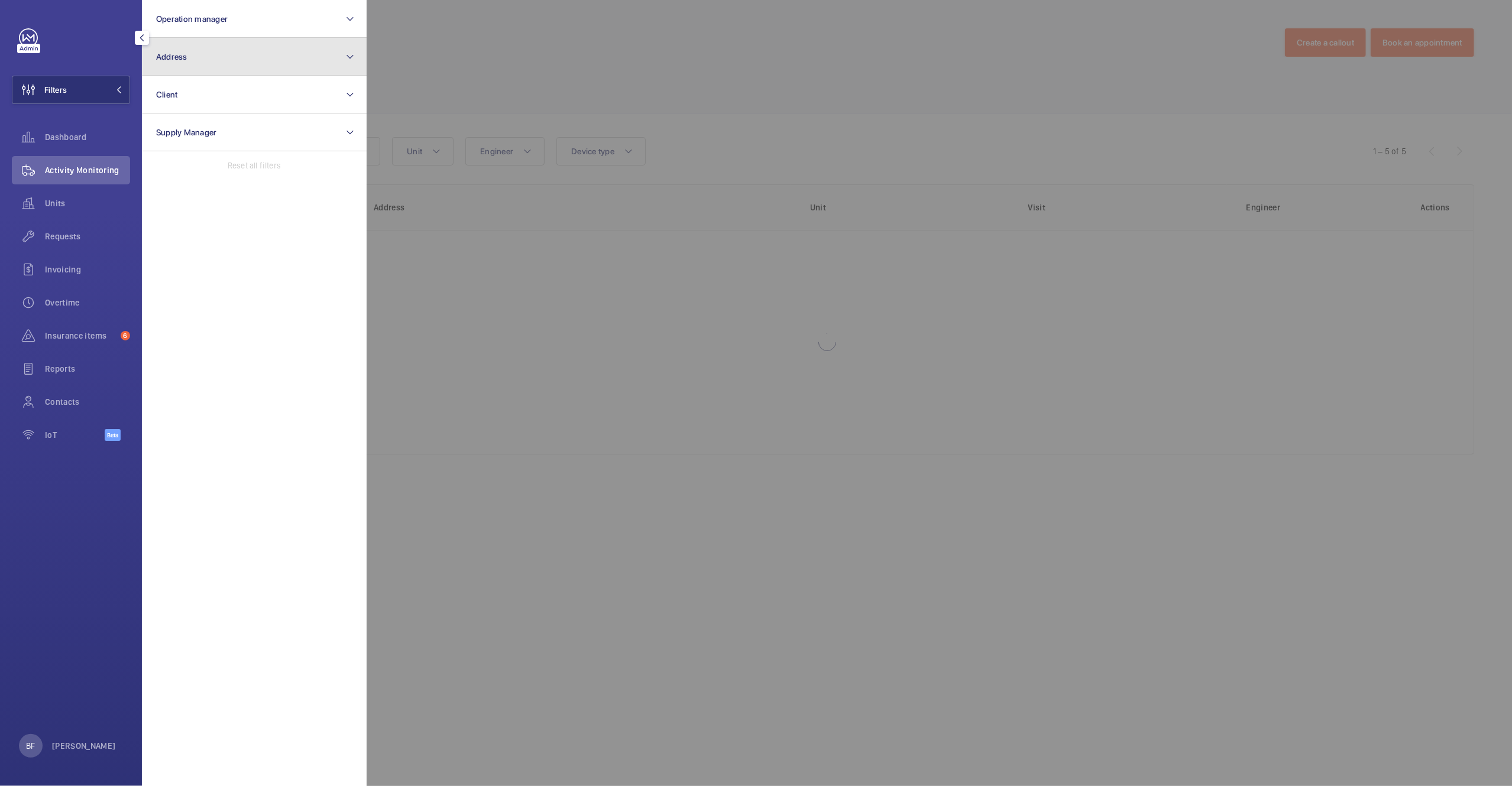
click at [214, 59] on button "Address" at bounding box center [254, 57] width 224 height 38
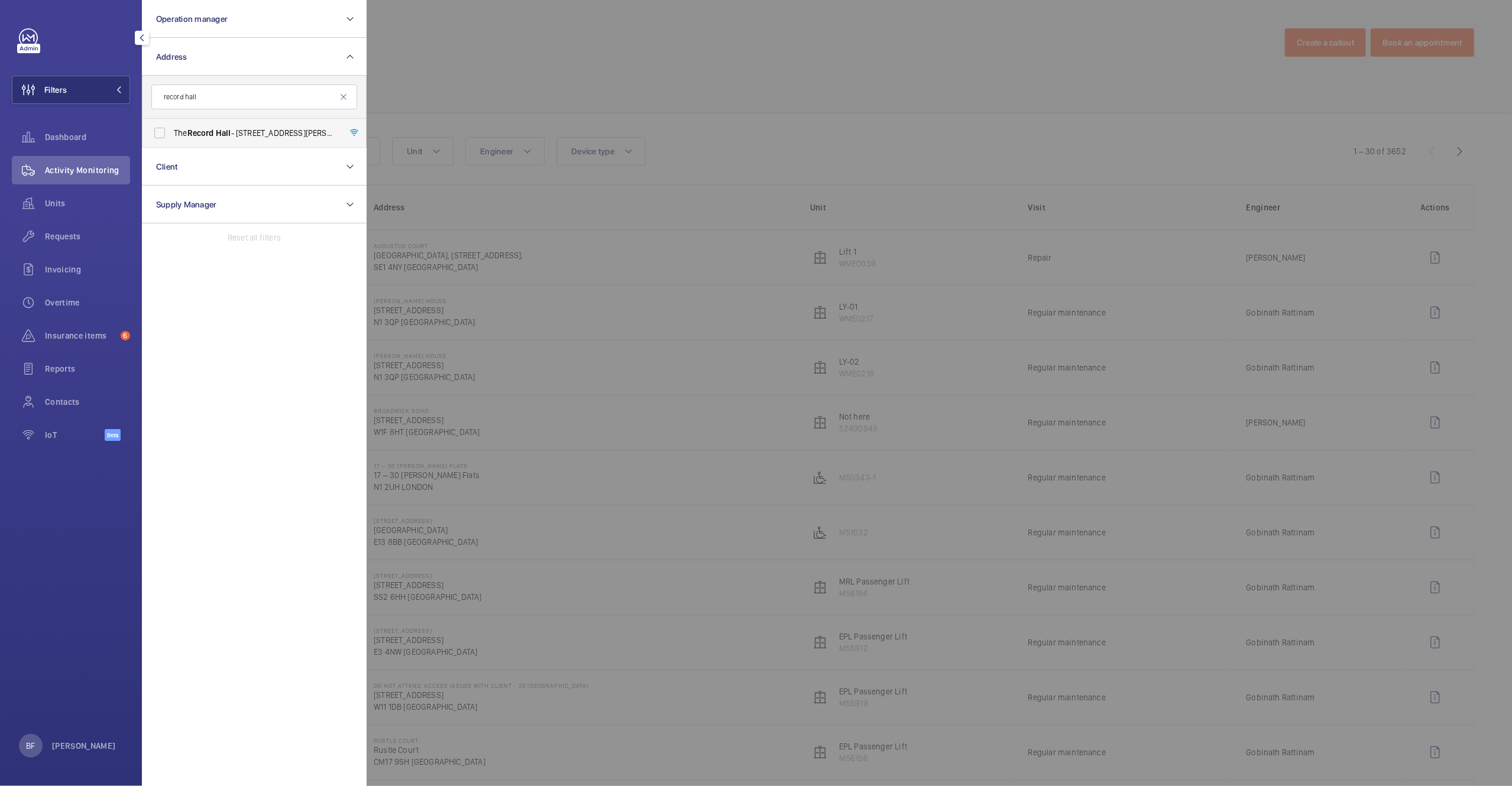
type input "record hall"
click at [269, 139] on label "The Record Hall - 16-16A Baldwin's Gardens, LONDON EC1N 7RJ" at bounding box center [246, 133] width 206 height 29
click at [172, 139] on input "The Record Hall - 16-16A Baldwin's Gardens, LONDON EC1N 7RJ" at bounding box center [159, 133] width 24 height 24
checkbox input "true"
click at [663, 53] on div at bounding box center [1122, 393] width 1512 height 786
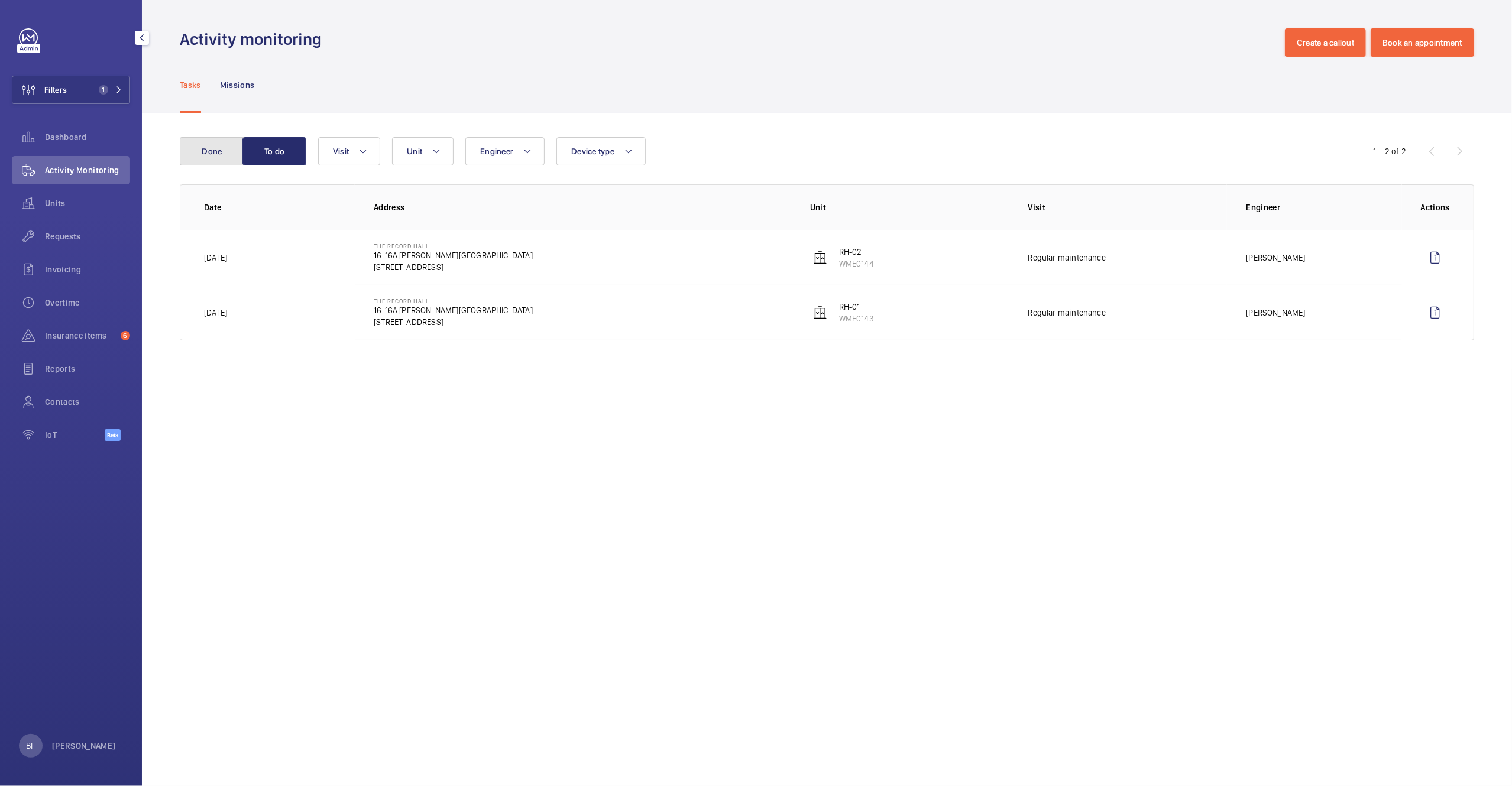
click at [207, 154] on button "Done" at bounding box center [211, 151] width 64 height 29
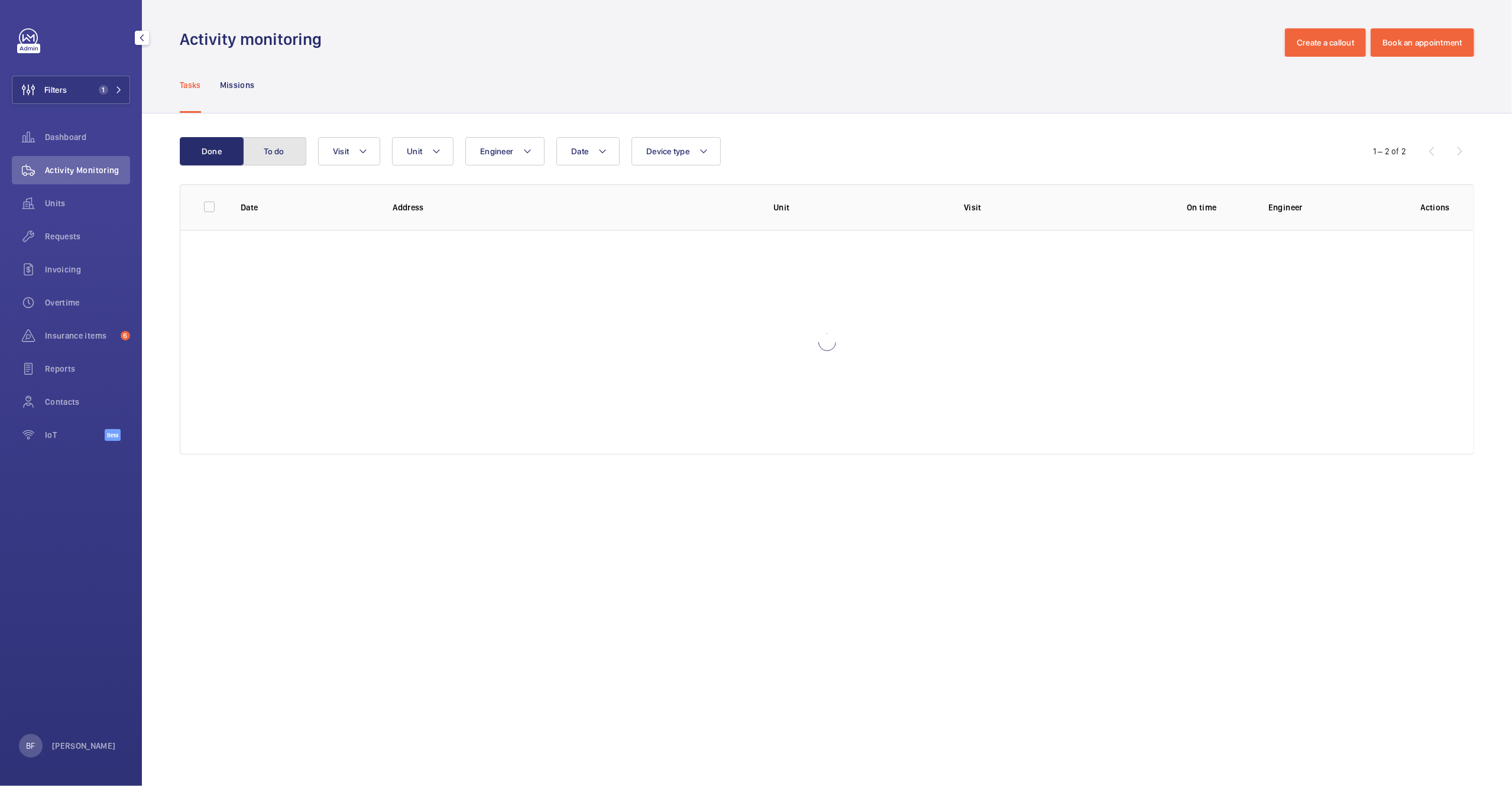
click at [262, 154] on button "To do" at bounding box center [273, 151] width 64 height 29
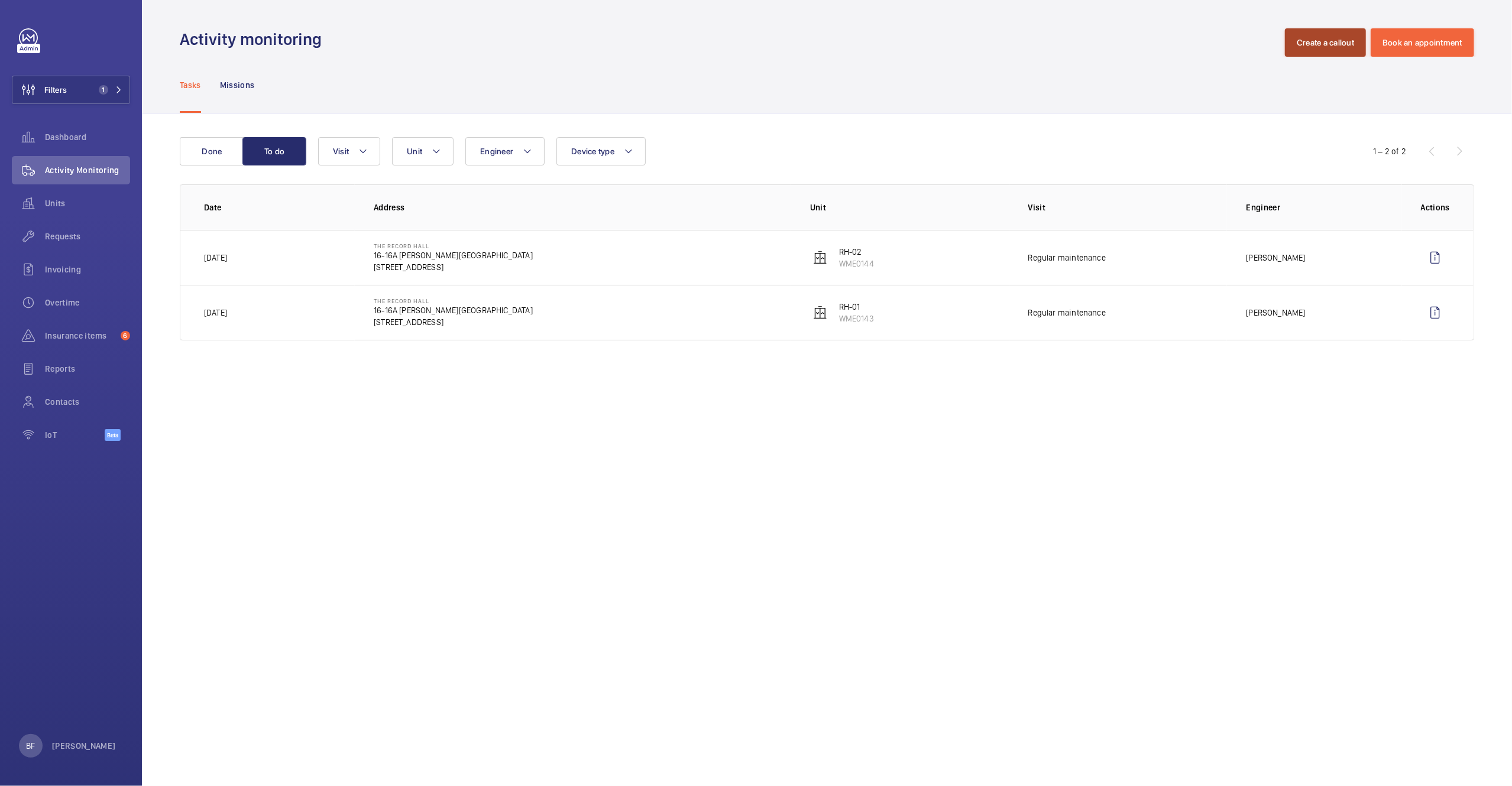
click at [1311, 51] on button "Create a callout" at bounding box center [1325, 43] width 81 height 29
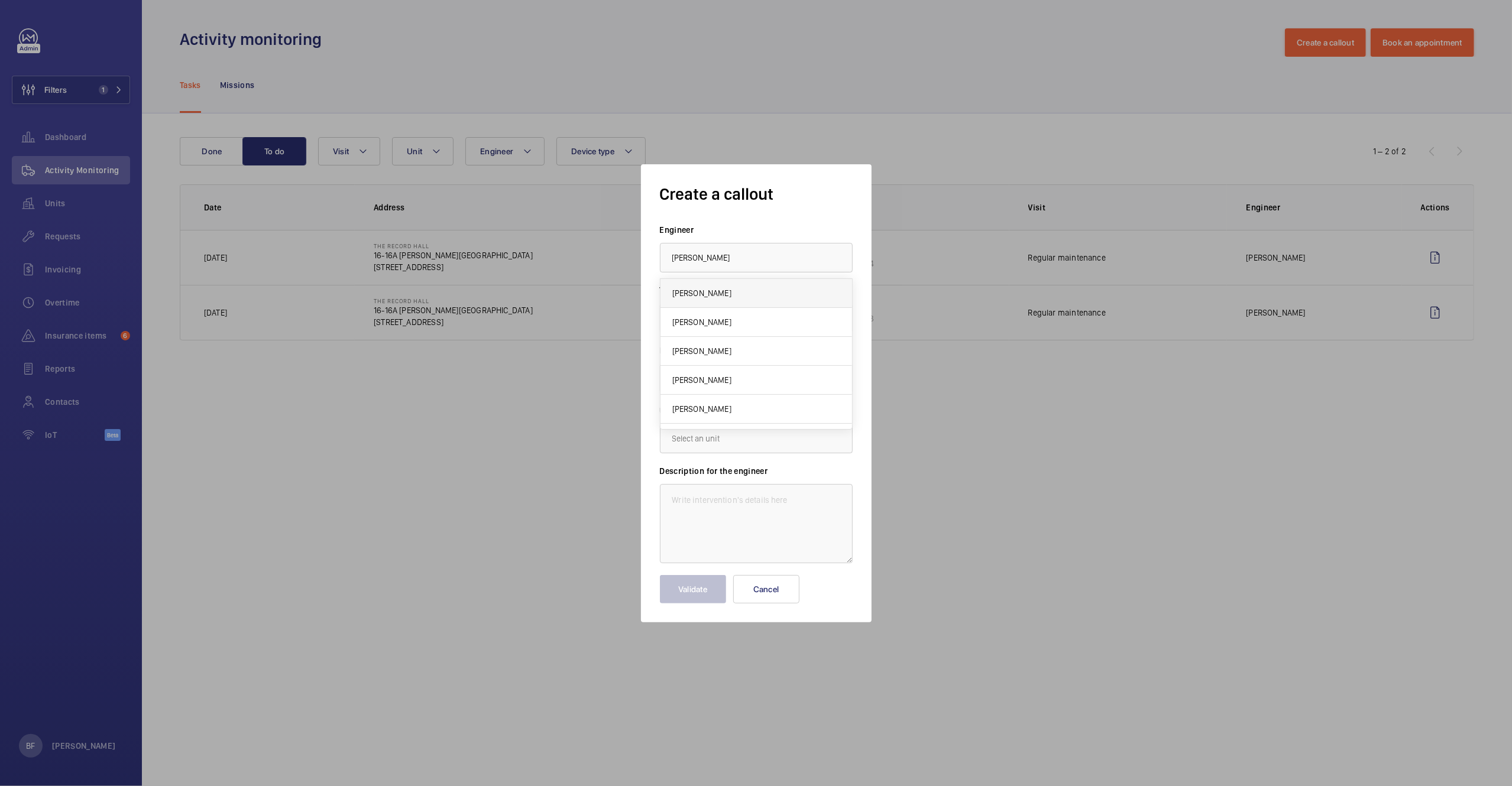
click at [765, 297] on mat-option "James Dalton" at bounding box center [756, 293] width 192 height 29
type input "James Dalton"
click at [765, 383] on input "text" at bounding box center [756, 378] width 193 height 30
click at [754, 412] on span "16-16A Baldwin's Gardens, EC1N 7RJ LONDON" at bounding box center [736, 413] width 129 height 12
type input "16-16A Baldwin's Gardens, EC1N 7RJ LONDON"
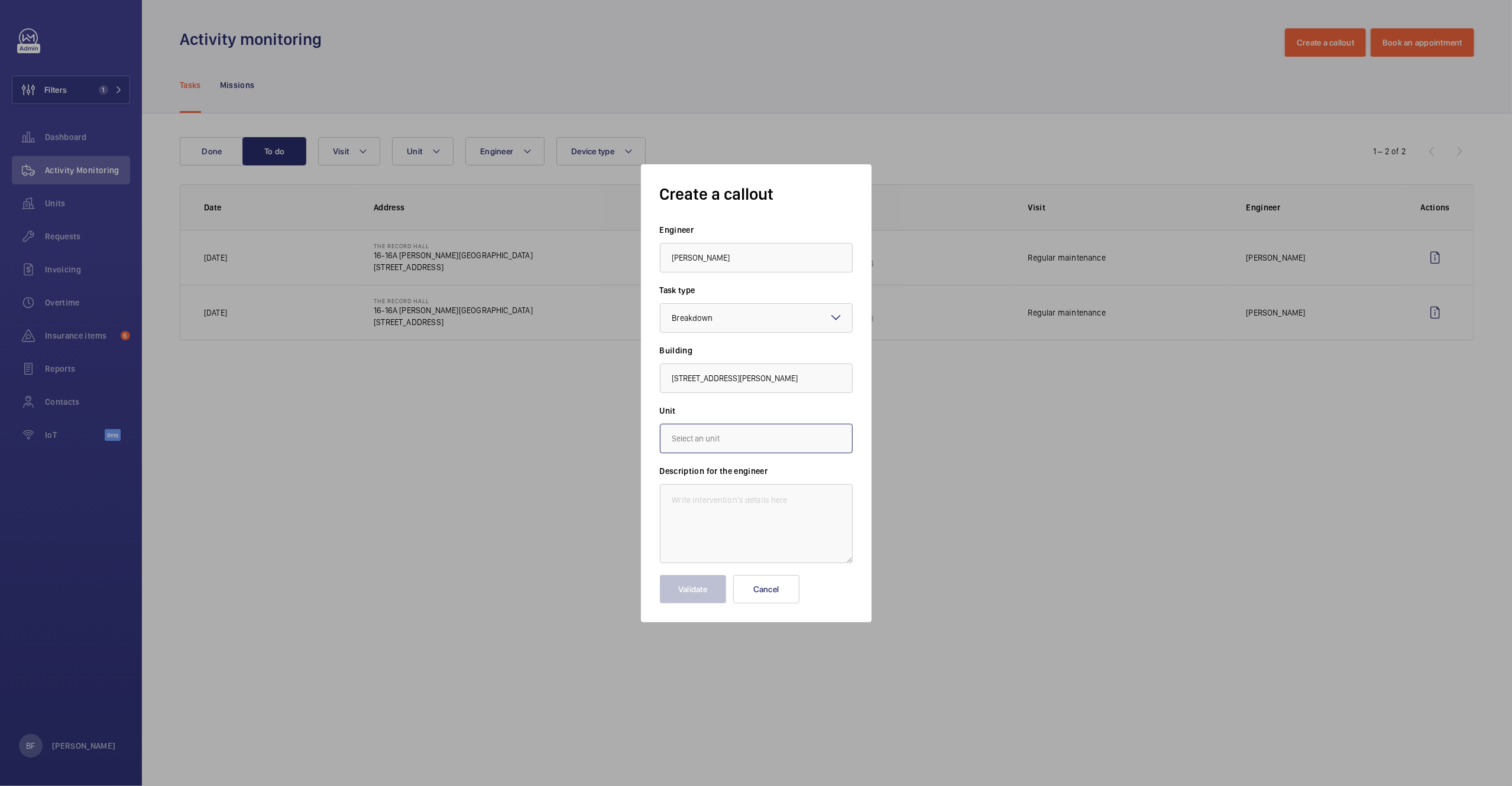
click at [744, 449] on input "text" at bounding box center [756, 438] width 193 height 30
click at [758, 503] on mat-option "WME0143 - RH-01" at bounding box center [756, 502] width 192 height 29
type input "WME0143 - RH-01"
click at [688, 494] on textarea at bounding box center [756, 523] width 193 height 79
paste textarea "left hand side lift closed on my yesterday and would not open up, had to push i…"
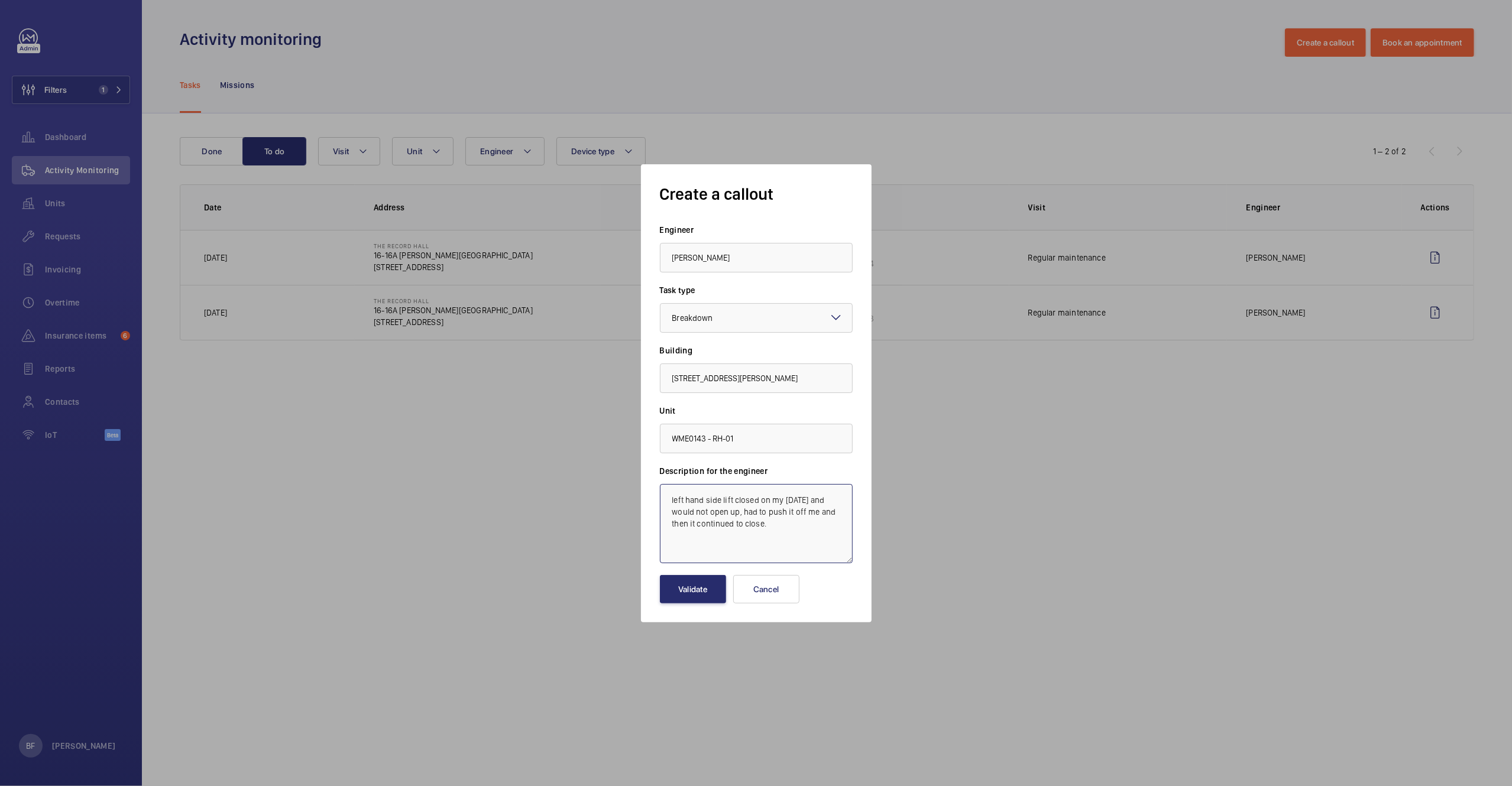
click at [667, 503] on textarea "left hand side lift closed on my yesterday and would not open up, had to push i…" at bounding box center [756, 523] width 193 height 79
paste textarea "Job #358241"
click at [828, 525] on textarea "Job #358241 - left hand side lift closed on my yesterday and would not open up,…" at bounding box center [756, 523] width 193 height 79
click at [673, 544] on textarea "Job #358241 - left hand side lift closed on my yesterday and would not open up,…" at bounding box center [756, 523] width 193 height 79
drag, startPoint x: 675, startPoint y: 550, endPoint x: 667, endPoint y: 549, distance: 8.1
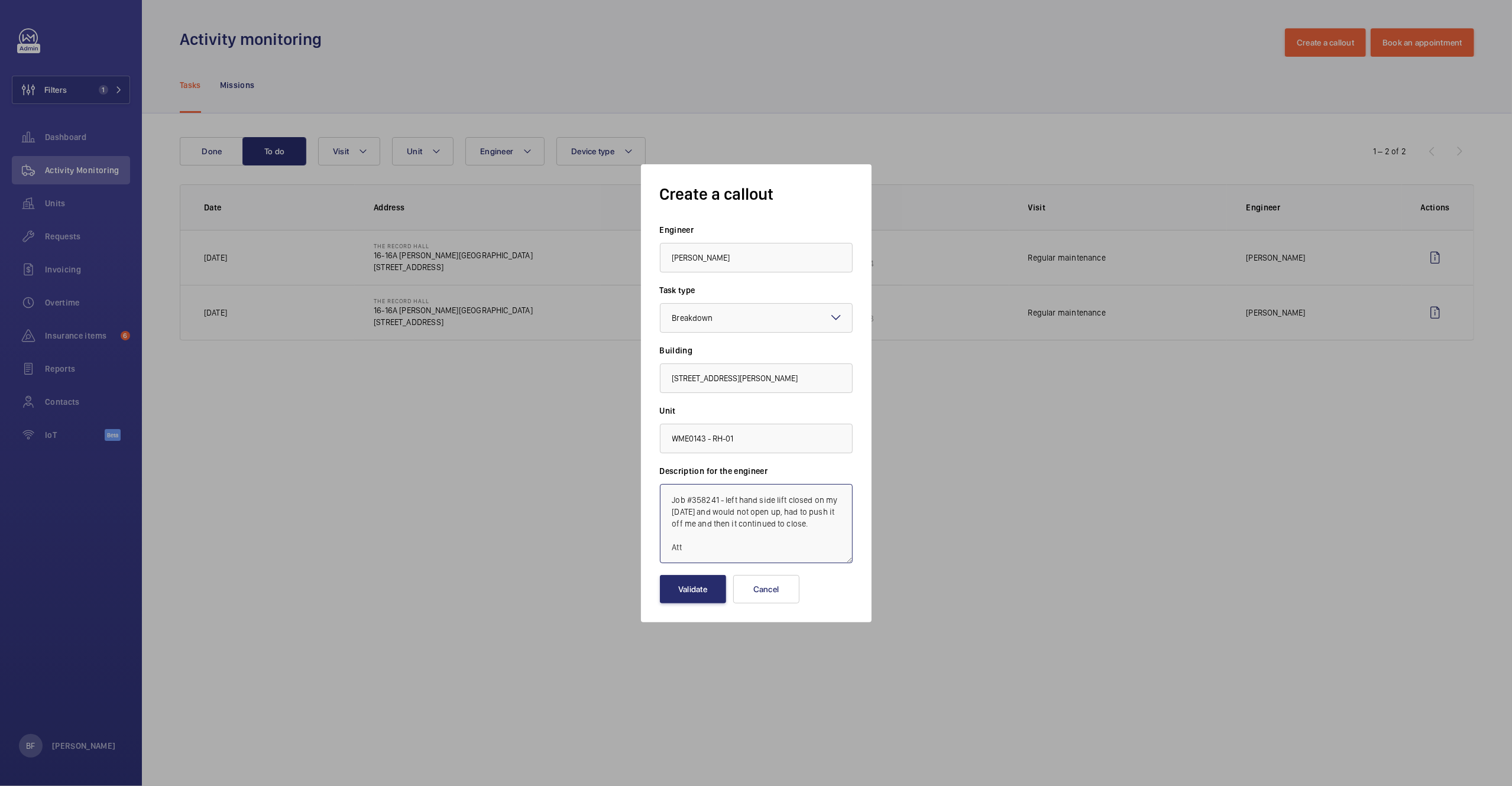
click at [667, 549] on textarea "Job #358241 - left hand side lift closed on my yesterday and would not open up,…" at bounding box center [756, 523] width 193 height 79
paste textarea "P4 - Attendance in Normal Working Hours - Attend within 5 days"
type textarea "Job #358241 - left hand side lift closed on my yesterday and would not open up,…"
click at [704, 589] on button "Validate" at bounding box center [692, 590] width 66 height 29
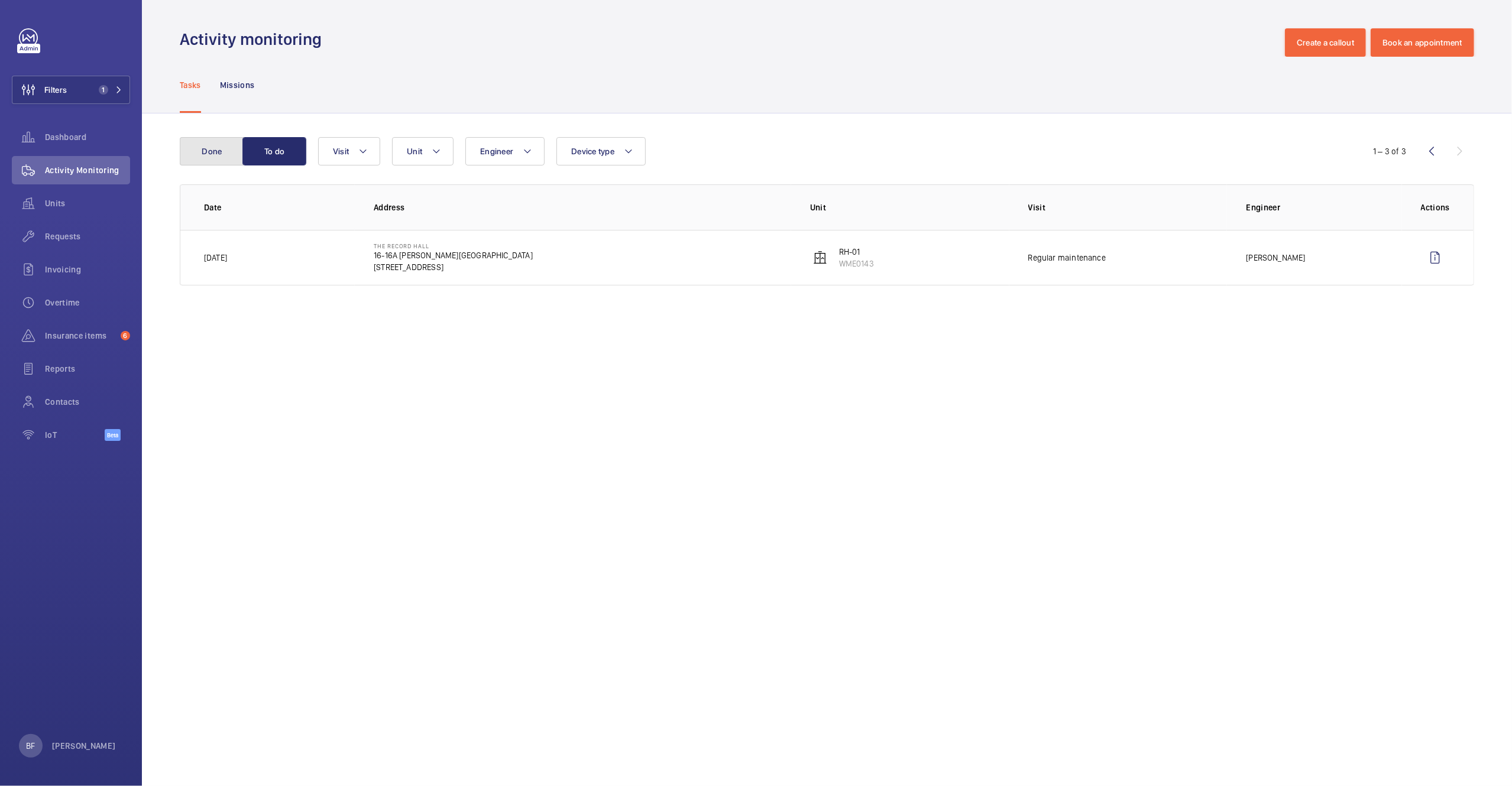
click at [211, 156] on button "Done" at bounding box center [211, 151] width 64 height 29
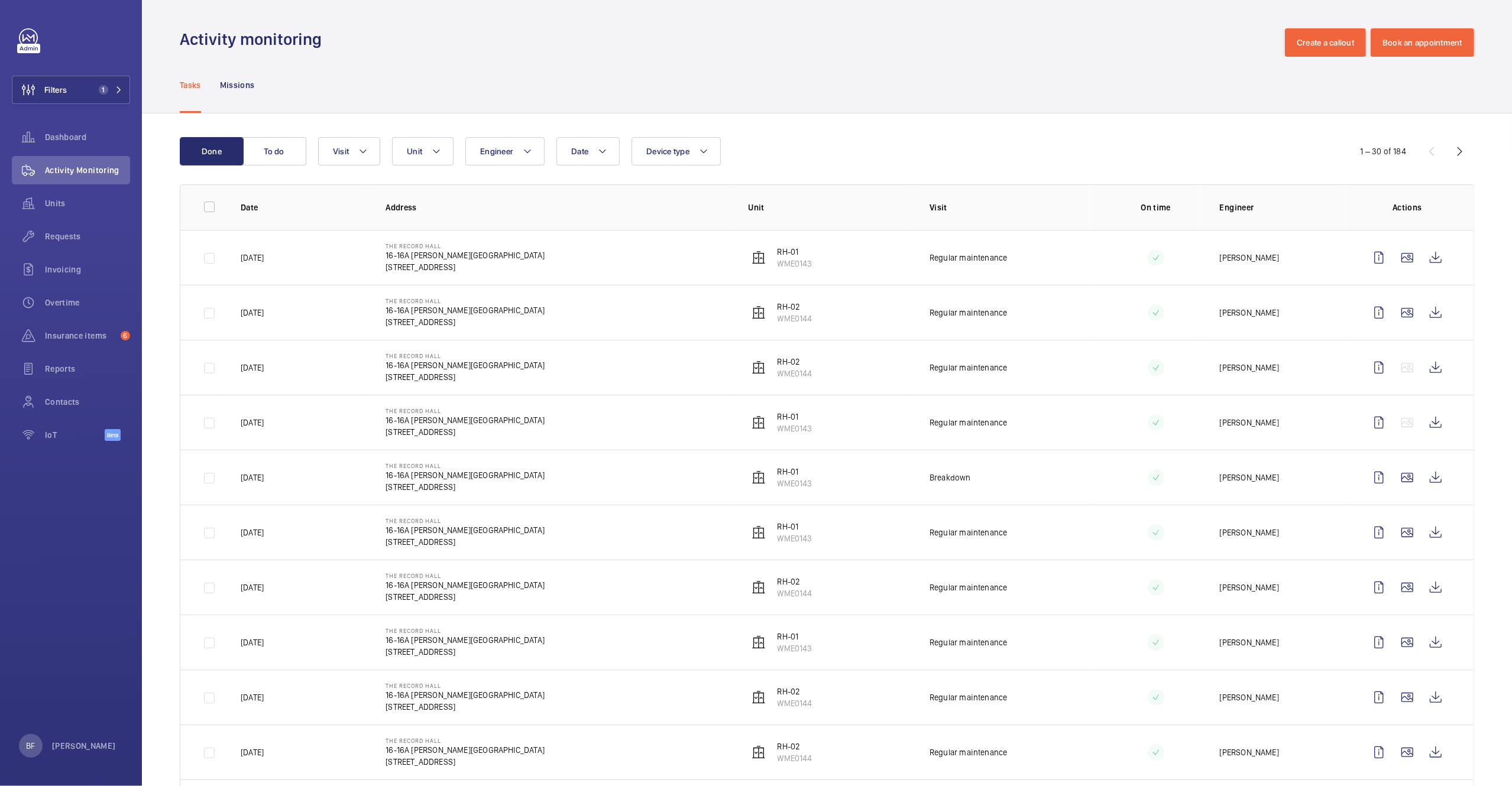
click at [298, 140] on button "To do" at bounding box center [273, 151] width 64 height 29
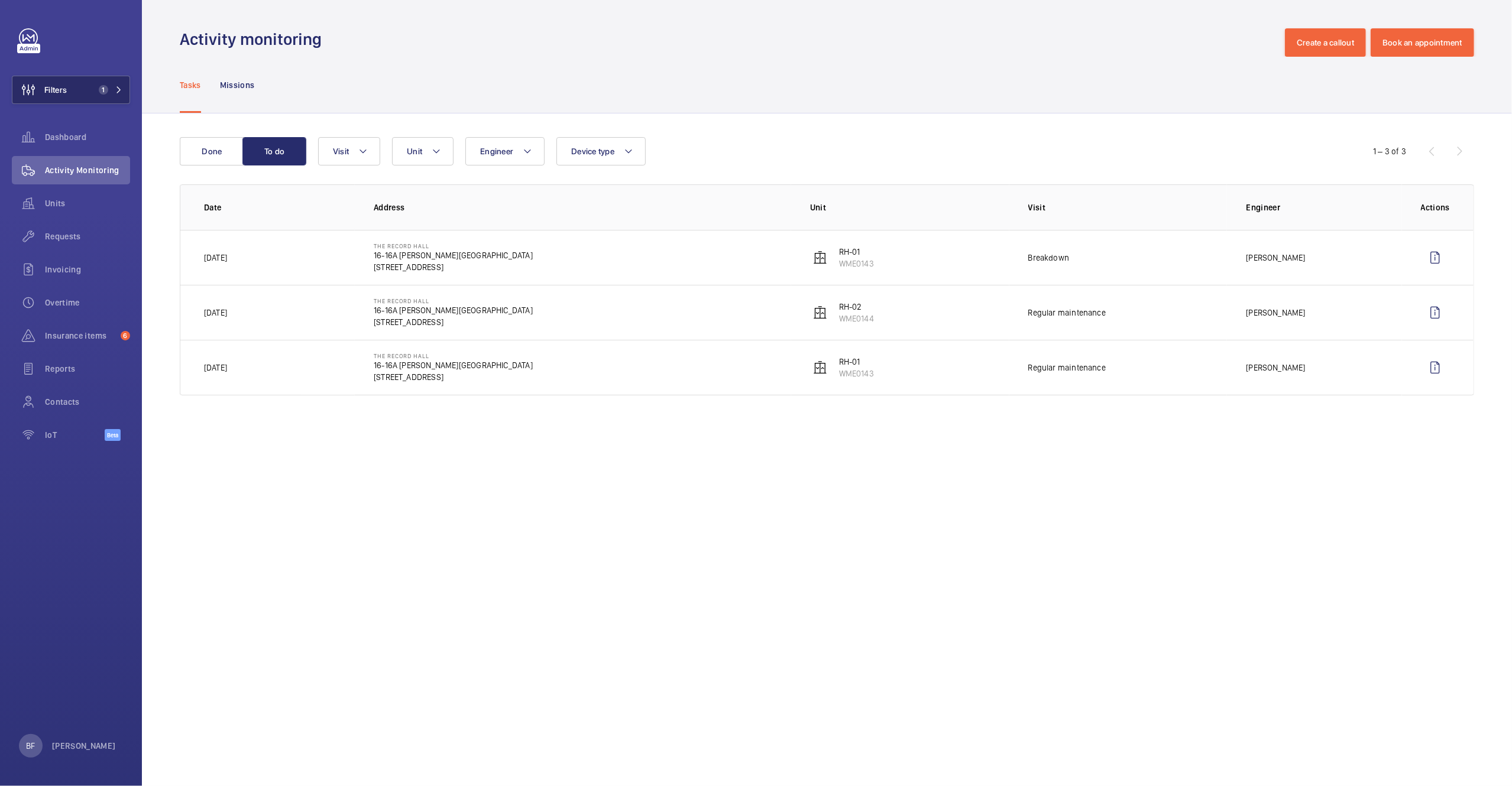
click at [95, 95] on button "Filters 1" at bounding box center [71, 90] width 119 height 29
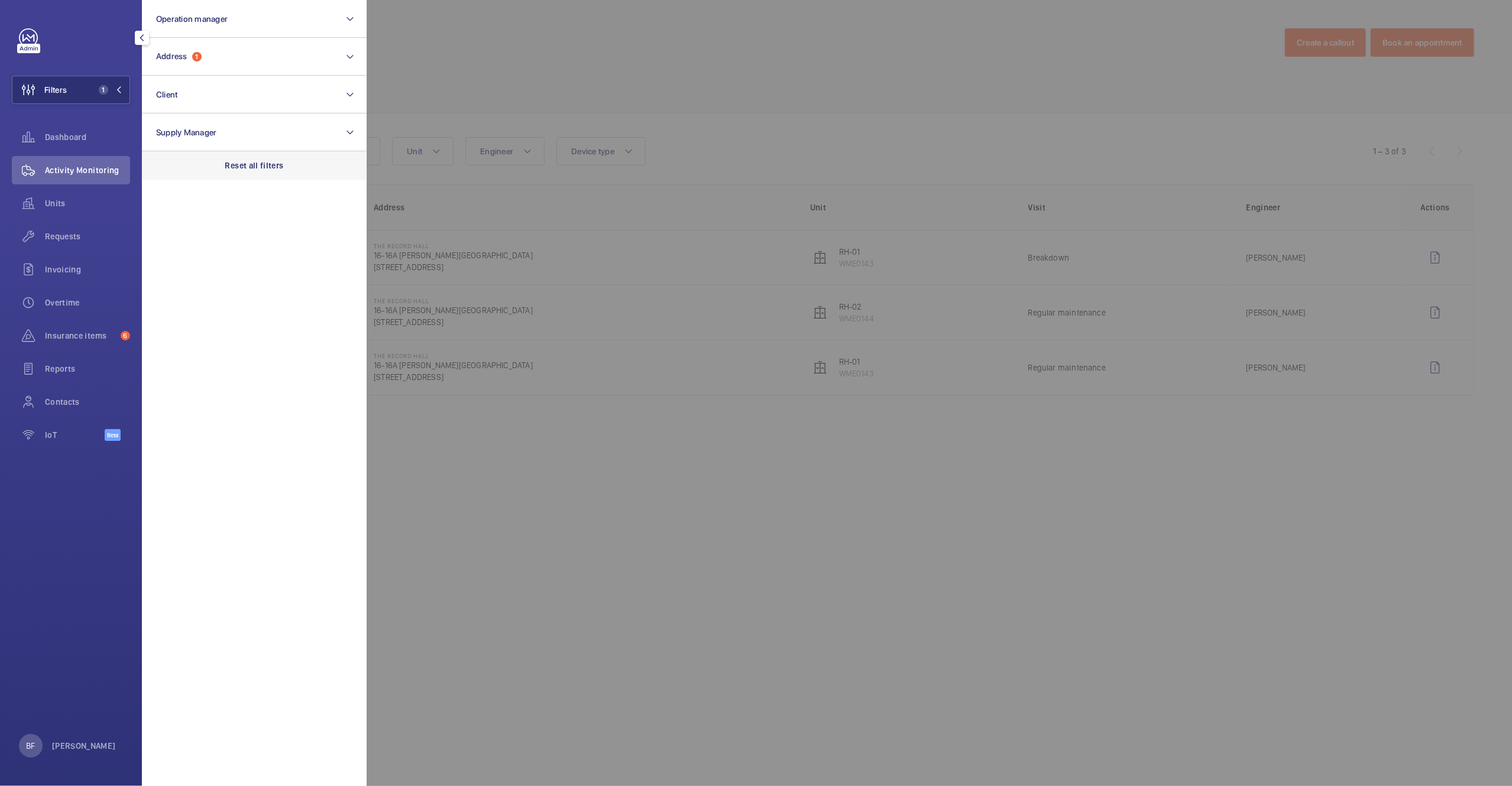
click at [260, 158] on div "Reset all filters" at bounding box center [254, 165] width 224 height 29
click at [262, 69] on button "Address" at bounding box center [254, 57] width 224 height 38
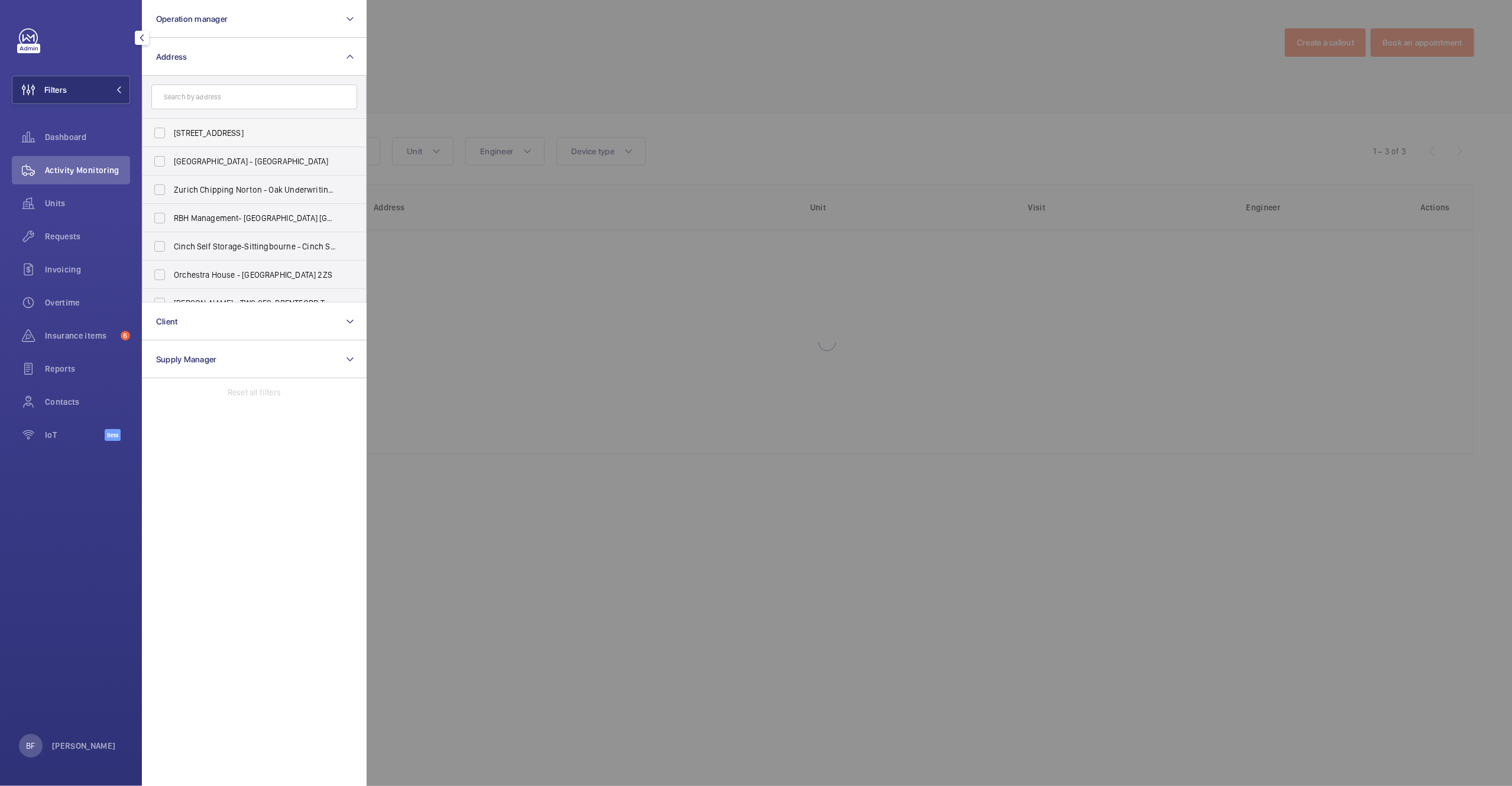
click at [249, 95] on input "text" at bounding box center [254, 96] width 206 height 25
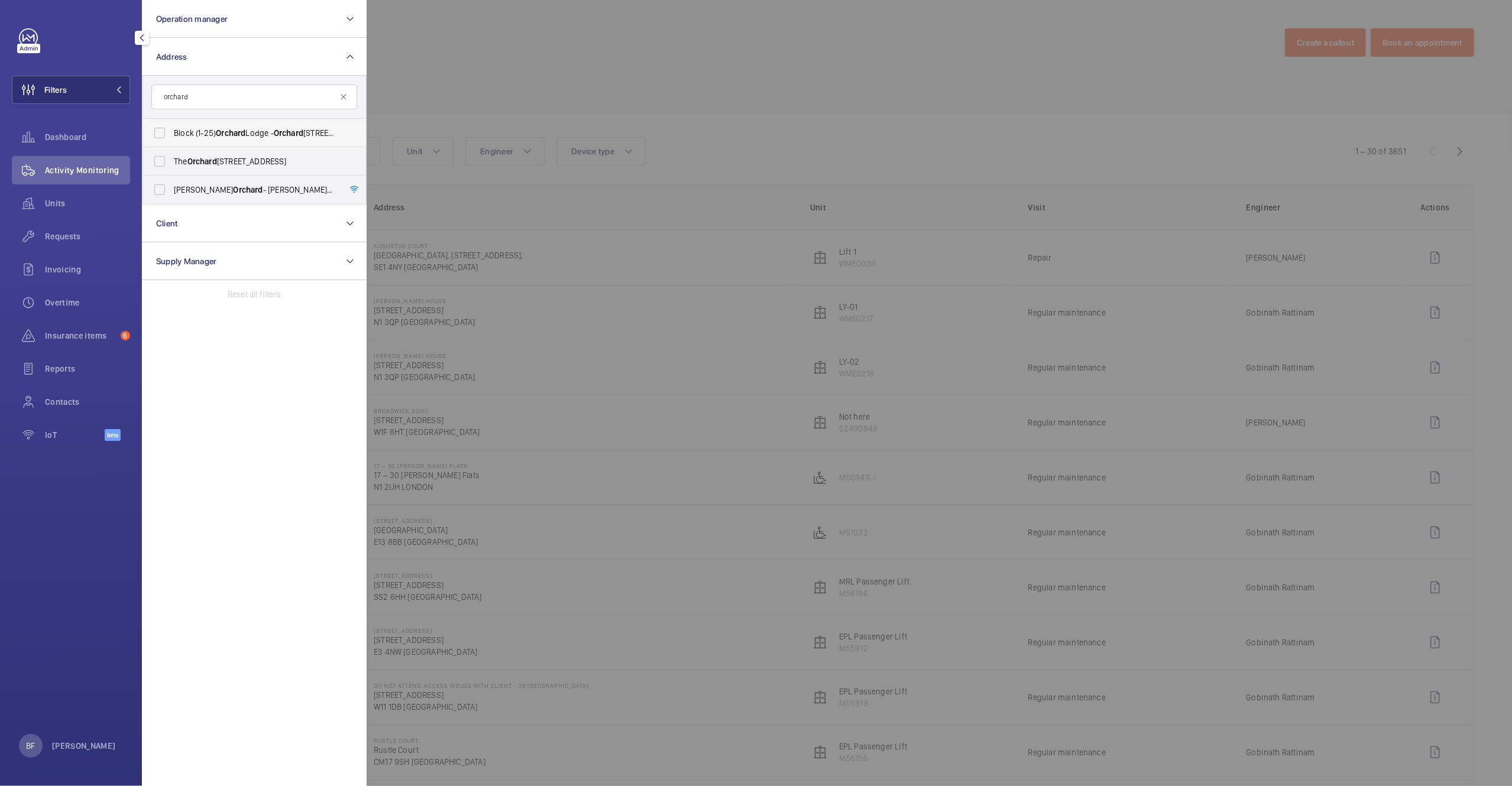
type input "orchard"
click at [261, 131] on span "Block (1-25) Orchard Lodge - Orchard Lodge, COLCHESTER CO5 0AF" at bounding box center [255, 133] width 162 height 12
click at [172, 131] on input "Block (1-25) Orchard Lodge - Orchard Lodge, COLCHESTER CO5 0AF" at bounding box center [159, 133] width 24 height 24
checkbox input "true"
click at [711, 43] on div at bounding box center [1122, 393] width 1512 height 786
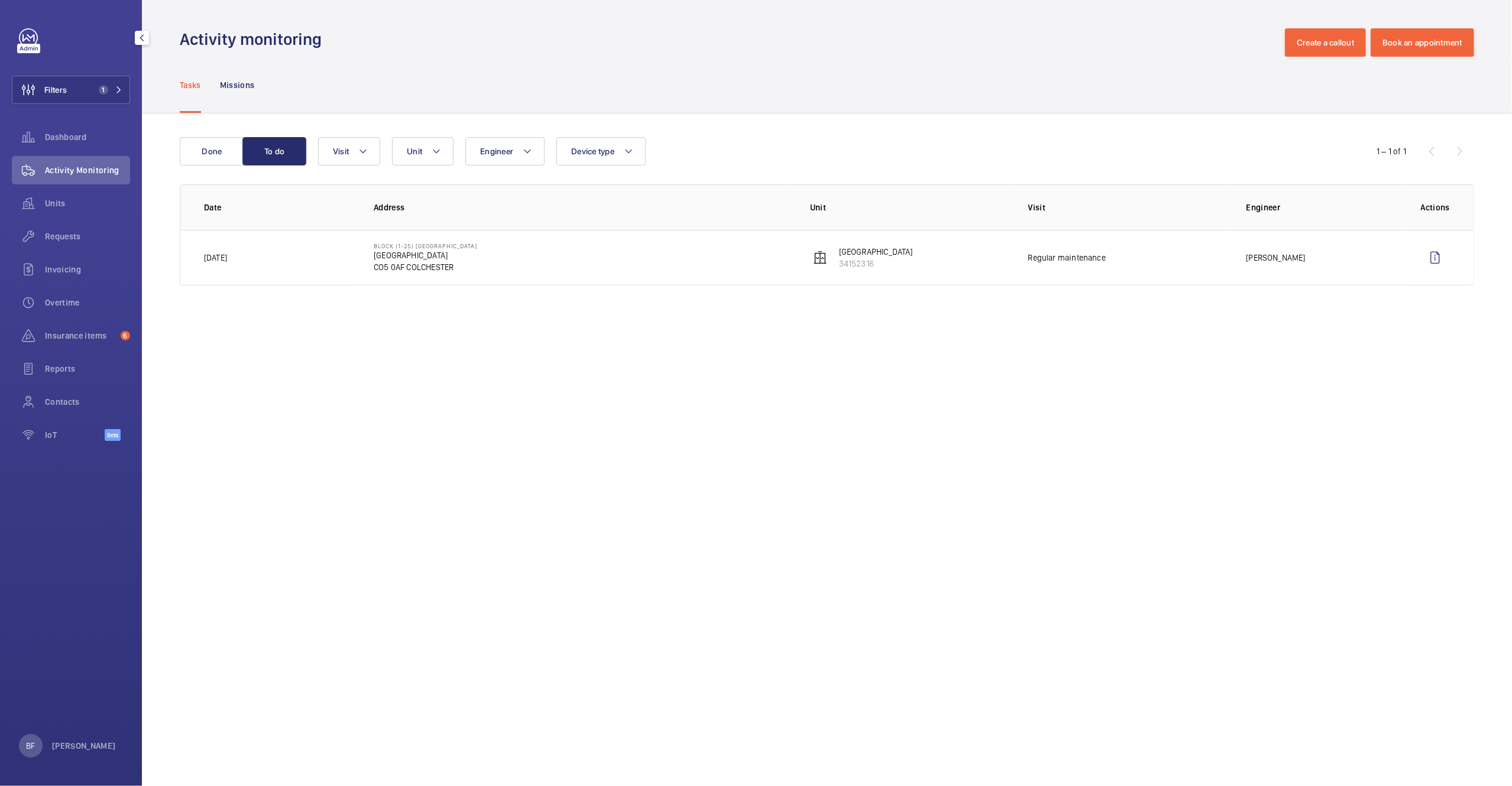
click at [83, 174] on span "Activity Monitoring" at bounding box center [87, 170] width 85 height 12
click at [77, 241] on span "Requests" at bounding box center [87, 236] width 85 height 12
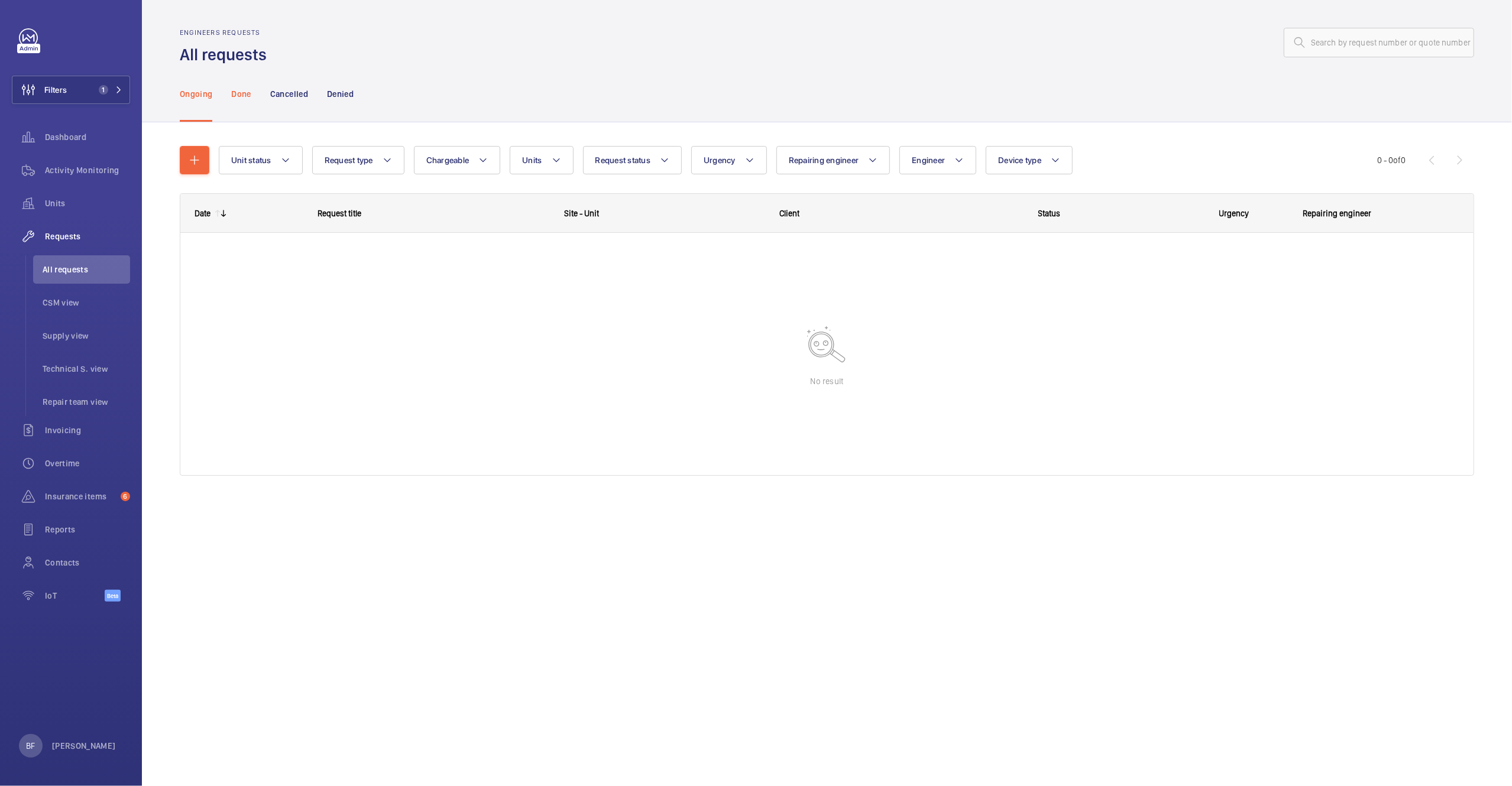
click at [242, 96] on p "Done" at bounding box center [240, 94] width 19 height 12
click at [89, 99] on button "Filters 1" at bounding box center [71, 90] width 119 height 29
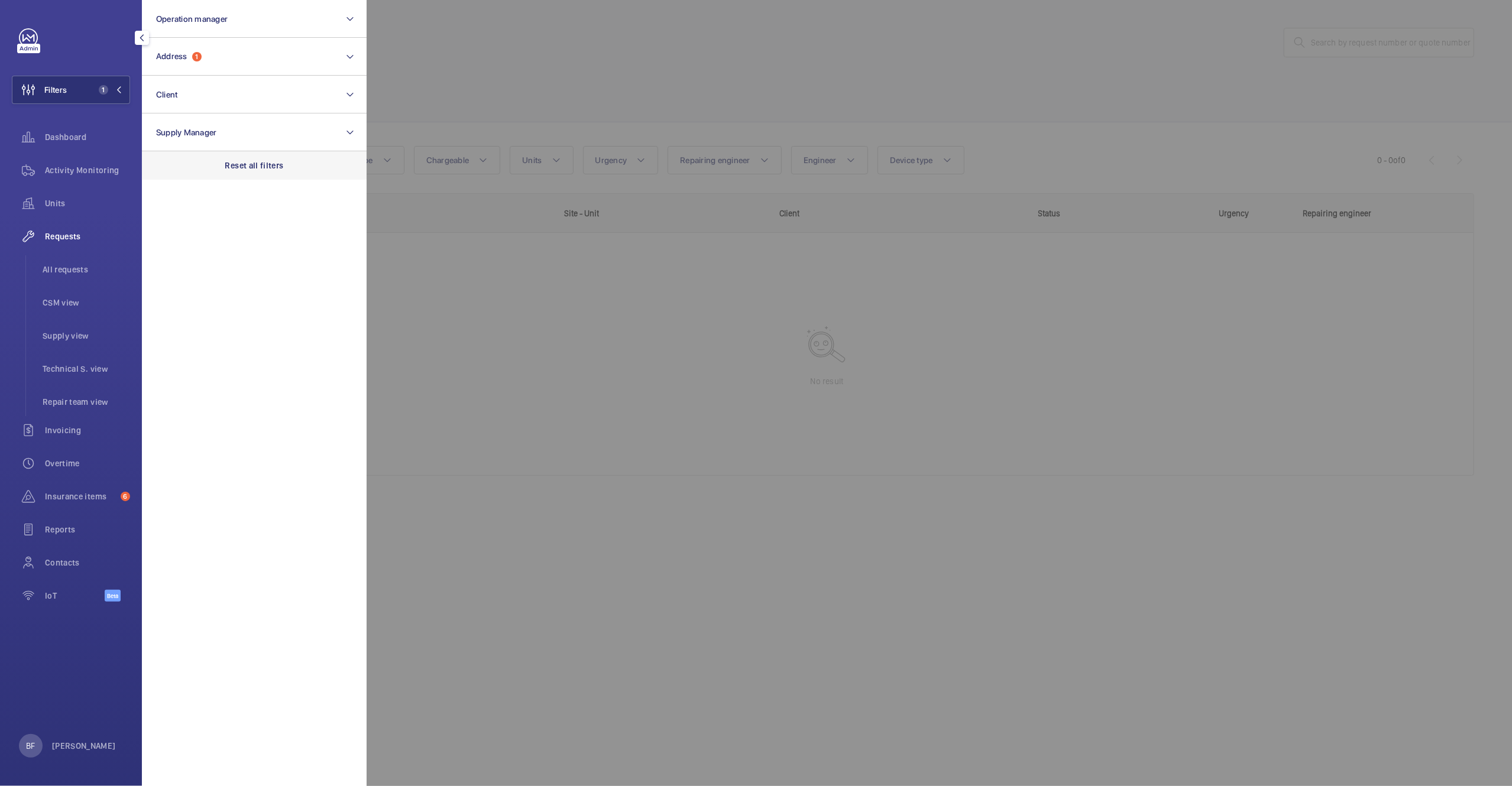
click at [244, 163] on p "Reset all filters" at bounding box center [254, 165] width 58 height 12
click at [197, 41] on button "Address" at bounding box center [254, 57] width 224 height 38
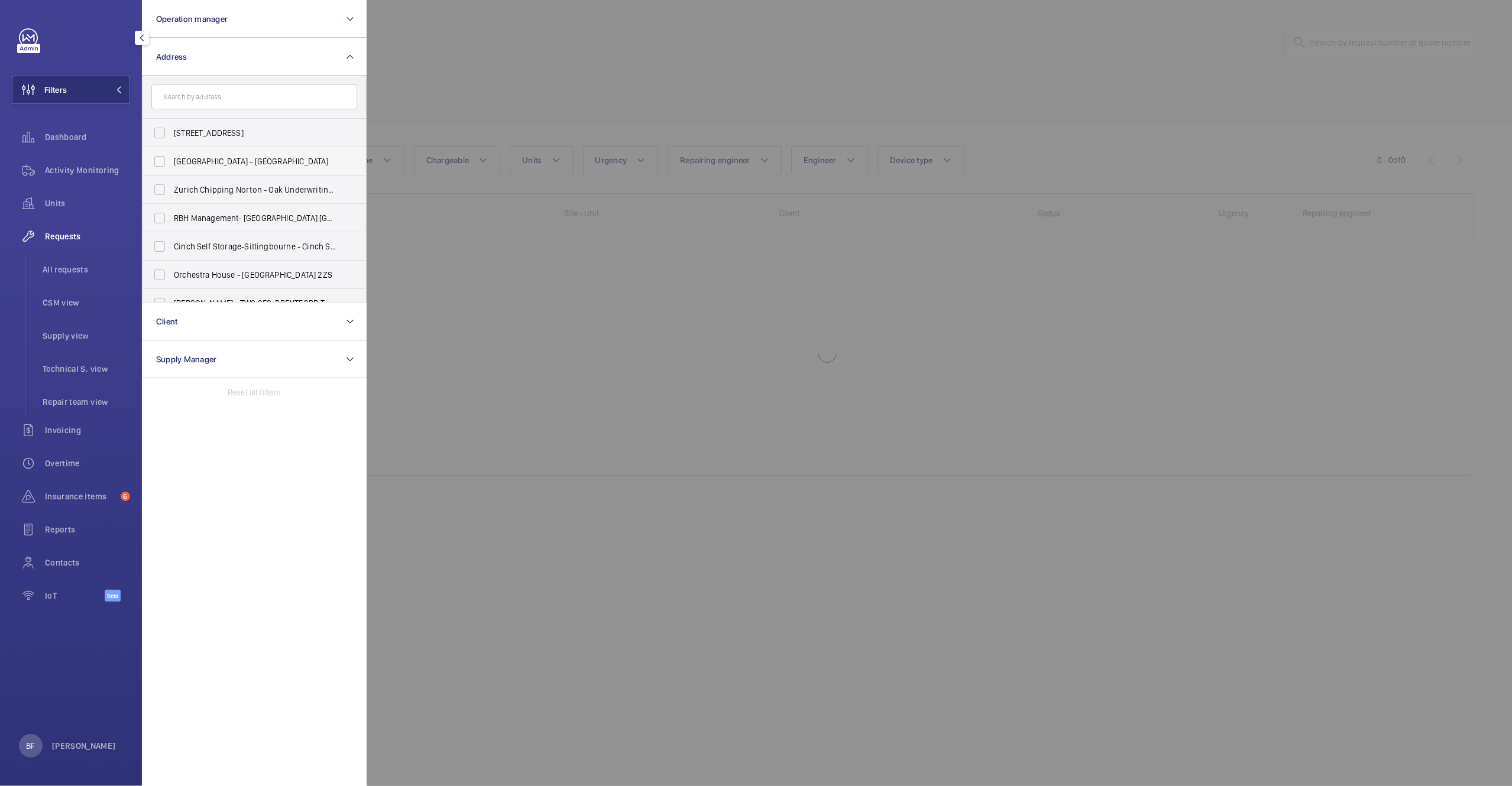
click at [184, 101] on input "text" at bounding box center [254, 96] width 206 height 25
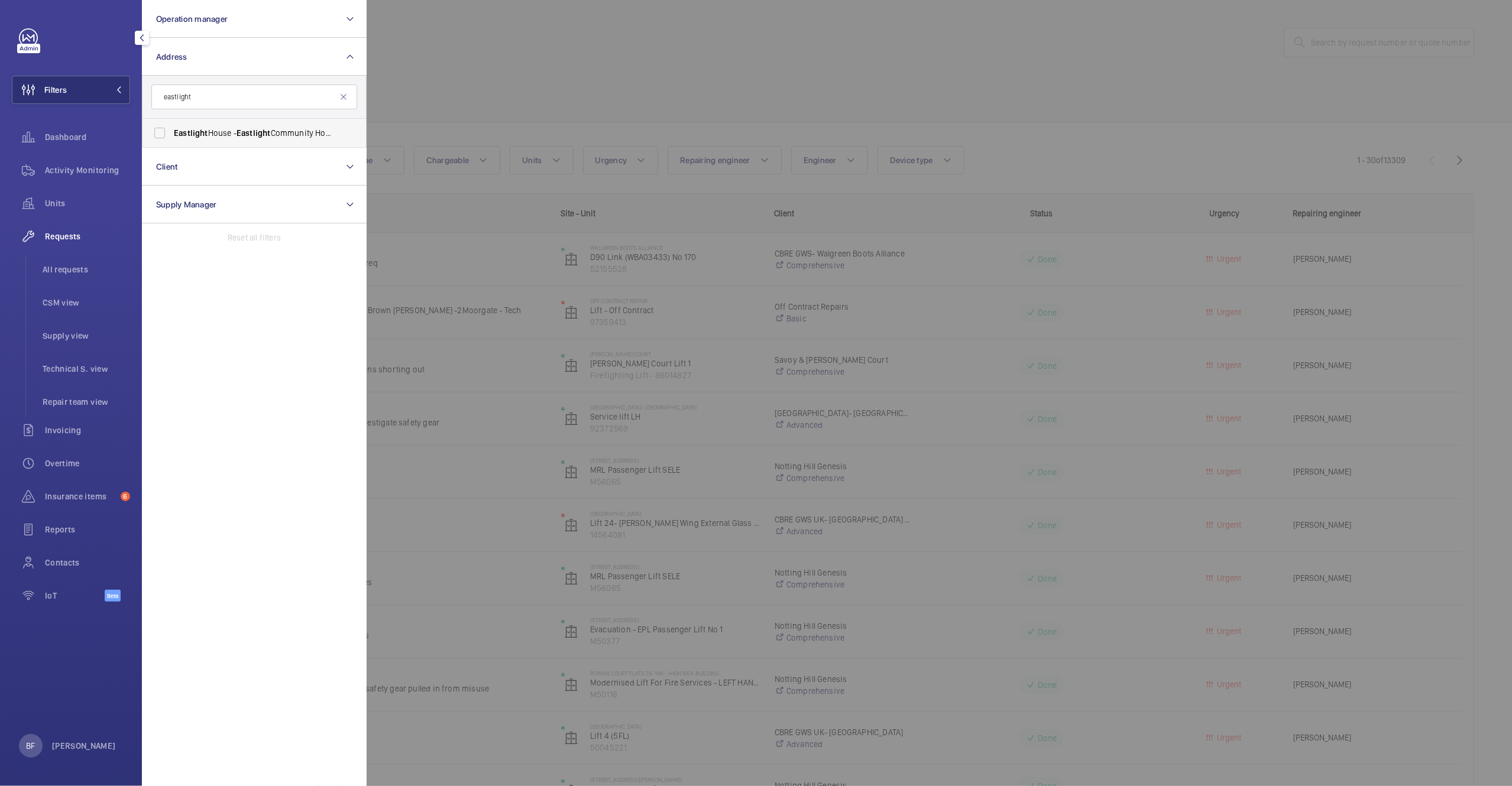
type input "eastlight"
click at [226, 136] on span "Eastlight House - Eastlight Community Homes, BRAINTREE CM77 8FG" at bounding box center [255, 133] width 162 height 12
click at [172, 136] on input "Eastlight House - Eastlight Community Homes, BRAINTREE CM77 8FG" at bounding box center [159, 133] width 24 height 24
checkbox input "true"
click at [349, 128] on li "Eastlight House - Eastlight Community Homes, BRAINTREE CM77 8FG" at bounding box center [254, 133] width 223 height 29
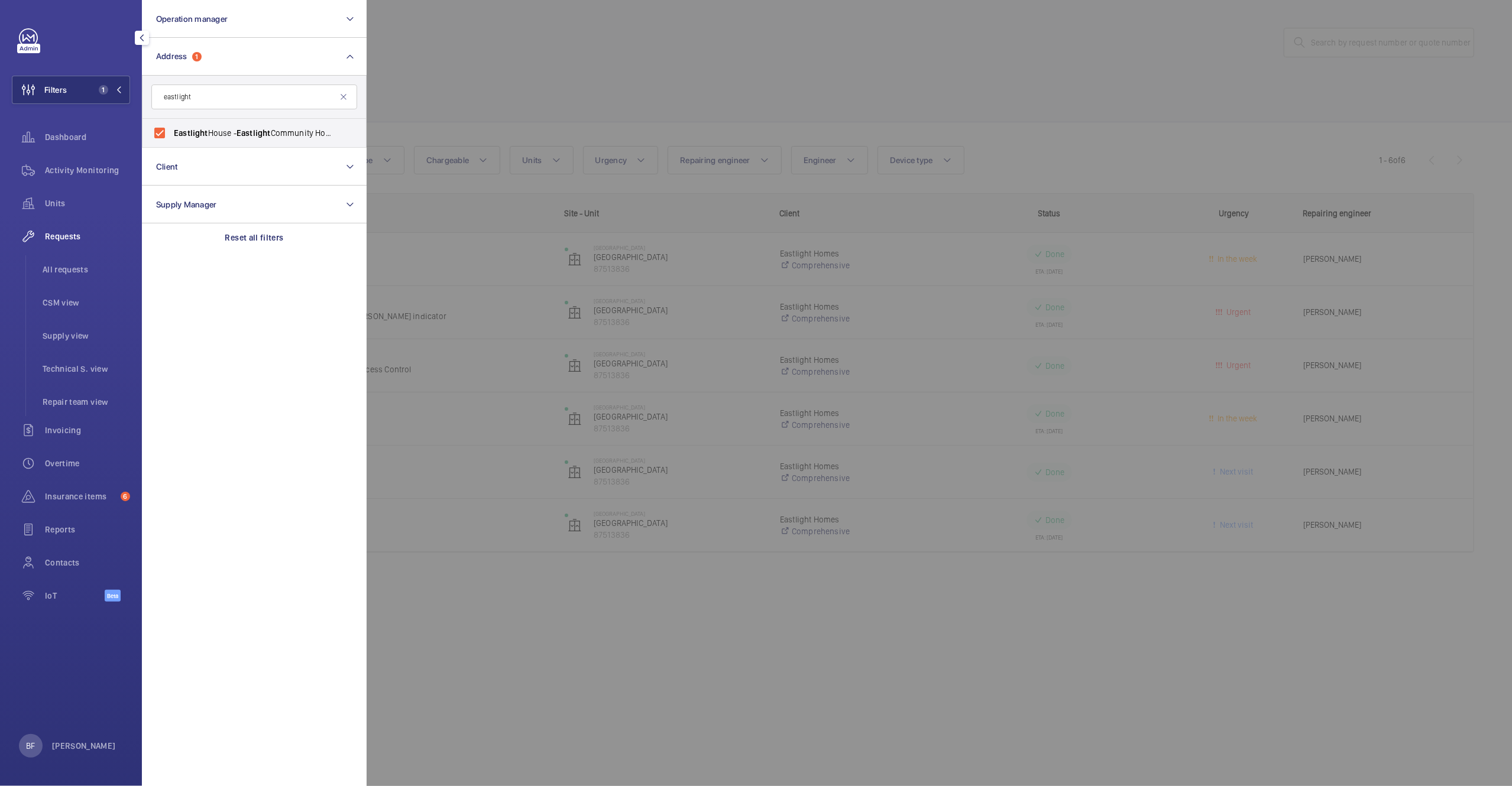
click at [554, 107] on div at bounding box center [1122, 393] width 1512 height 786
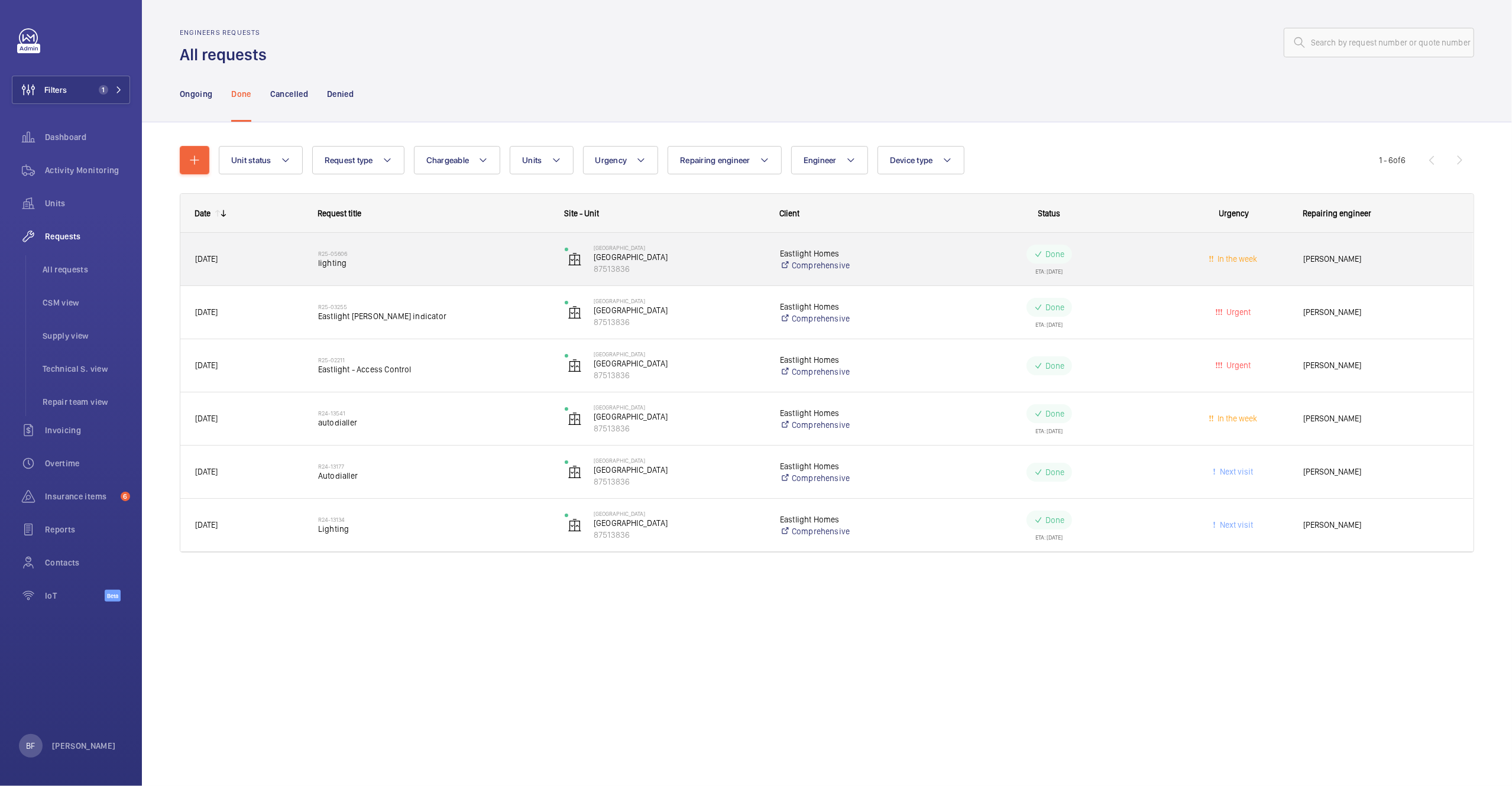
click at [438, 254] on h2 "R25-05606" at bounding box center [433, 254] width 231 height 7
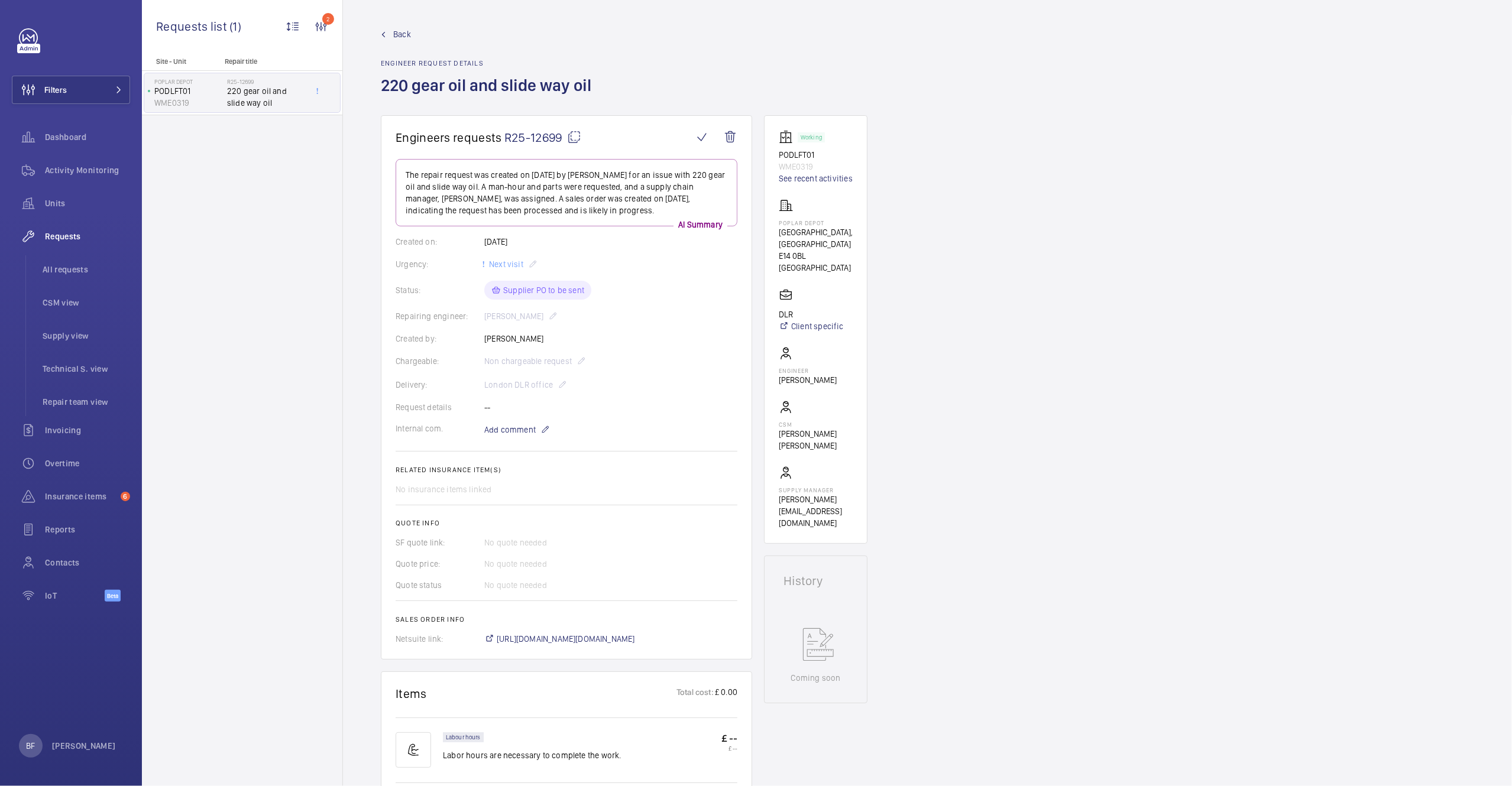
scroll to position [348, 0]
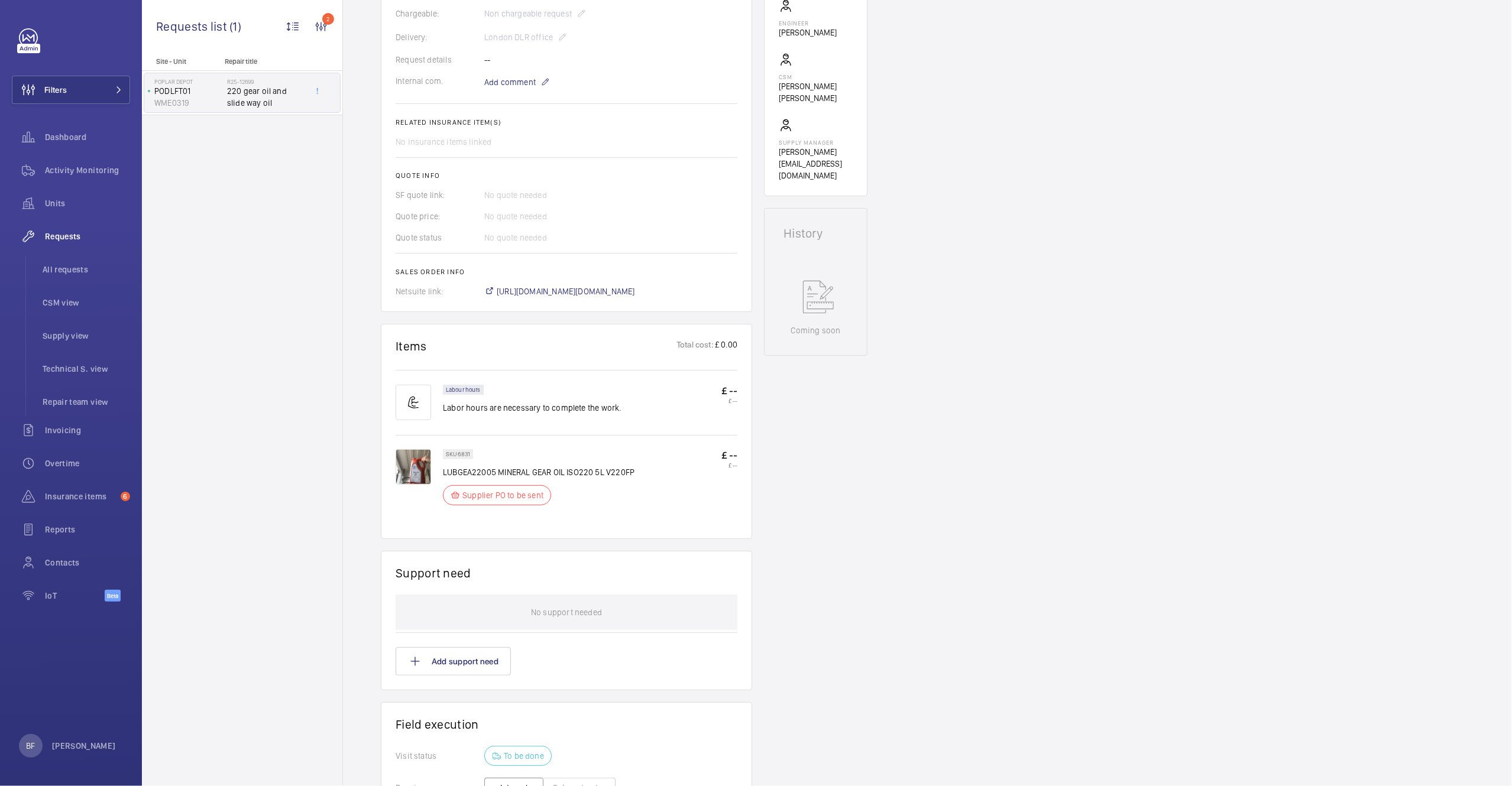
click at [415, 474] on img at bounding box center [413, 467] width 35 height 35
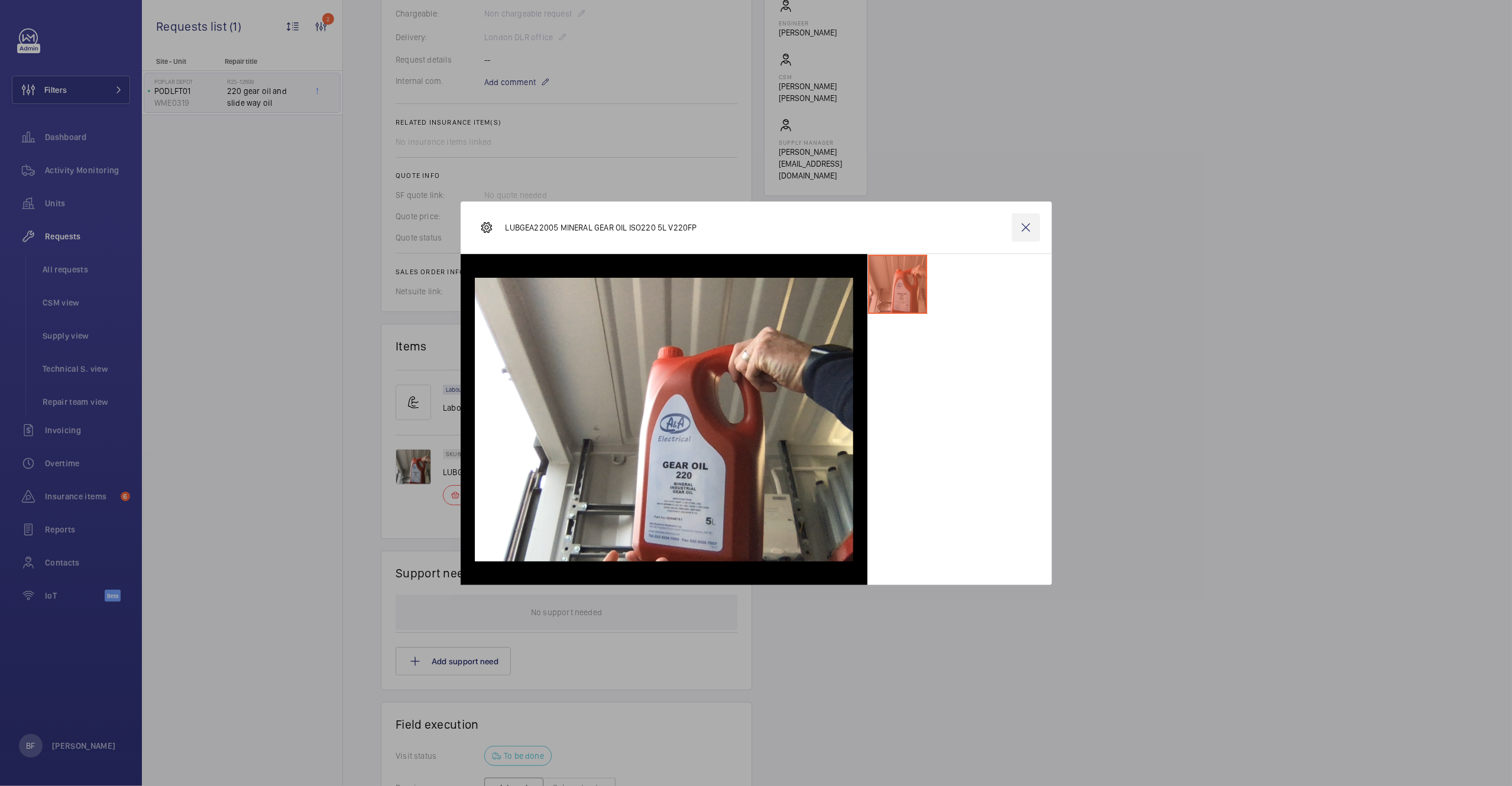
click at [1029, 231] on wm-front-icon-button at bounding box center [1025, 227] width 29 height 29
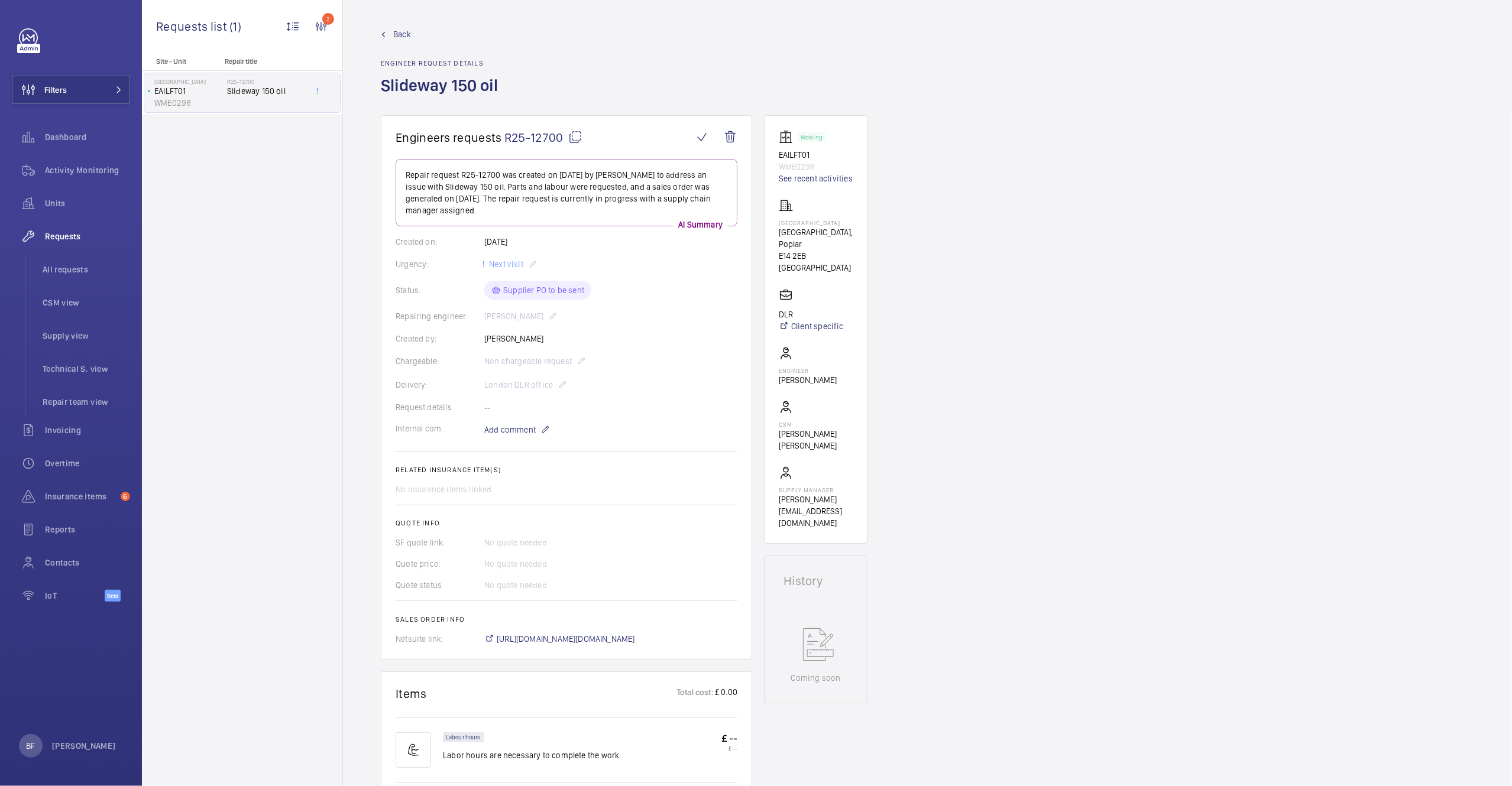
drag, startPoint x: 564, startPoint y: 140, endPoint x: 503, endPoint y: 141, distance: 61.0
click at [504, 141] on span "R25-12700" at bounding box center [543, 137] width 78 height 15
copy span "R25-12700"
click at [578, 136] on mat-icon at bounding box center [575, 136] width 14 height 14
click at [777, 222] on wm-front-card "Working EAILFT01 WME0298 See recent activities [GEOGRAPHIC_DATA] [GEOGRAPHIC_DA…" at bounding box center [816, 329] width 104 height 428
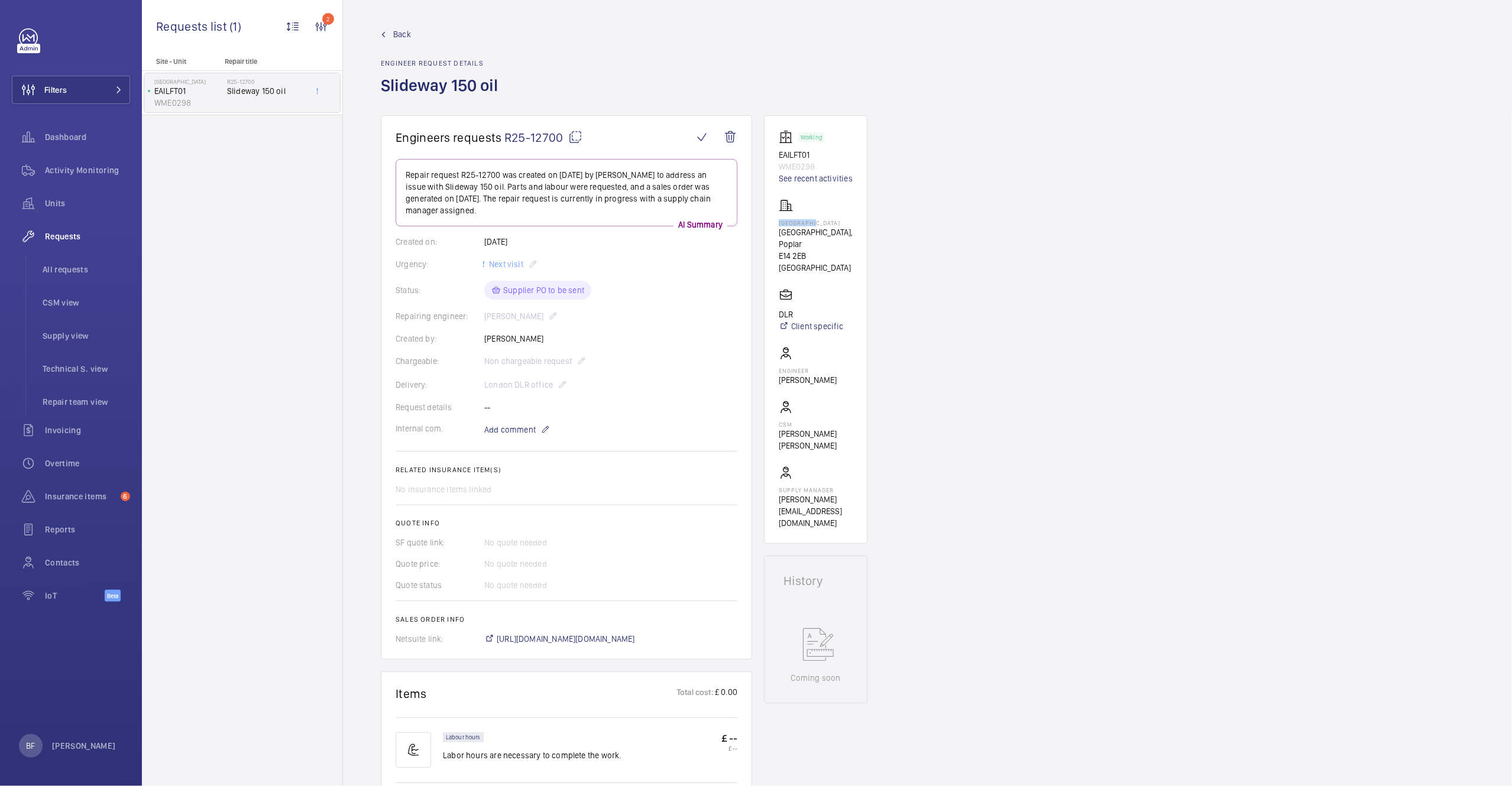
drag, startPoint x: 778, startPoint y: 222, endPoint x: 815, endPoint y: 222, distance: 37.0
click at [815, 222] on wm-front-card "Working EAILFT01 WME0298 See recent activities [GEOGRAPHIC_DATA] [GEOGRAPHIC_DA…" at bounding box center [816, 329] width 104 height 428
copy p "[GEOGRAPHIC_DATA]"
click at [649, 319] on div "Repairing engineer: [PERSON_NAME]" at bounding box center [566, 316] width 342 height 14
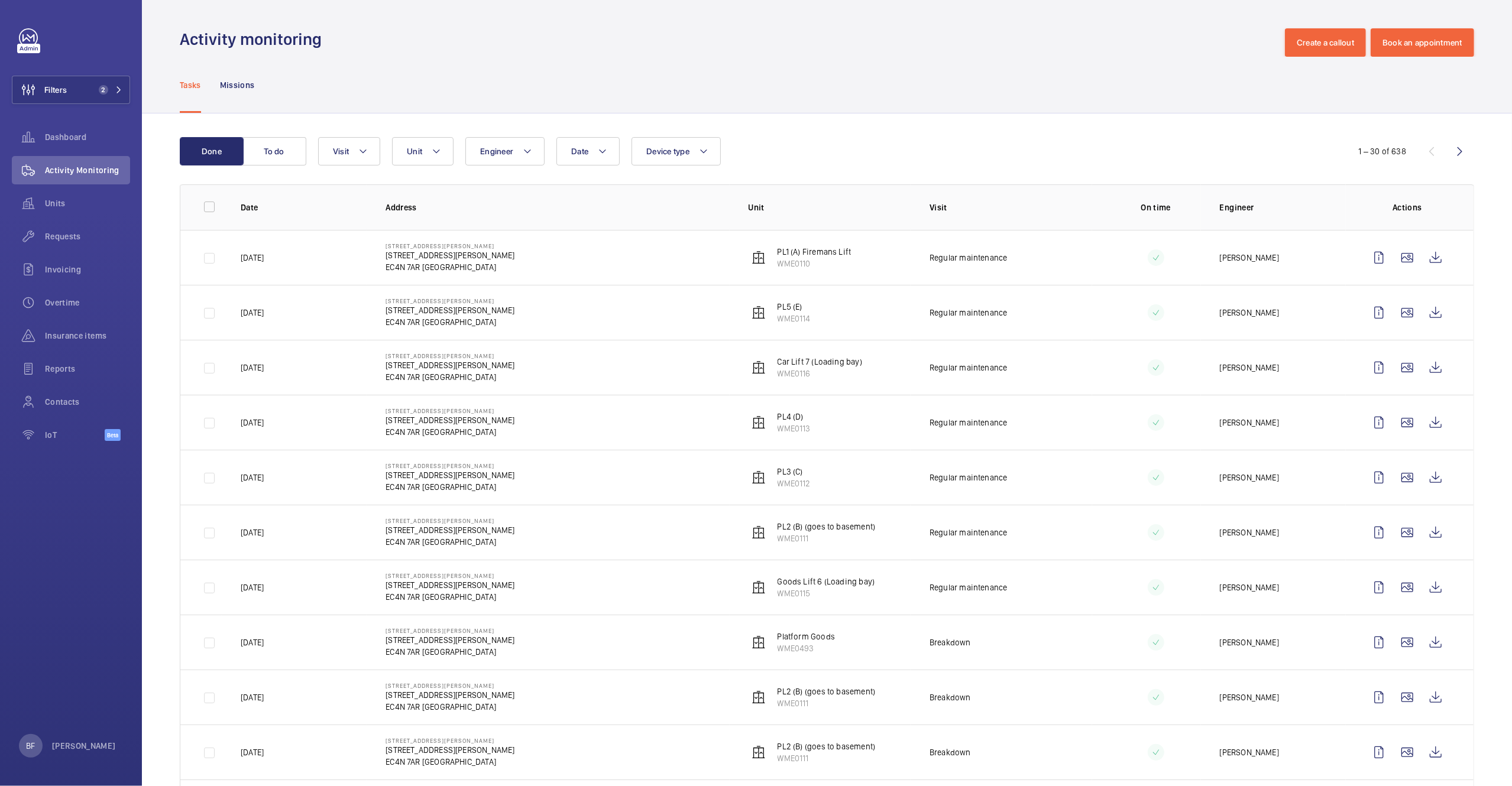
scroll to position [85, 0]
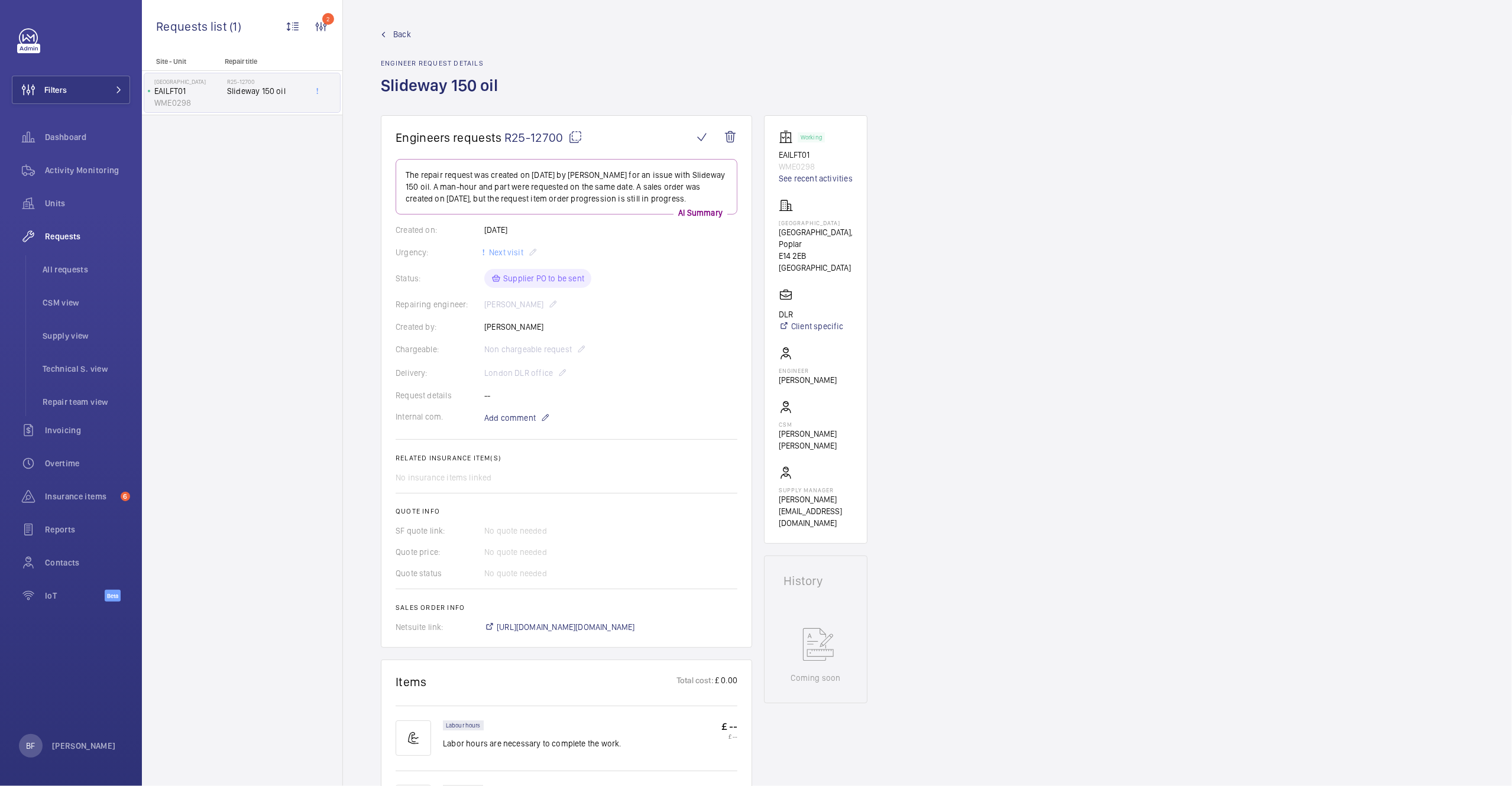
click at [561, 282] on div "Status: Supplier PO to be sent" at bounding box center [566, 278] width 342 height 19
click at [521, 276] on div "Status: Supplier PO to be sent" at bounding box center [566, 278] width 342 height 19
click at [519, 286] on div "Status: Supplier PO to be sent" at bounding box center [566, 278] width 342 height 19
click at [569, 285] on div "Status: Supplier PO to be sent" at bounding box center [566, 278] width 342 height 19
click at [540, 420] on mat-icon at bounding box center [545, 417] width 9 height 14
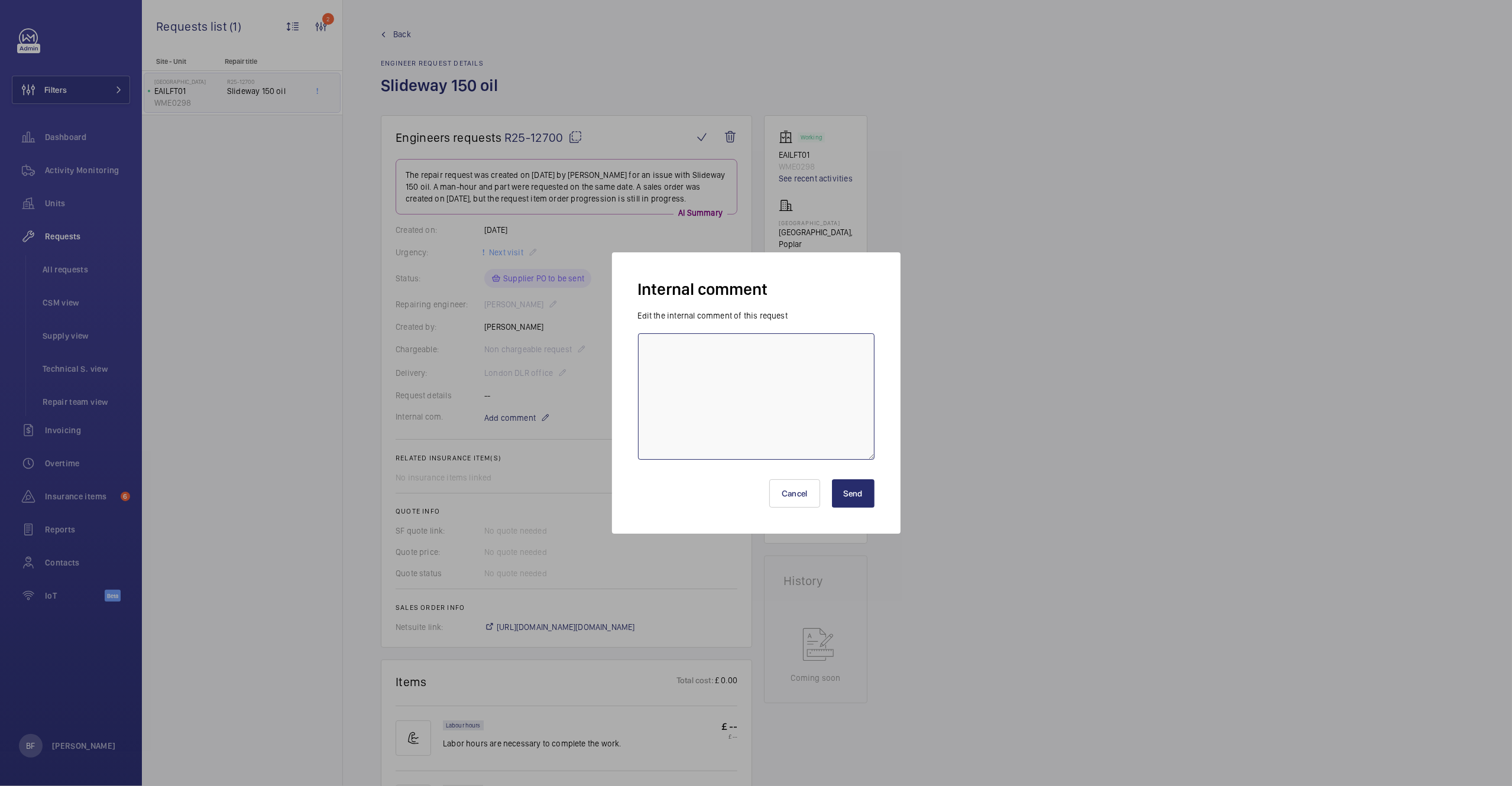
click at [729, 347] on textarea at bounding box center [756, 397] width 236 height 126
type textarea "Part ordered 02/10 - Bea Ferreira"
click at [858, 500] on button "Send" at bounding box center [853, 493] width 43 height 29
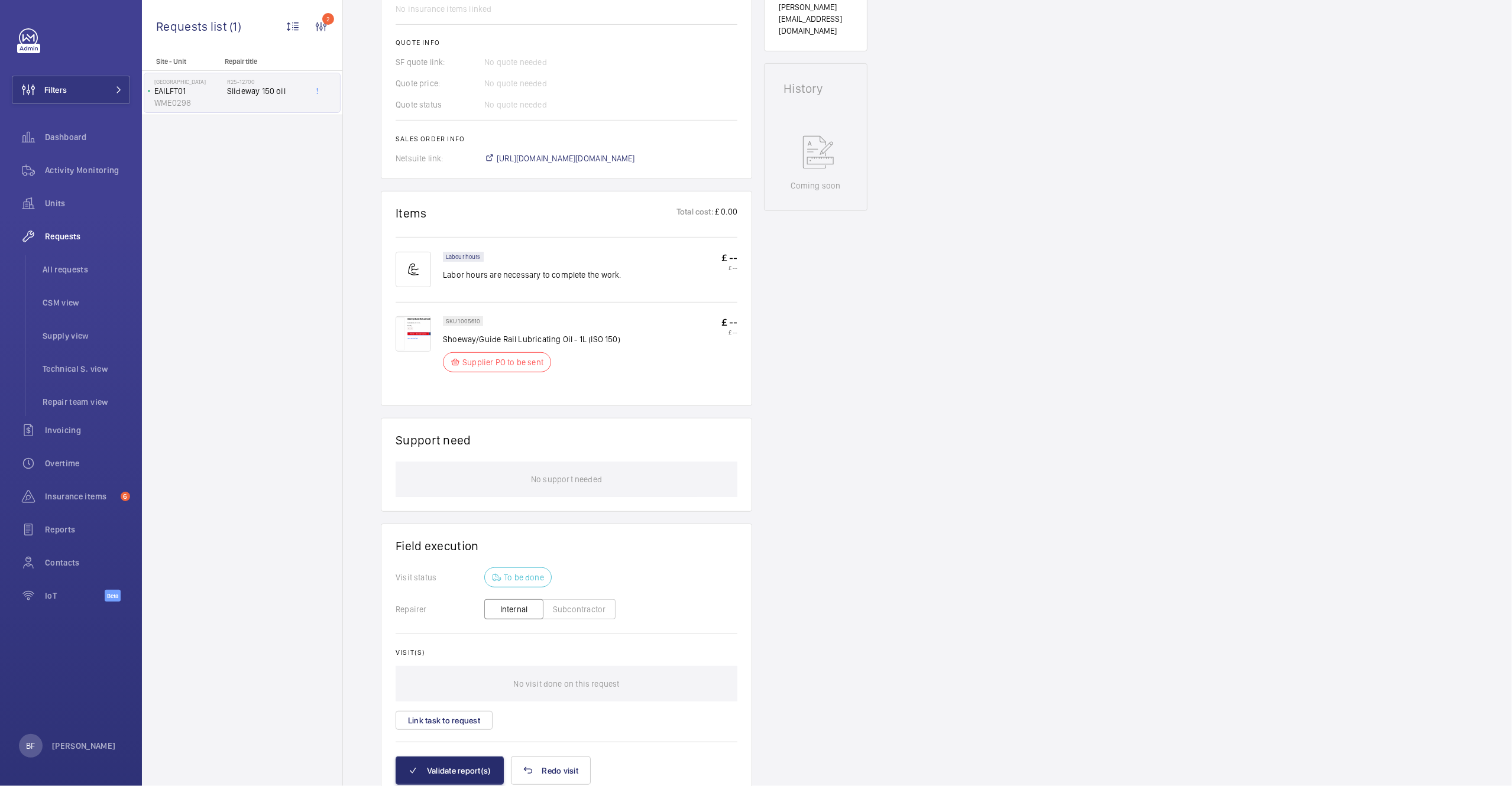
scroll to position [24, 0]
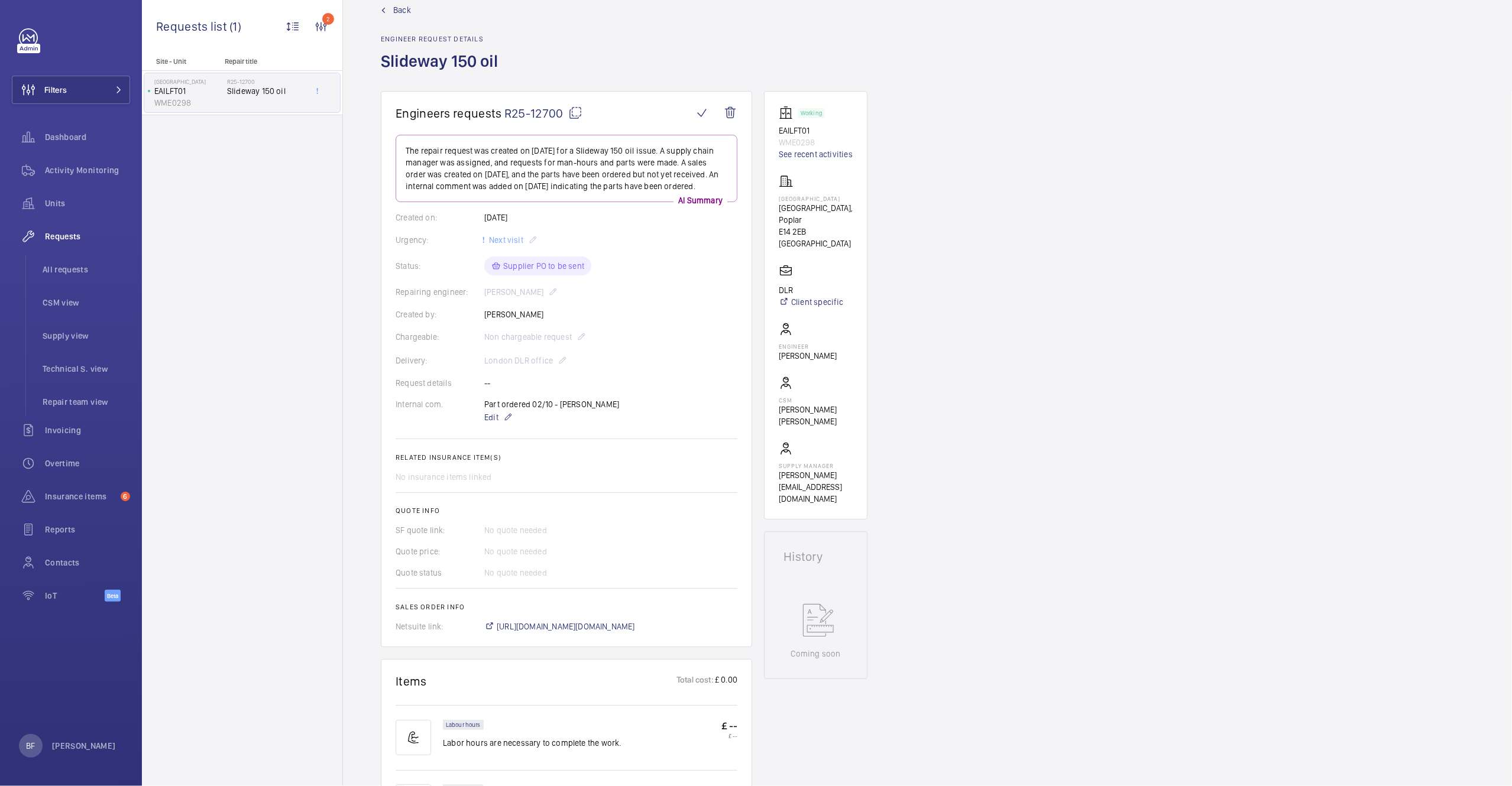
drag, startPoint x: 503, startPoint y: 112, endPoint x: 584, endPoint y: 112, distance: 81.0
click at [584, 112] on h1 "Engineers requests R25-12700" at bounding box center [544, 113] width 298 height 15
copy span "R25-12700"
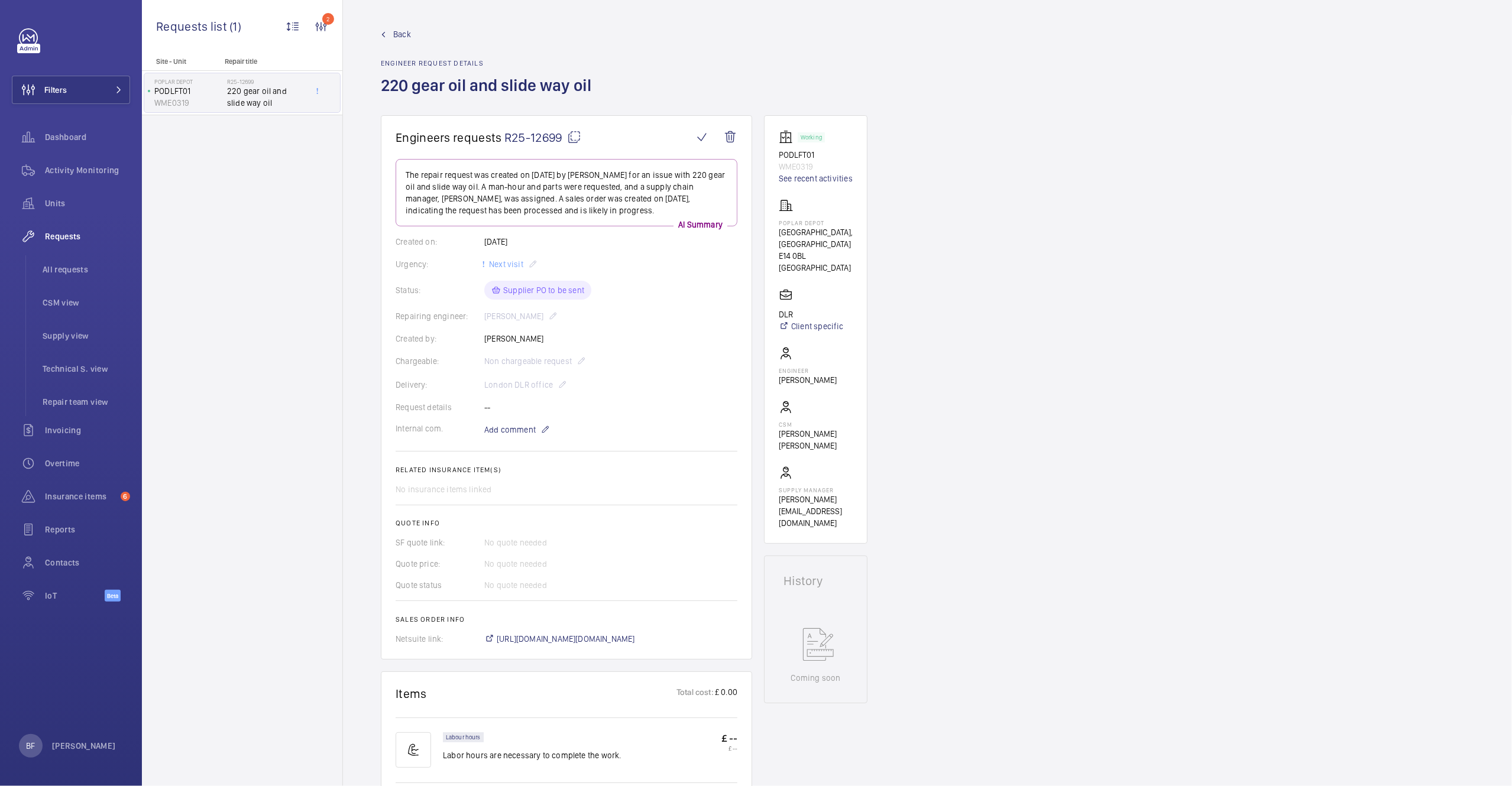
scroll to position [348, 0]
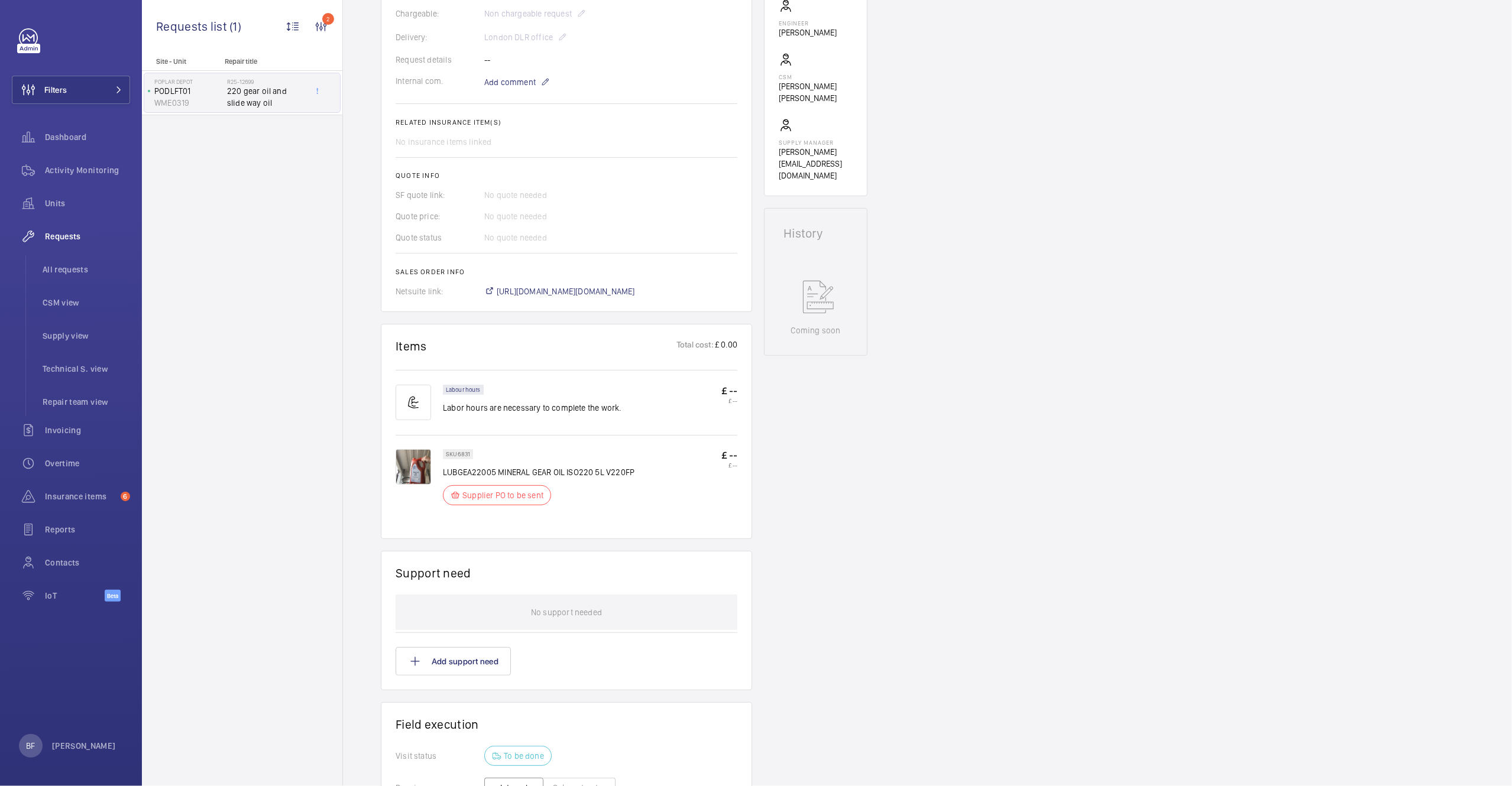
click at [524, 475] on p "LUBGEA22005 MINERAL GEAR OIL ISO220 5L V220FP" at bounding box center [539, 472] width 192 height 12
click at [446, 473] on p "LUBGEA22005 MINERAL GEAR OIL ISO220 5L V220FP" at bounding box center [539, 472] width 192 height 12
drag, startPoint x: 445, startPoint y: 475, endPoint x: 497, endPoint y: 476, distance: 52.0
click at [497, 476] on p "LUBGEA22005 MINERAL GEAR OIL ISO220 5L V220FP" at bounding box center [539, 472] width 192 height 12
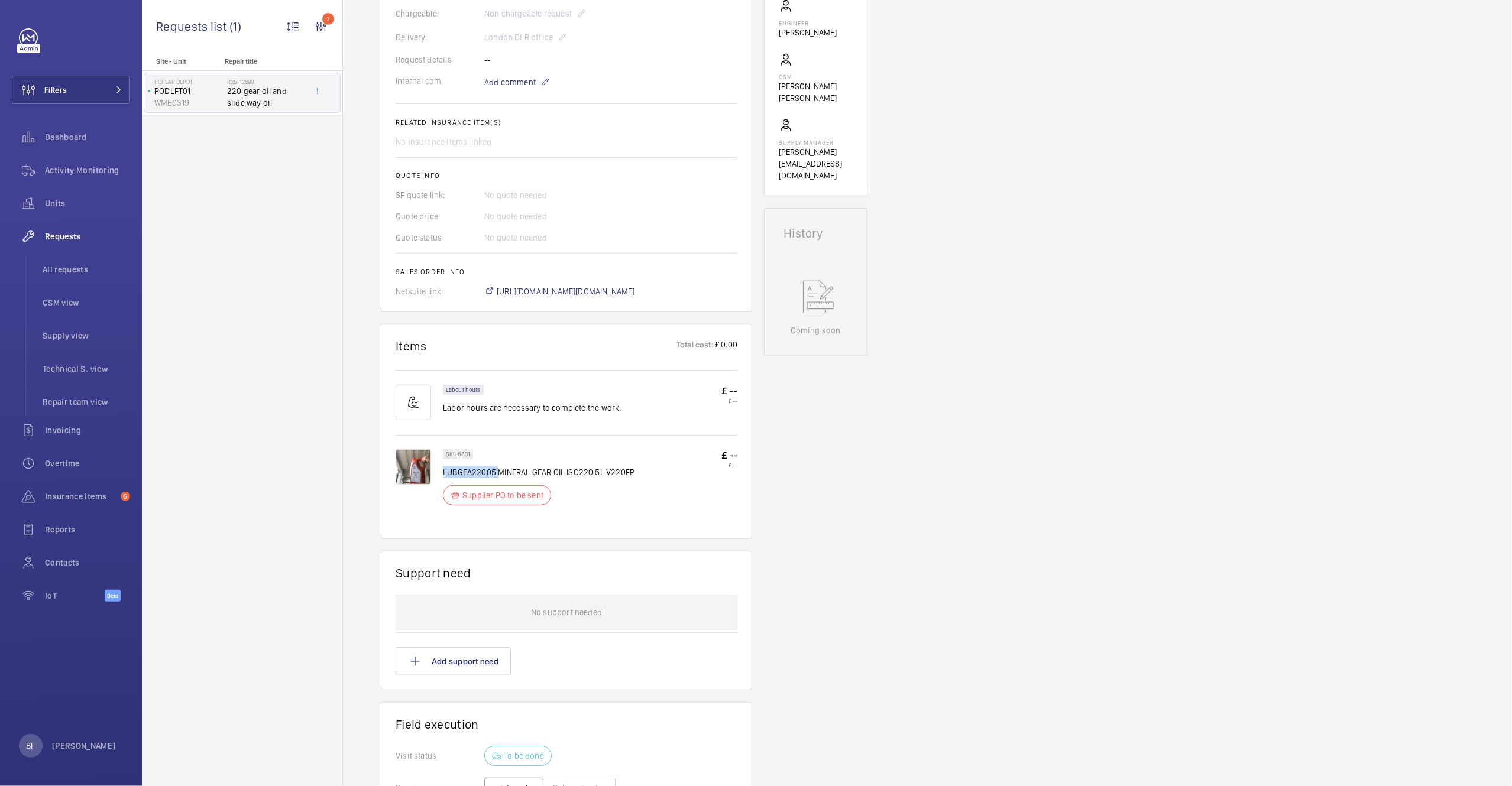
copy p "LUBGEA22005"
click at [79, 100] on button "Filters" at bounding box center [71, 90] width 119 height 29
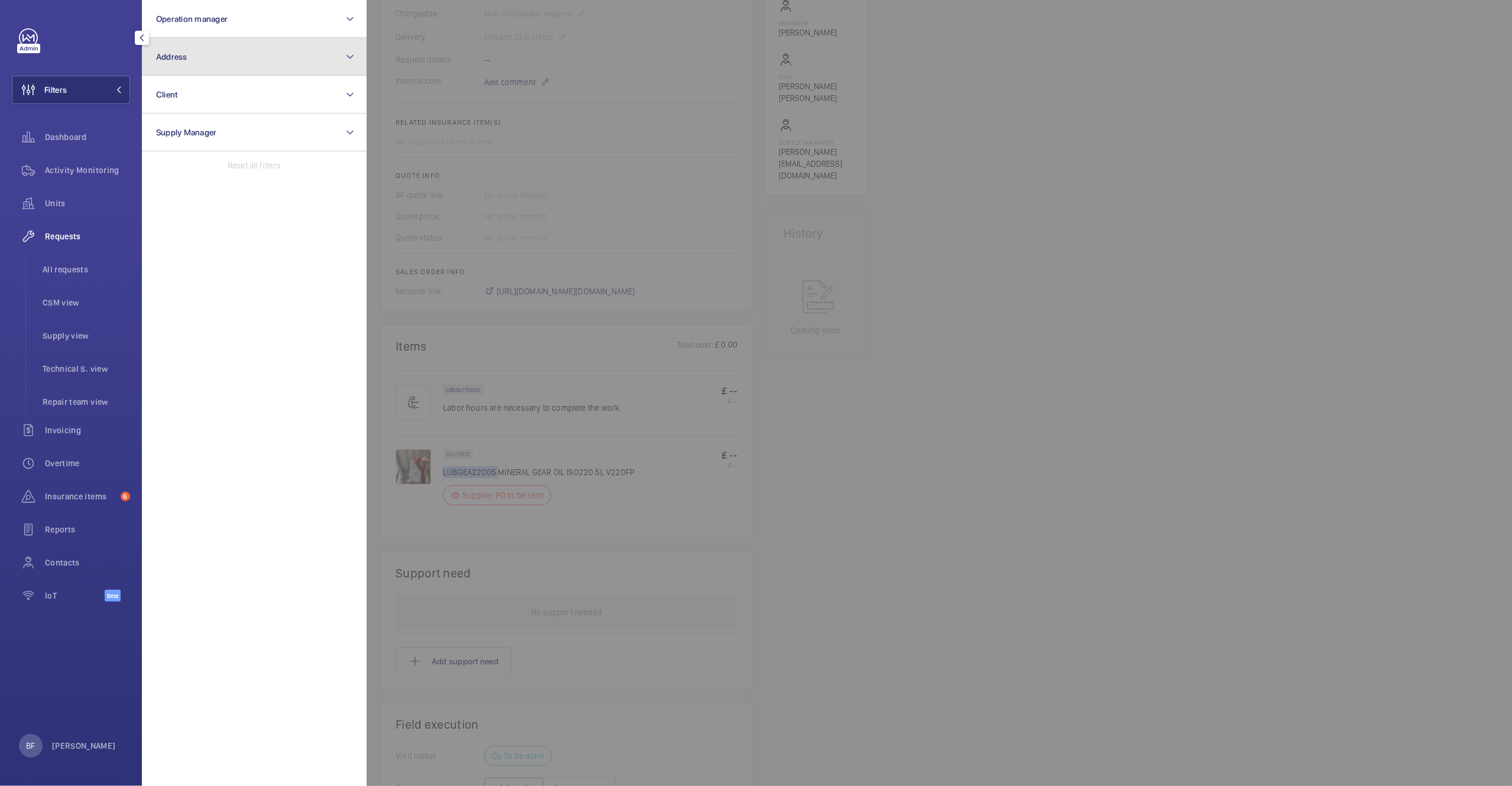
click at [231, 63] on button "Address" at bounding box center [254, 57] width 224 height 38
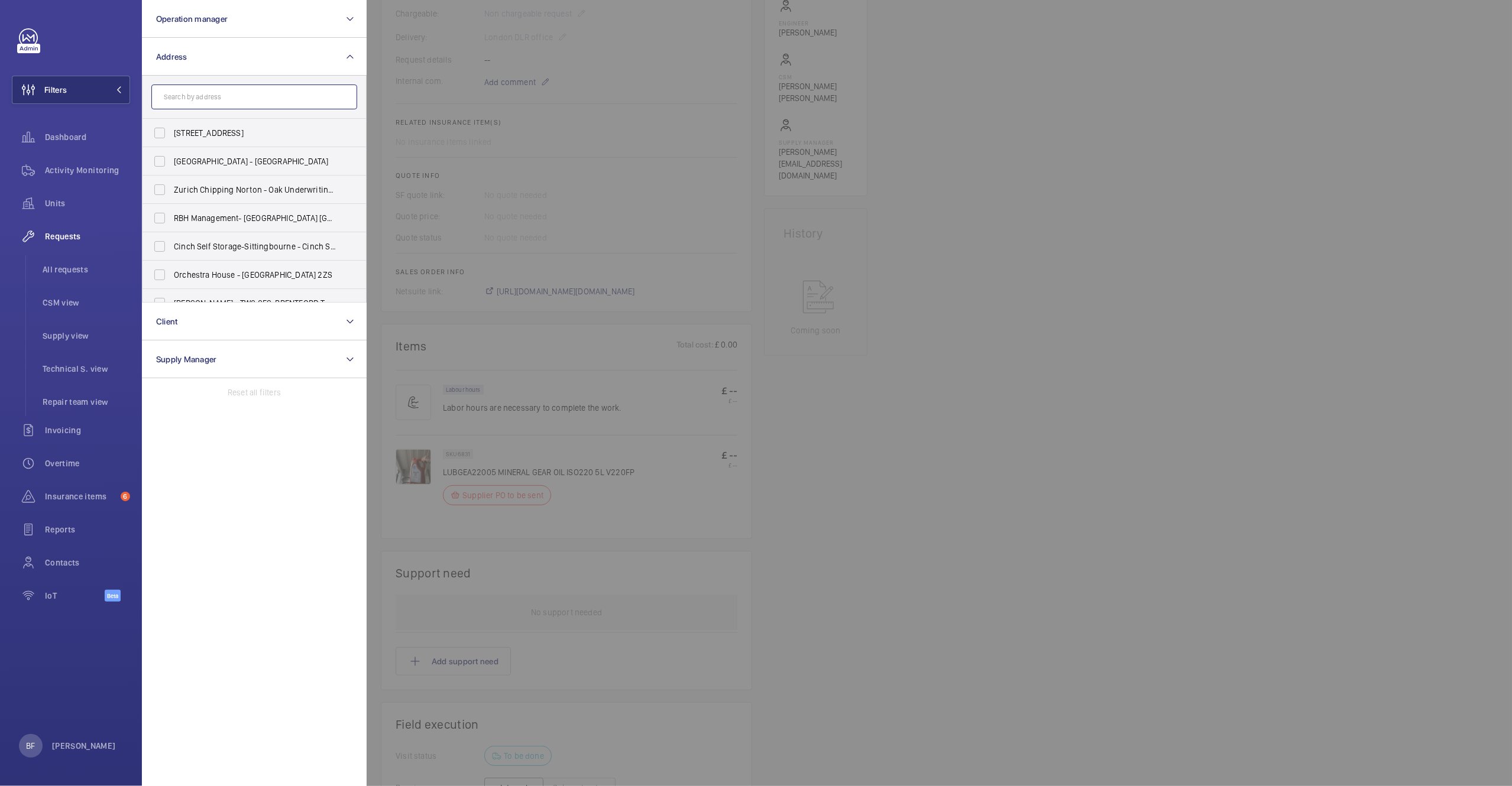
click at [193, 93] on input "text" at bounding box center [254, 96] width 206 height 25
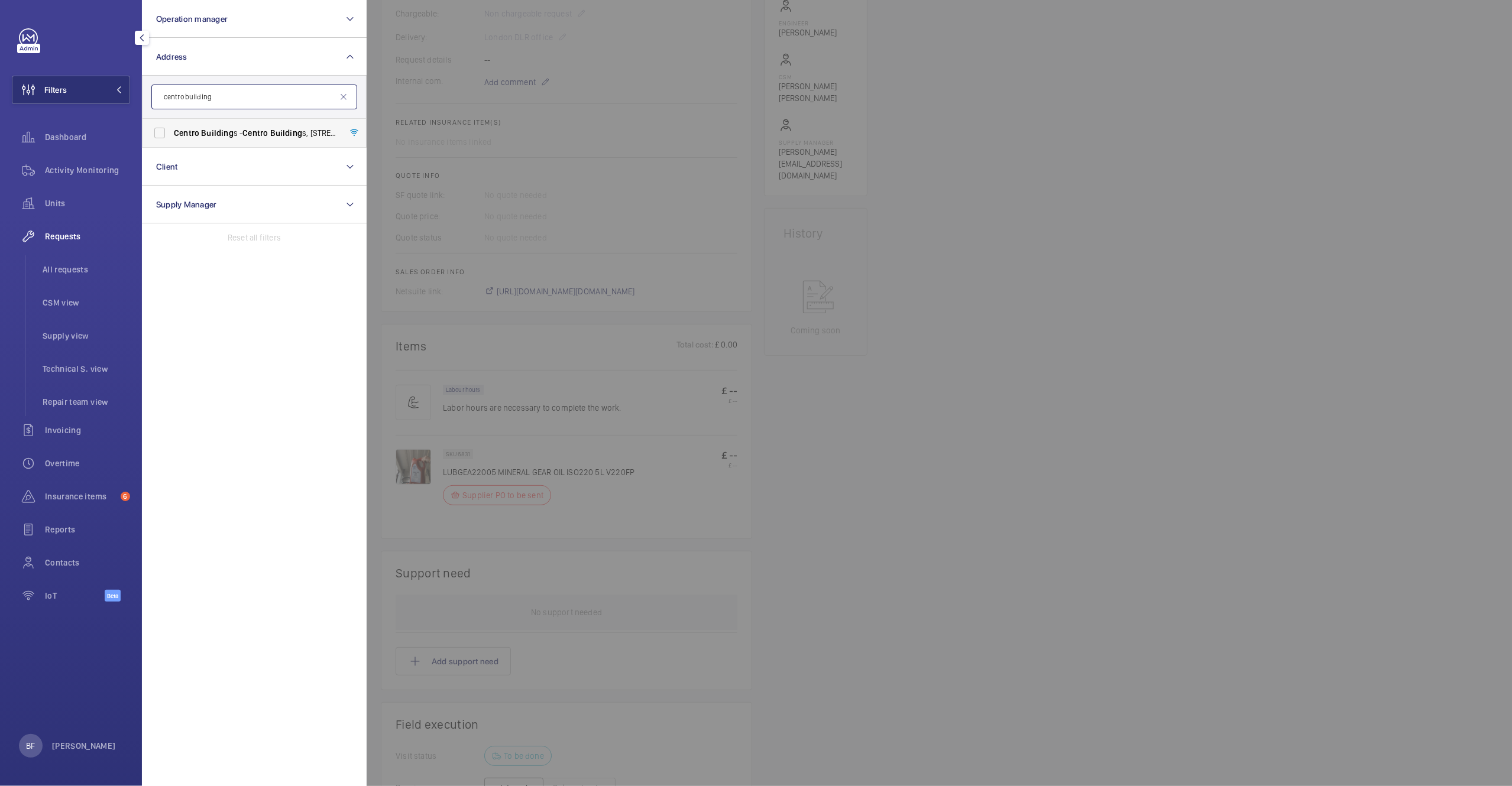
type input "centro building"
click at [174, 140] on label "Centro Building s - Centro Building s, 20-23 Mandela Street, Camden, London, NW…" at bounding box center [246, 133] width 206 height 29
click at [172, 140] on input "Centro Building s - Centro Building s, 20-23 Mandela Street, Camden, London, NW…" at bounding box center [159, 133] width 24 height 24
checkbox input "true"
click at [79, 172] on span "Activity Monitoring" at bounding box center [87, 170] width 85 height 12
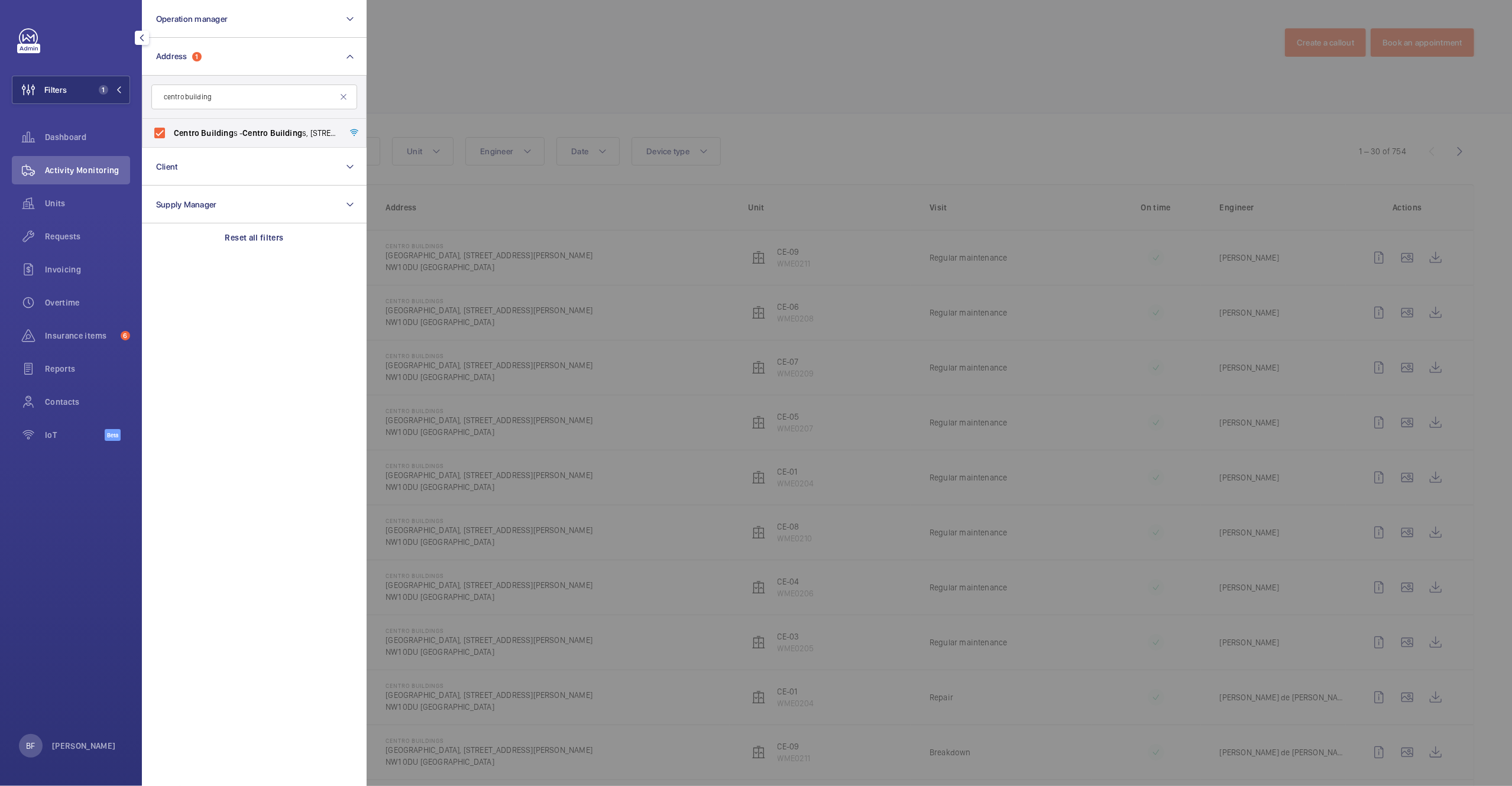
click at [526, 89] on div at bounding box center [1122, 393] width 1512 height 786
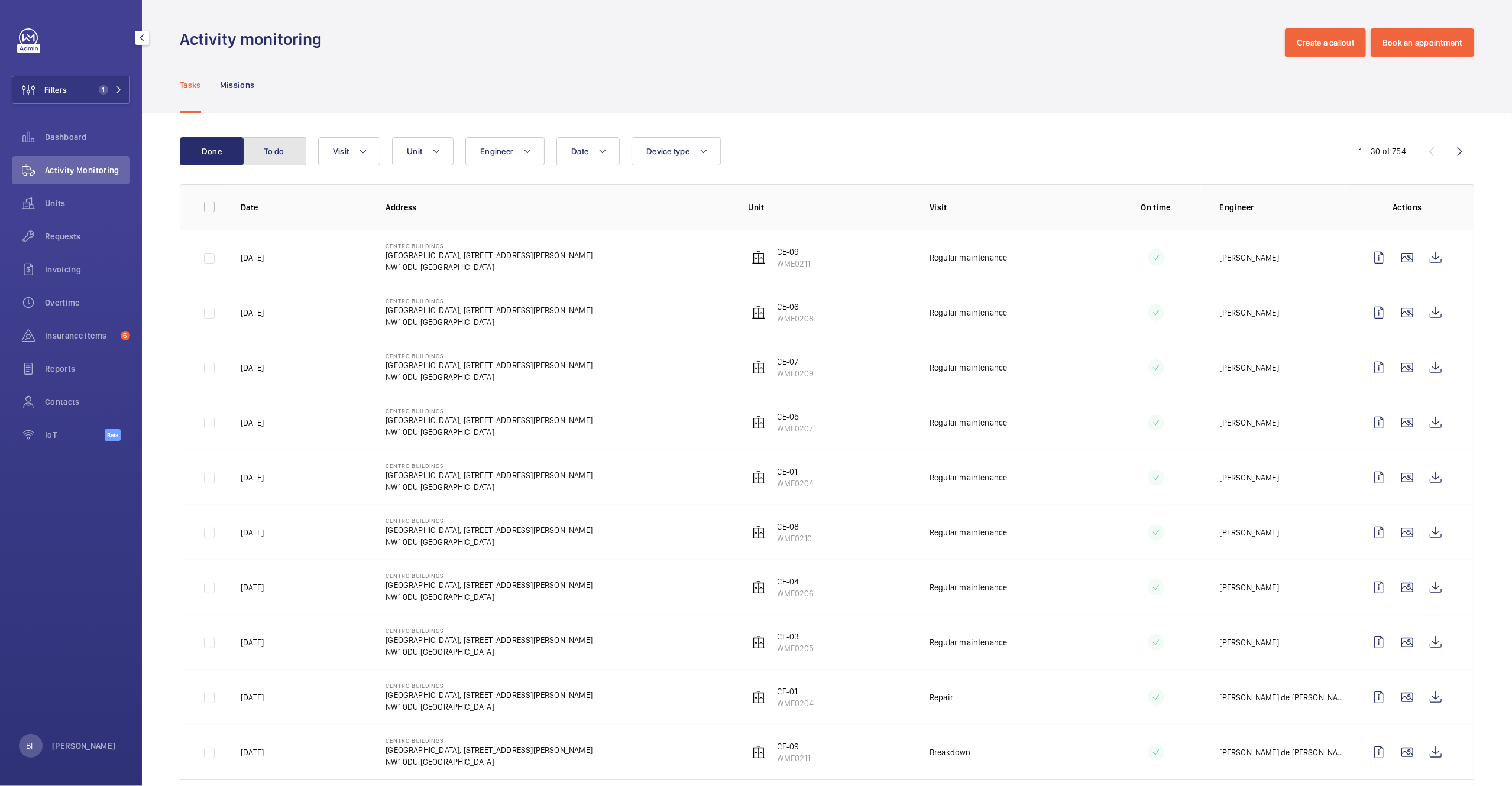
click at [295, 142] on button "To do" at bounding box center [273, 151] width 64 height 29
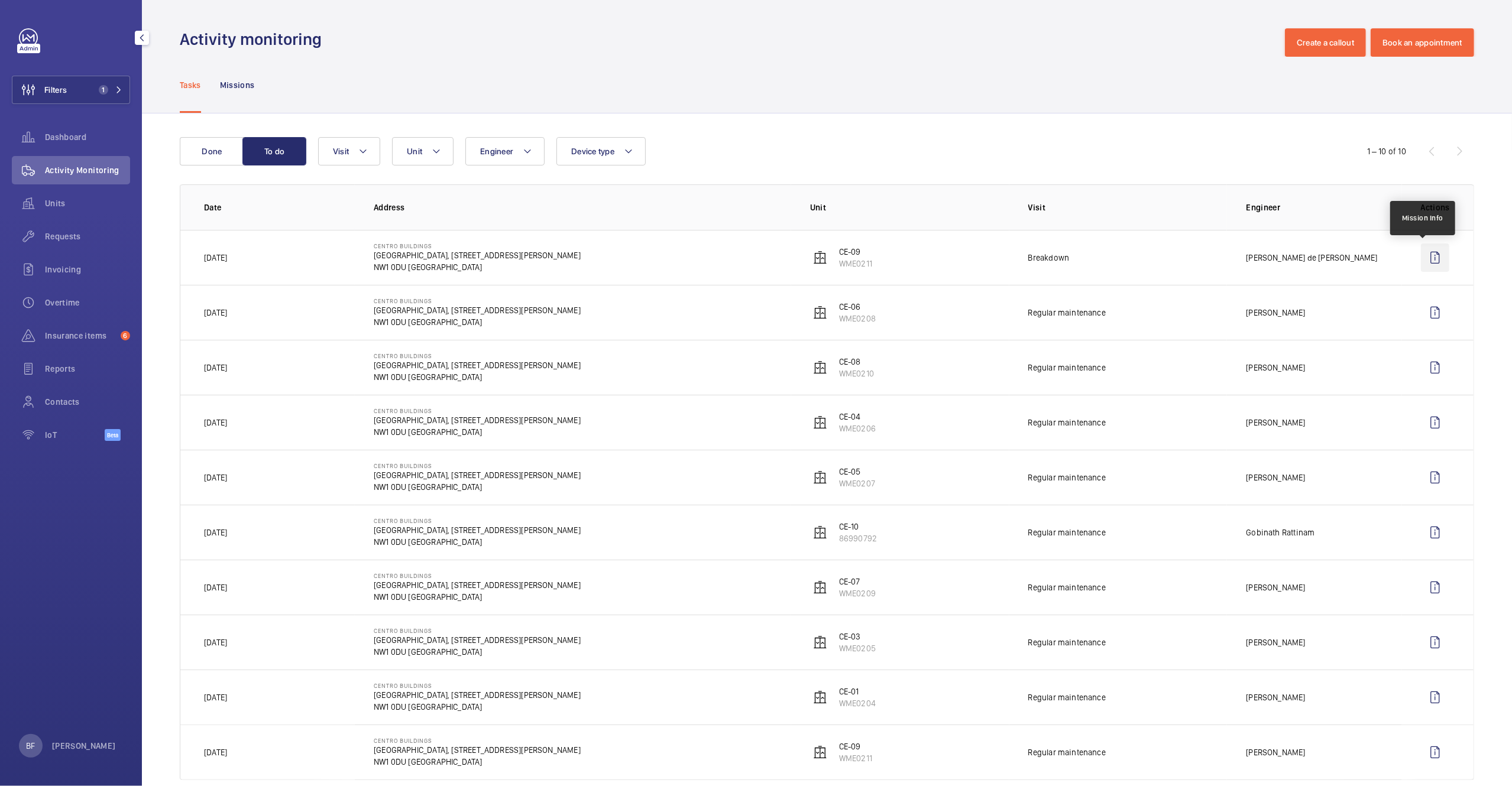
click at [1429, 263] on wm-front-icon-button at bounding box center [1435, 258] width 29 height 29
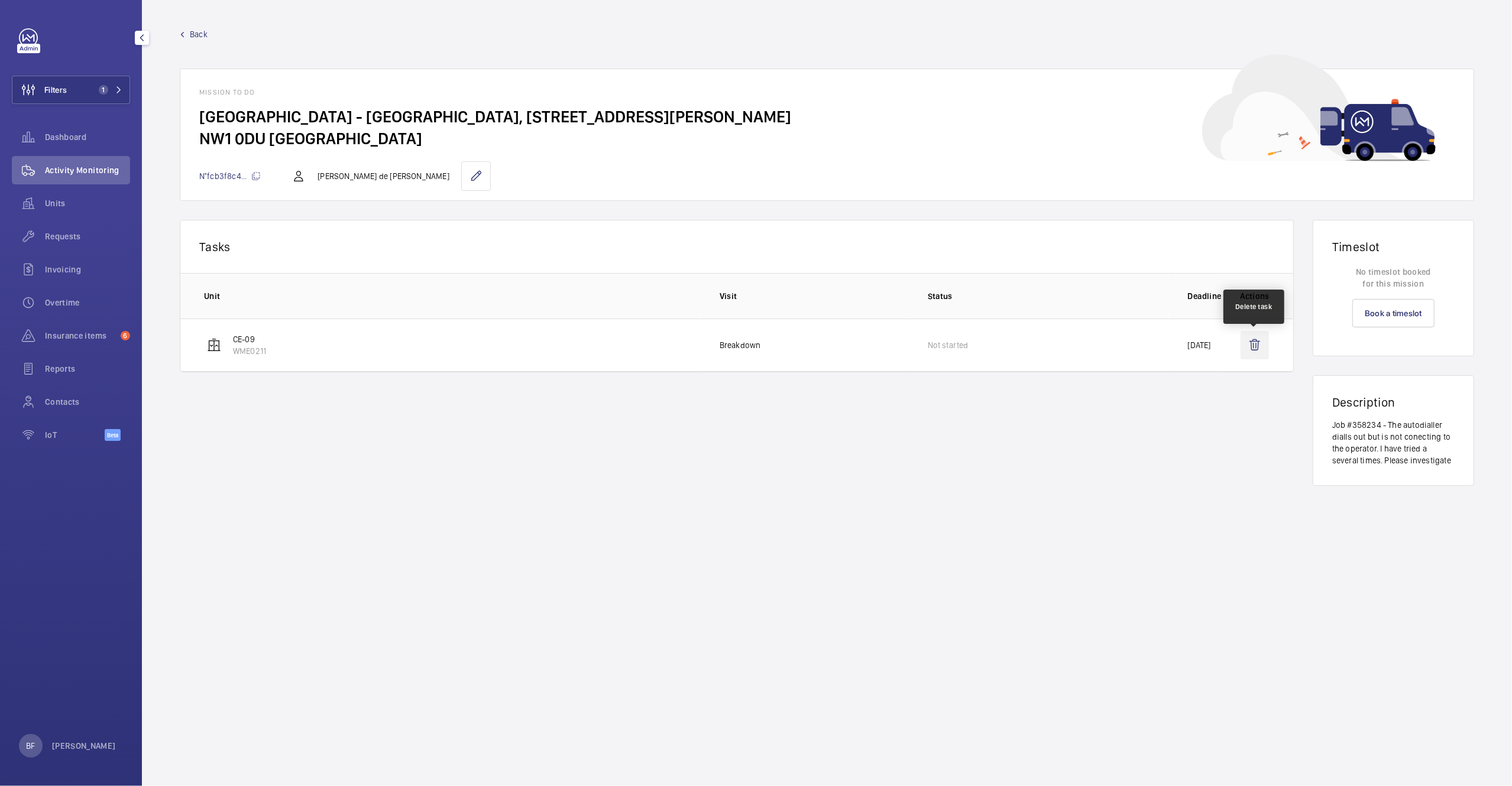
click at [1258, 344] on wm-front-icon-button at bounding box center [1254, 345] width 29 height 29
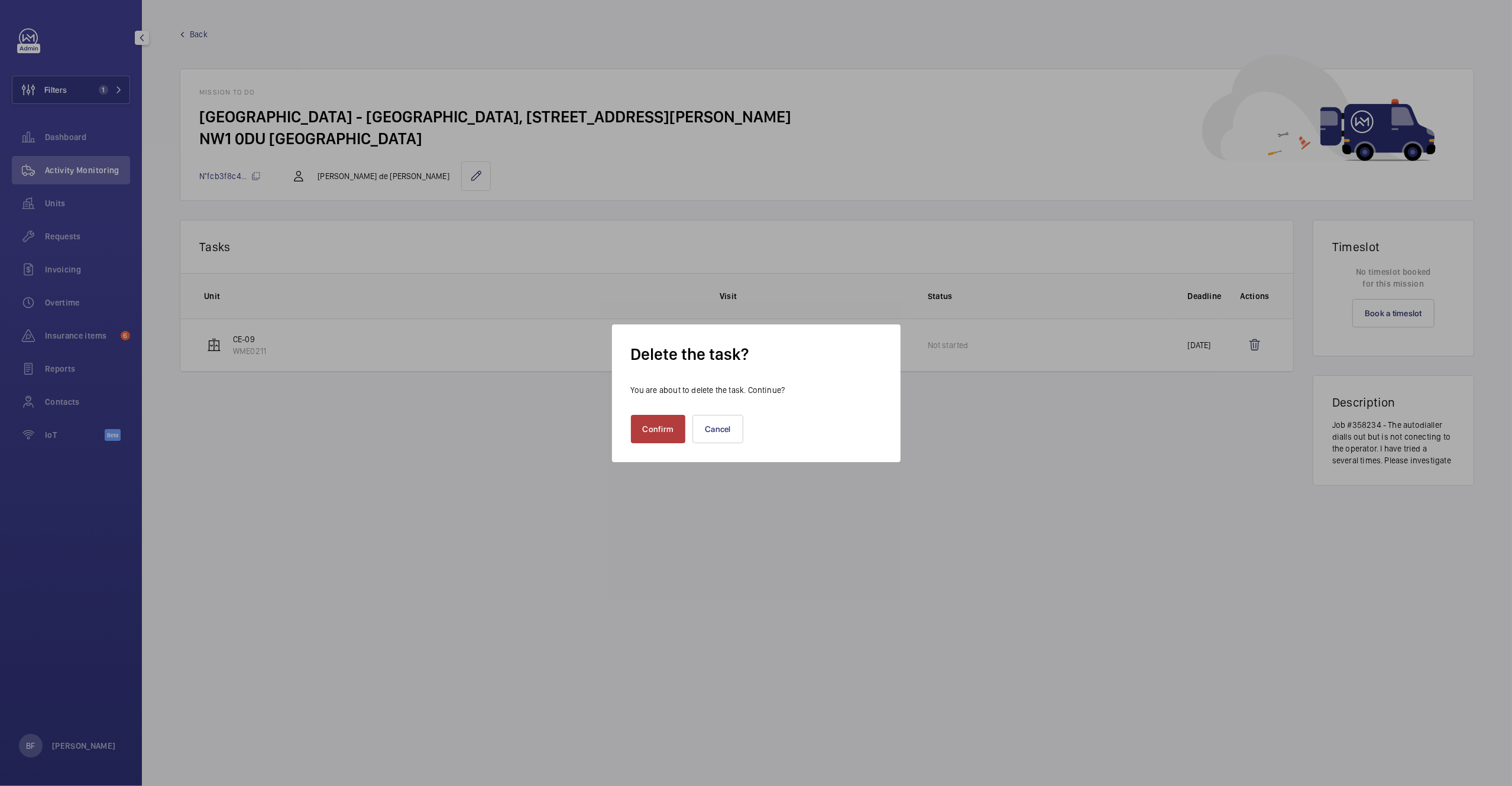
click at [668, 439] on button "Confirm" at bounding box center [657, 429] width 55 height 29
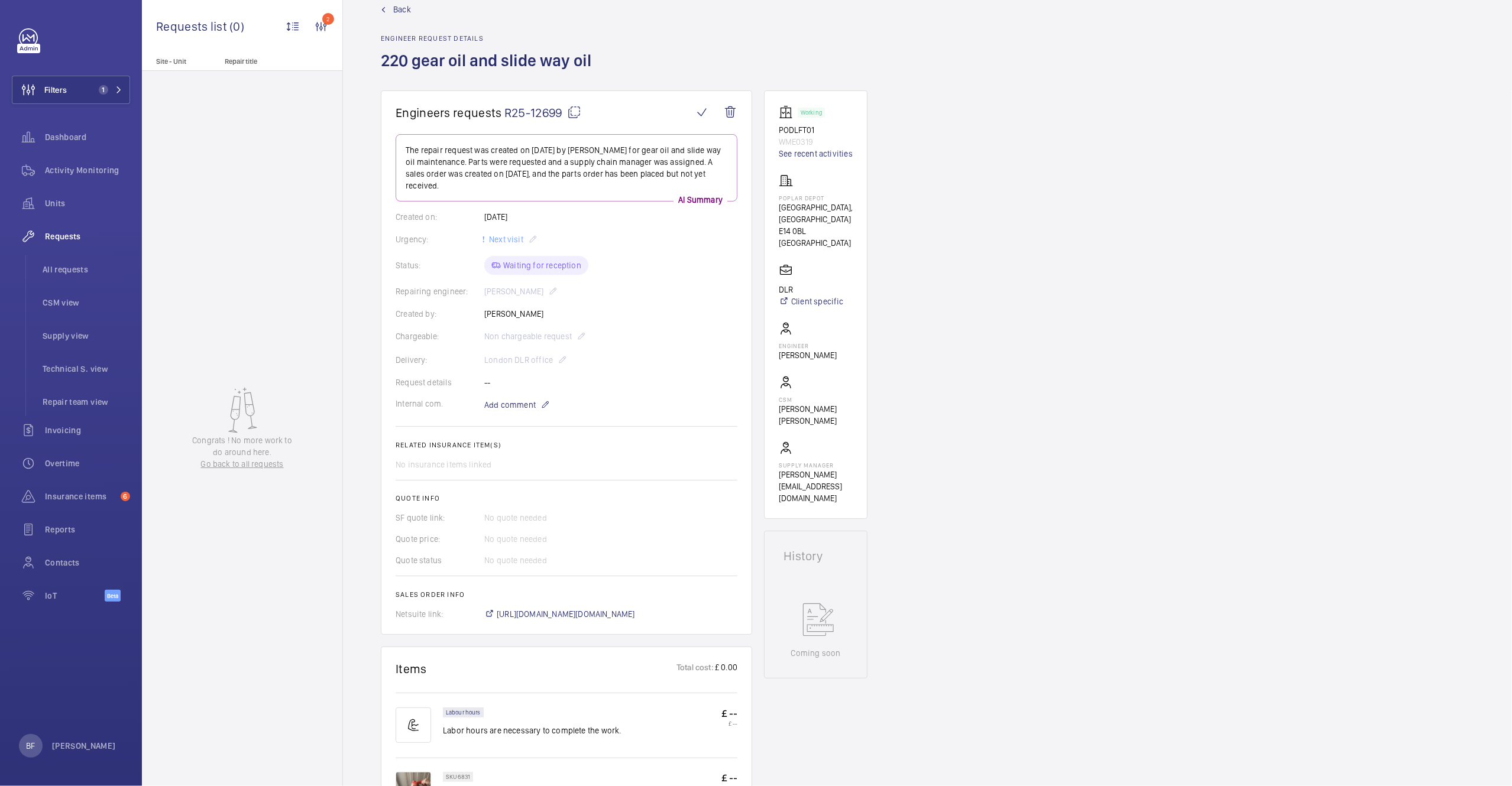
scroll to position [24, 0]
drag, startPoint x: 503, startPoint y: 111, endPoint x: 563, endPoint y: 115, distance: 60.1
click at [563, 115] on span "R25-12699" at bounding box center [542, 113] width 77 height 15
copy span "R25-12699"
click at [578, 108] on mat-icon at bounding box center [574, 112] width 14 height 14
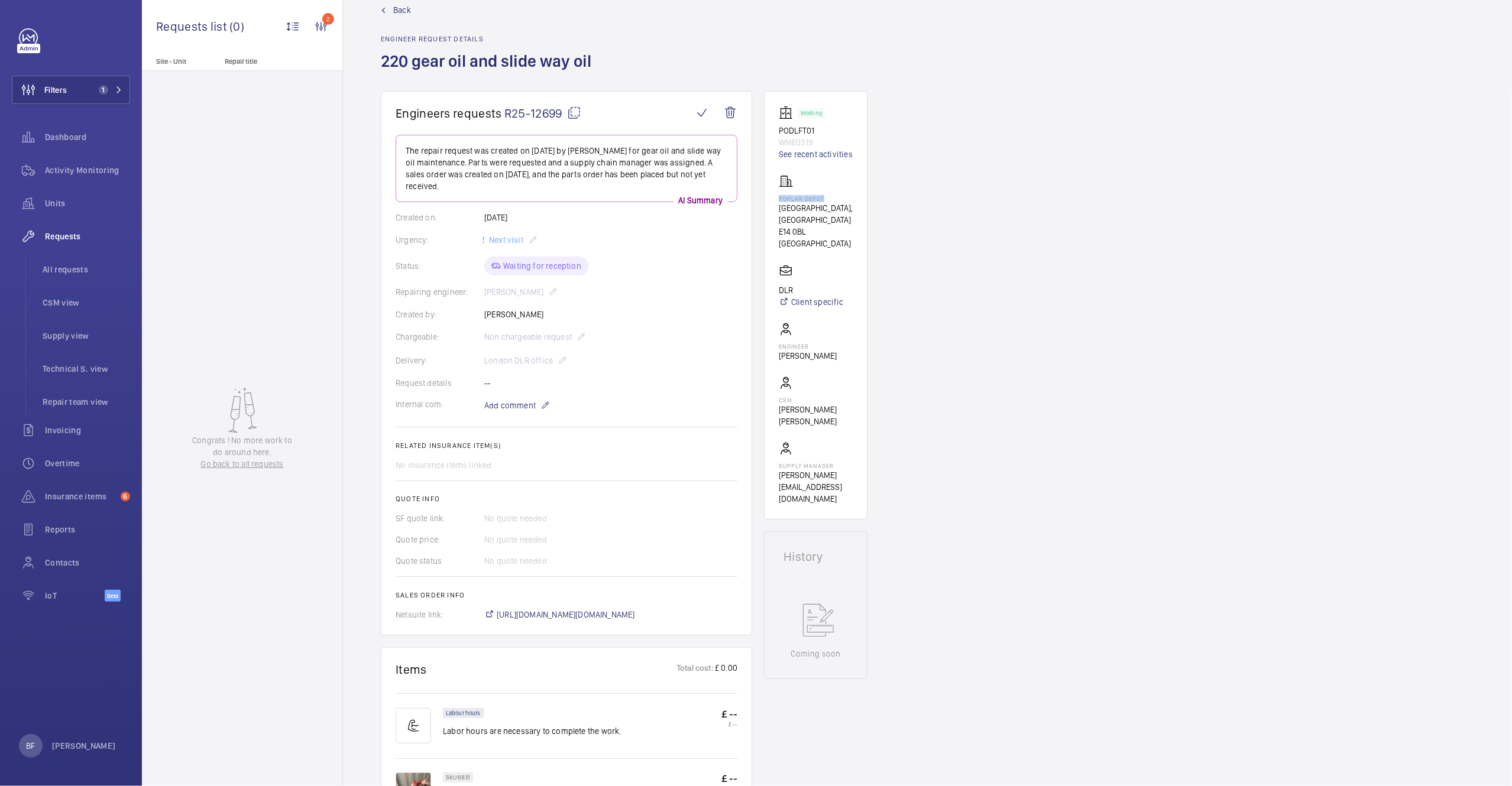
drag, startPoint x: 778, startPoint y: 196, endPoint x: 823, endPoint y: 200, distance: 45.2
click at [823, 200] on wm-front-card "Working PODLFT01 WME0319 See recent activities Poplar Depot Poplar Depot, Casto…" at bounding box center [816, 305] width 104 height 428
copy p "Poplar Depot"
